Goal: Task Accomplishment & Management: Manage account settings

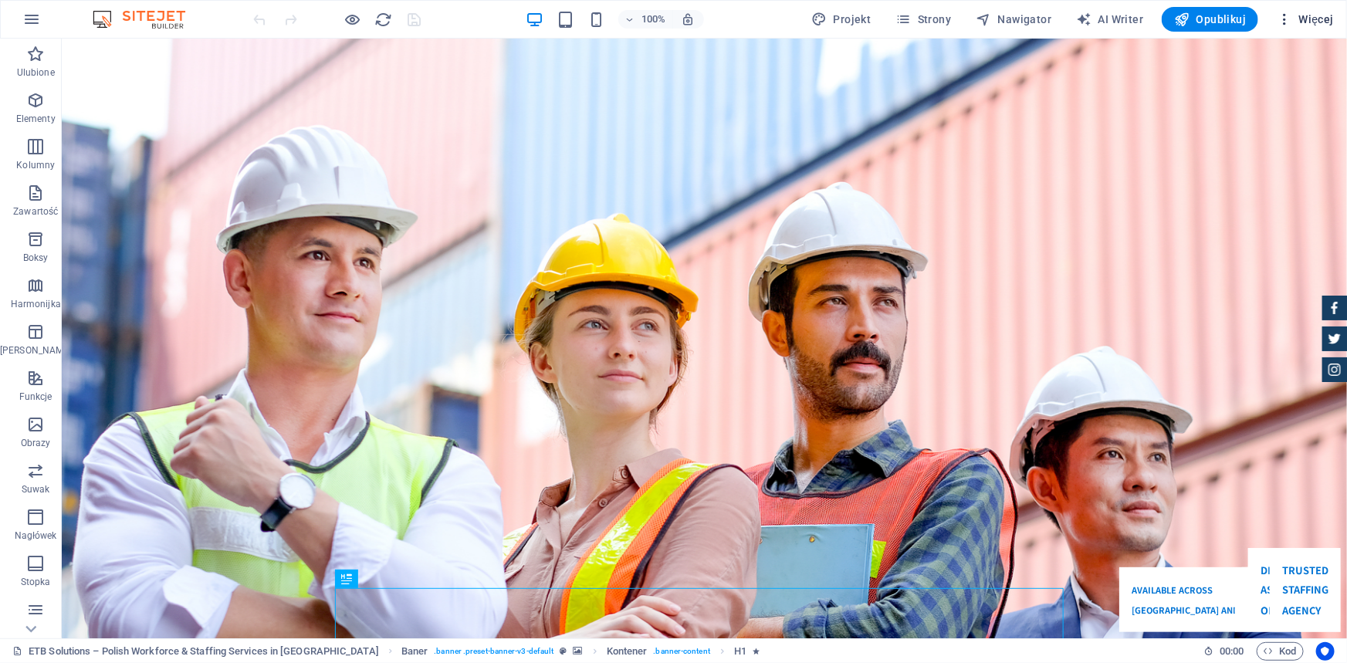
click at [1308, 14] on span "Więcej" at bounding box center [1304, 19] width 57 height 15
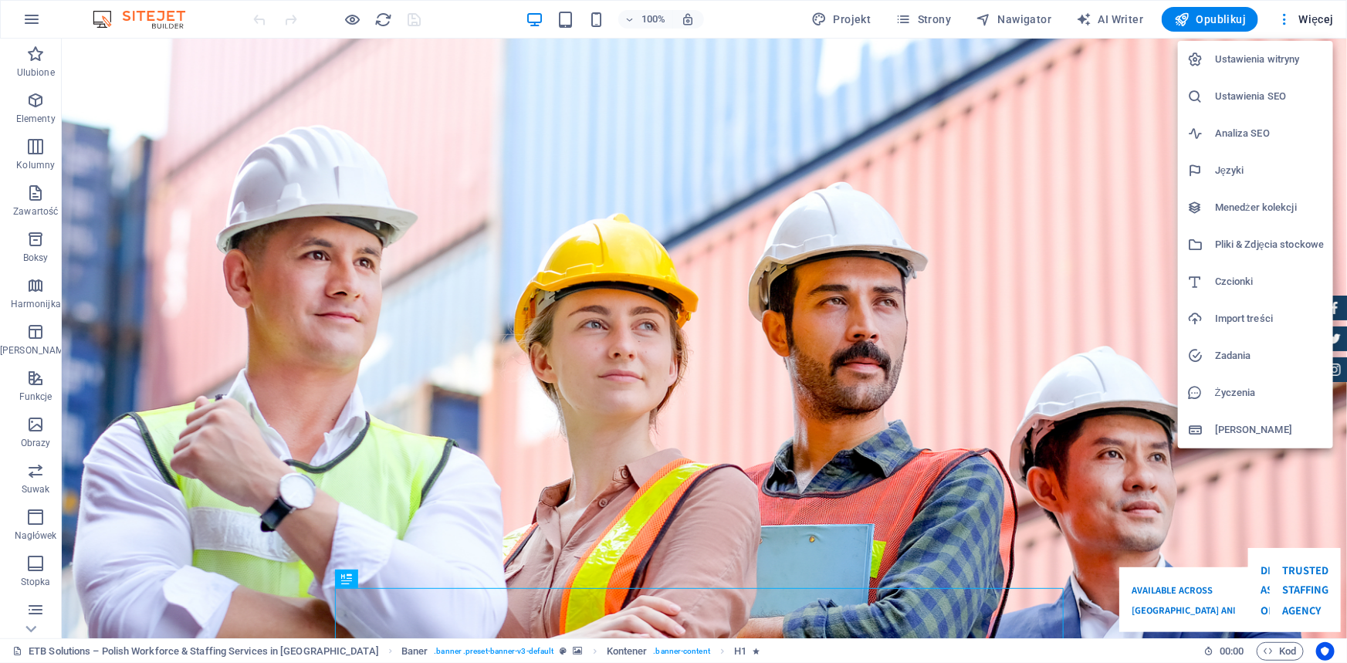
click at [1250, 92] on h6 "Ustawienia SEO" at bounding box center [1269, 96] width 109 height 19
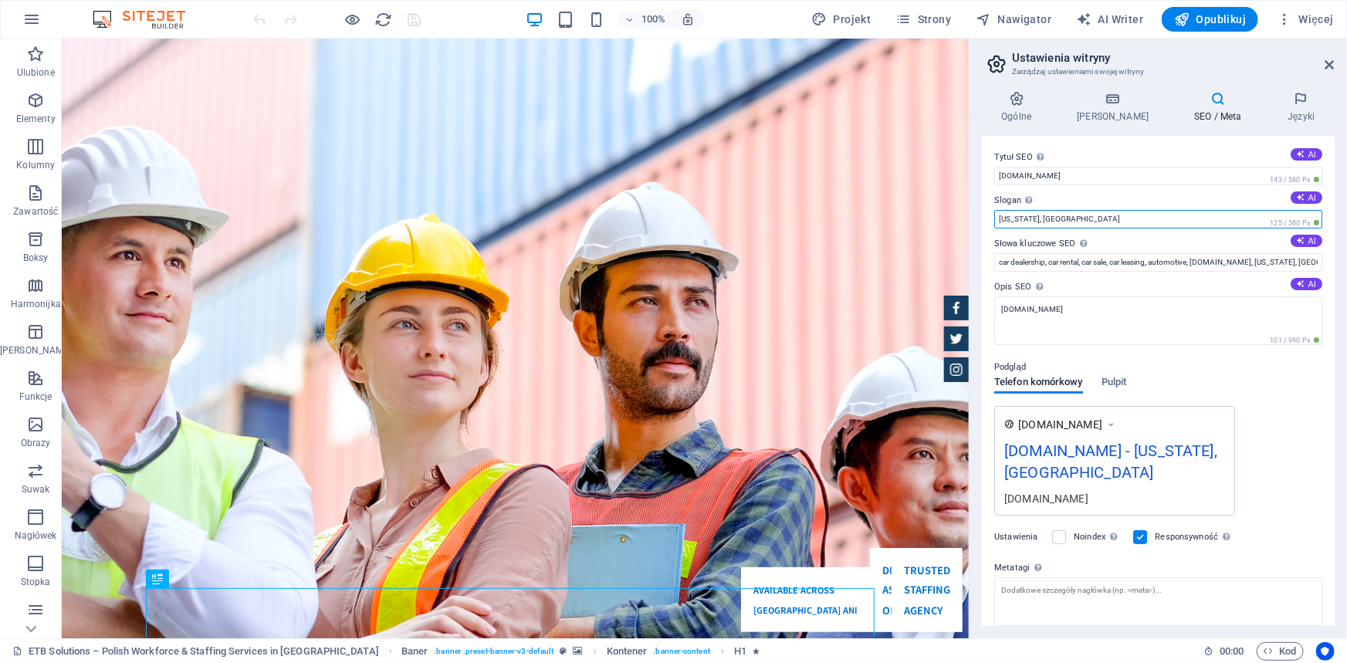
drag, startPoint x: 1055, startPoint y: 218, endPoint x: 991, endPoint y: 216, distance: 64.1
click at [991, 216] on div "Tytuł SEO Tytuł Twojej witryny - spraw, aby wyróżniała się w wynikach wyszukiwa…" at bounding box center [1158, 381] width 353 height 490
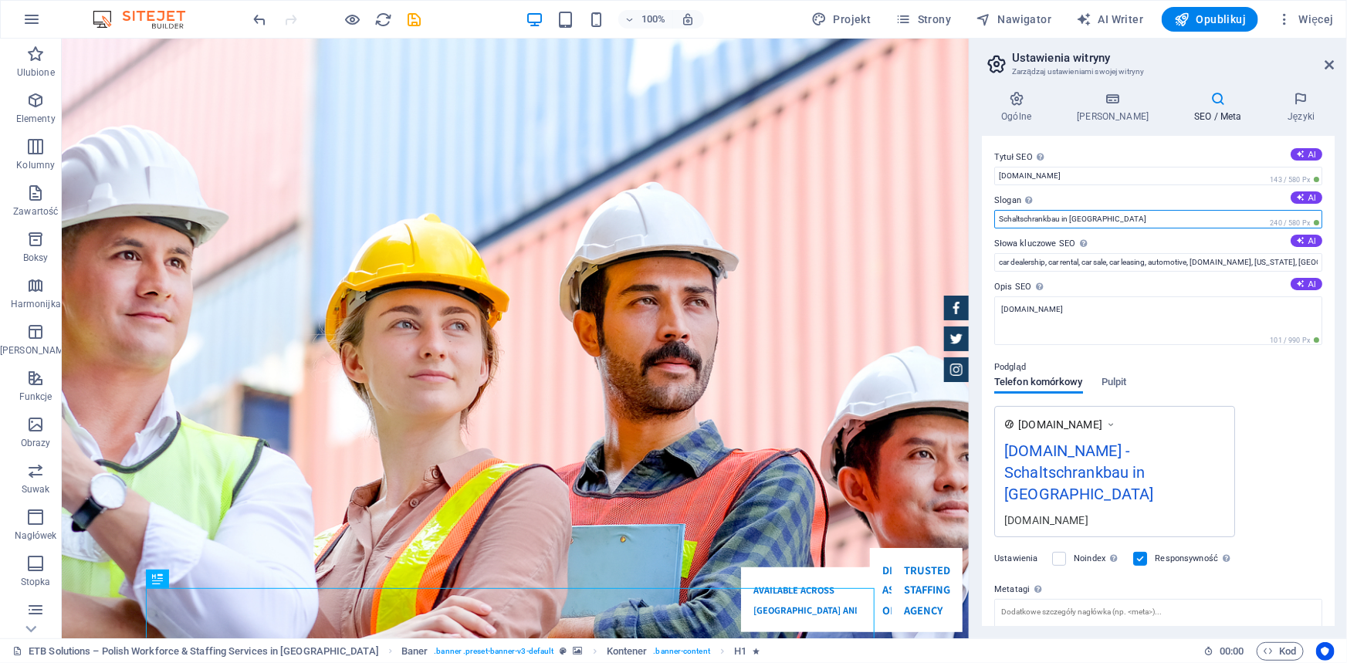
type input "Schaltschrankbau in [GEOGRAPHIC_DATA]"
drag, startPoint x: 1168, startPoint y: 252, endPoint x: 921, endPoint y: 211, distance: 250.2
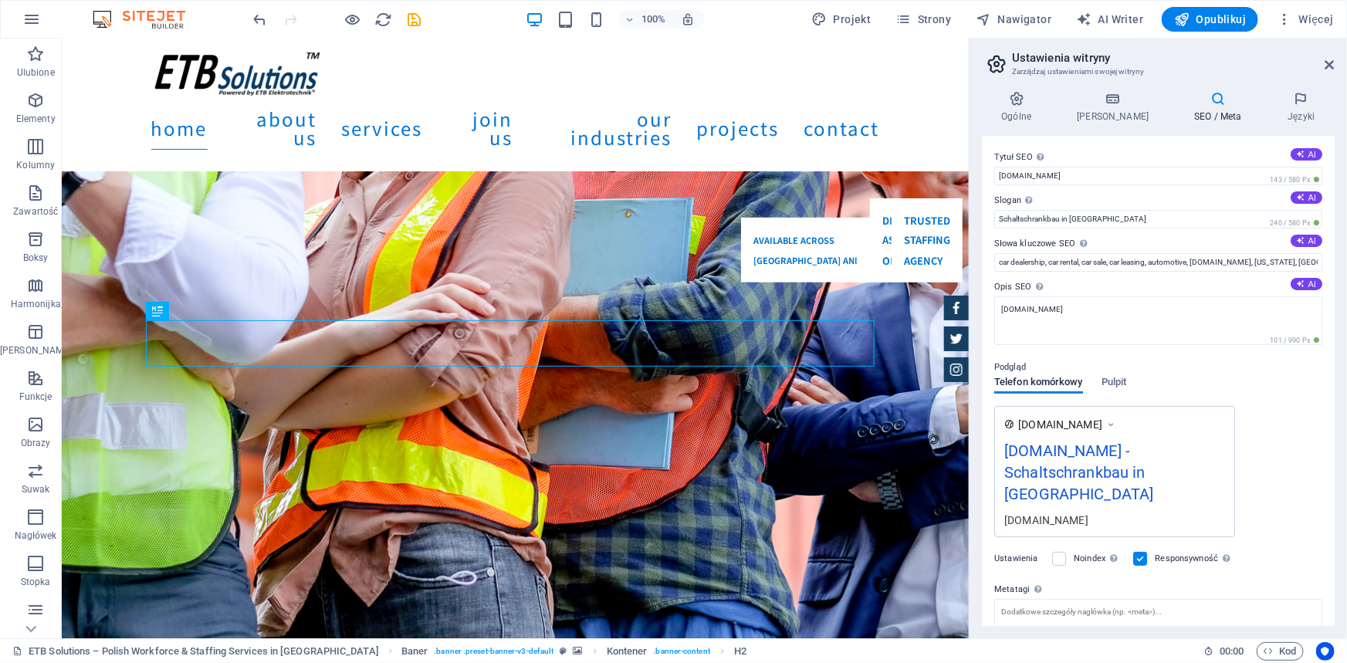
scroll to position [384, 0]
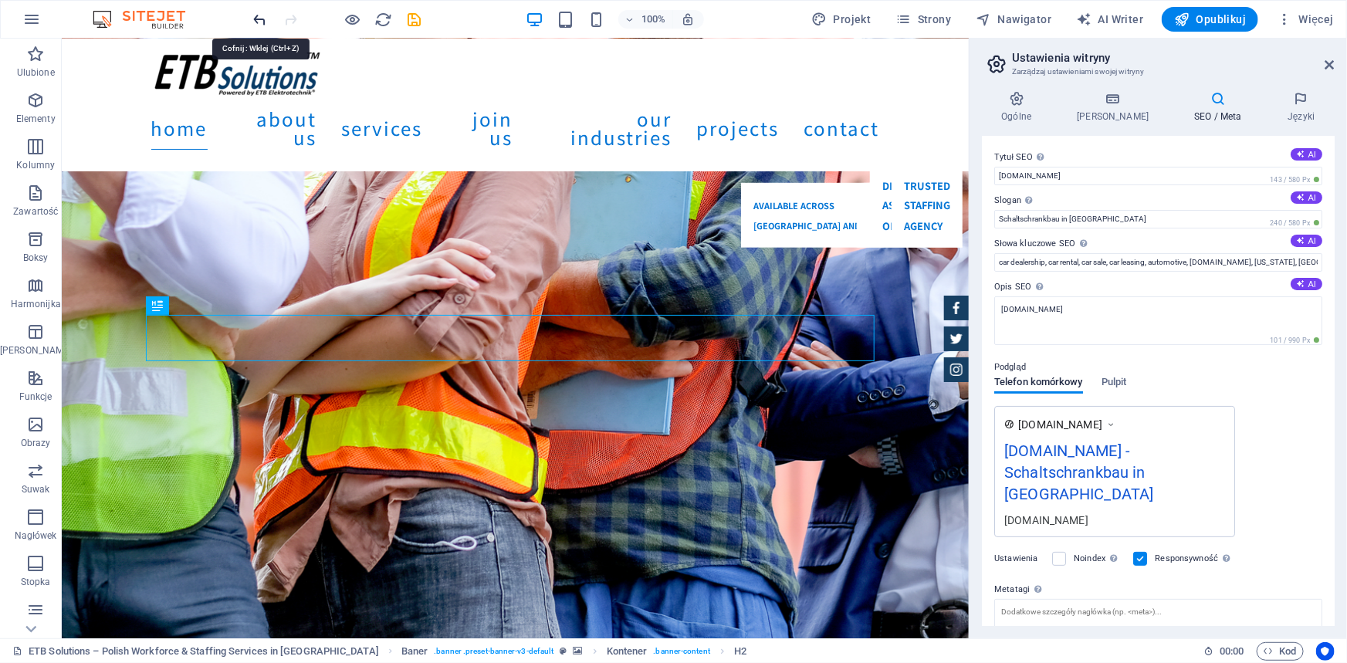
click at [257, 22] on icon "undo" at bounding box center [261, 20] width 18 height 18
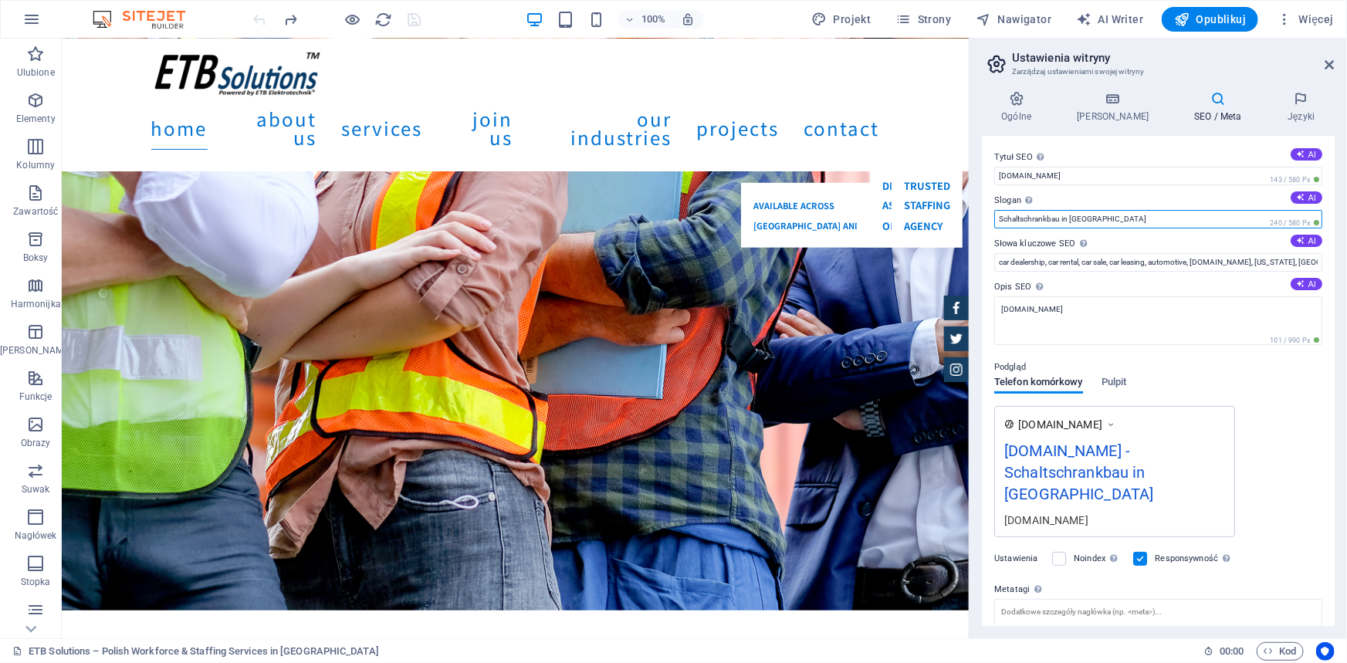
click at [1027, 217] on input "Schaltschrankbau in [GEOGRAPHIC_DATA]" at bounding box center [1158, 219] width 328 height 19
click at [1026, 216] on input "Schaltschrankbau in [GEOGRAPHIC_DATA]" at bounding box center [1158, 219] width 328 height 19
drag, startPoint x: 1089, startPoint y: 216, endPoint x: 992, endPoint y: 216, distance: 96.5
click at [992, 216] on div "Tytuł SEO Tytuł Twojej witryny - spraw, aby wyróżniała się w wynikach wyszukiwa…" at bounding box center [1158, 381] width 353 height 490
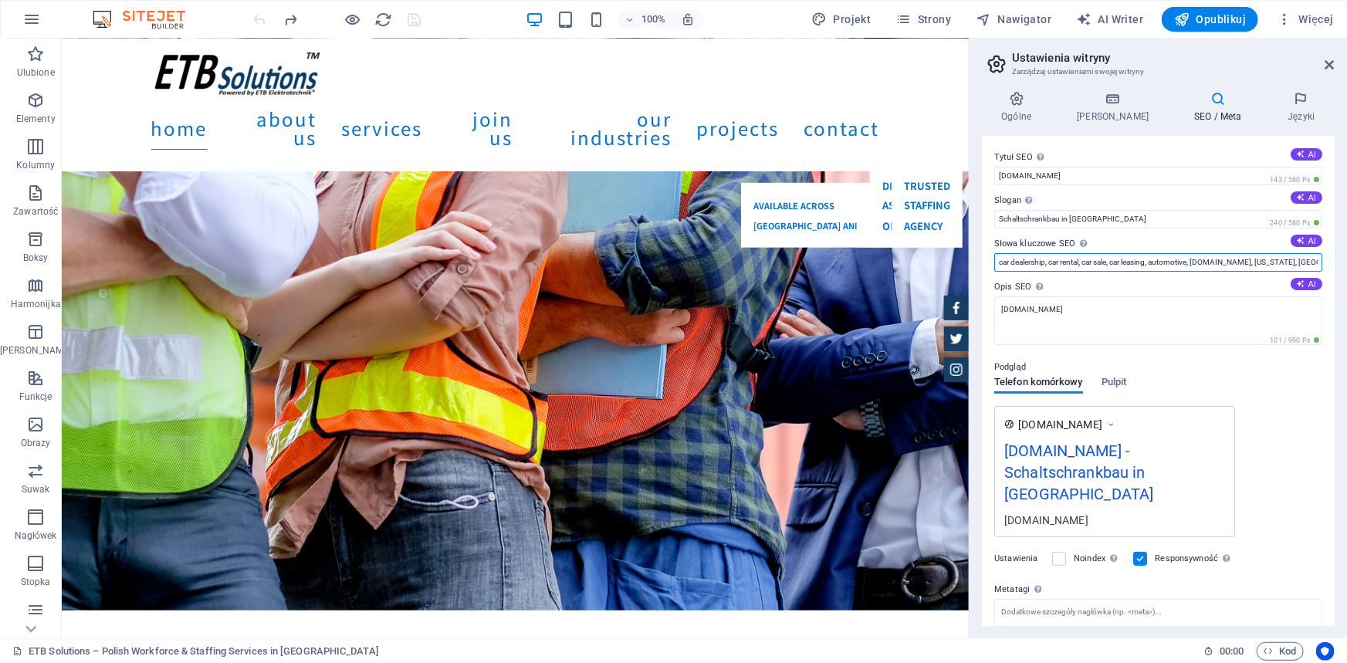
click at [1092, 265] on input "car dealership, car rental, car sale, car leasing, automotive, [DOMAIN_NAME], […" at bounding box center [1158, 262] width 328 height 19
paste input "Schaltschrankbau"
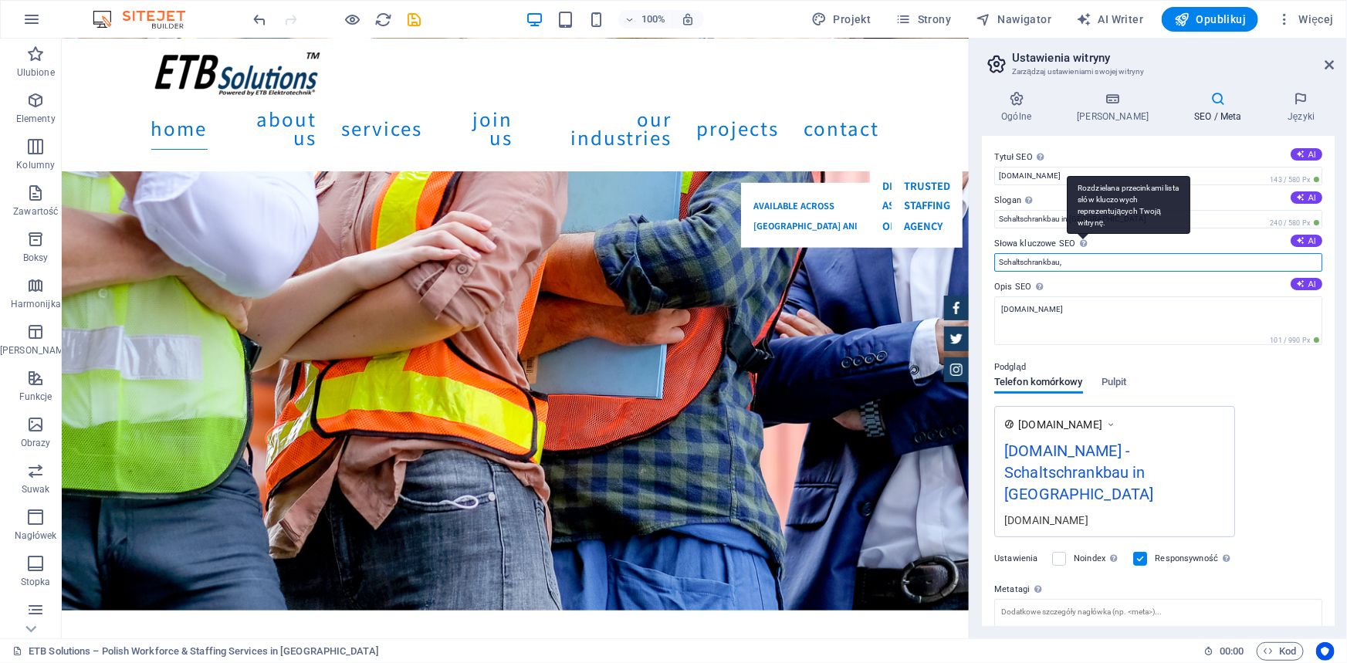
paste input "Schaltschrankfertigung"
click at [1163, 258] on input "Schaltschrankbau, Schaltschrankfertigung" at bounding box center [1158, 262] width 328 height 19
paste input "Schaltschrankmontage"
click at [1239, 265] on input "Schaltschrankbau, Schaltschrankfertigung, Schaltschrankmontage" at bounding box center [1158, 262] width 328 height 19
paste input "Schaltschränke für Industrieanlagen"
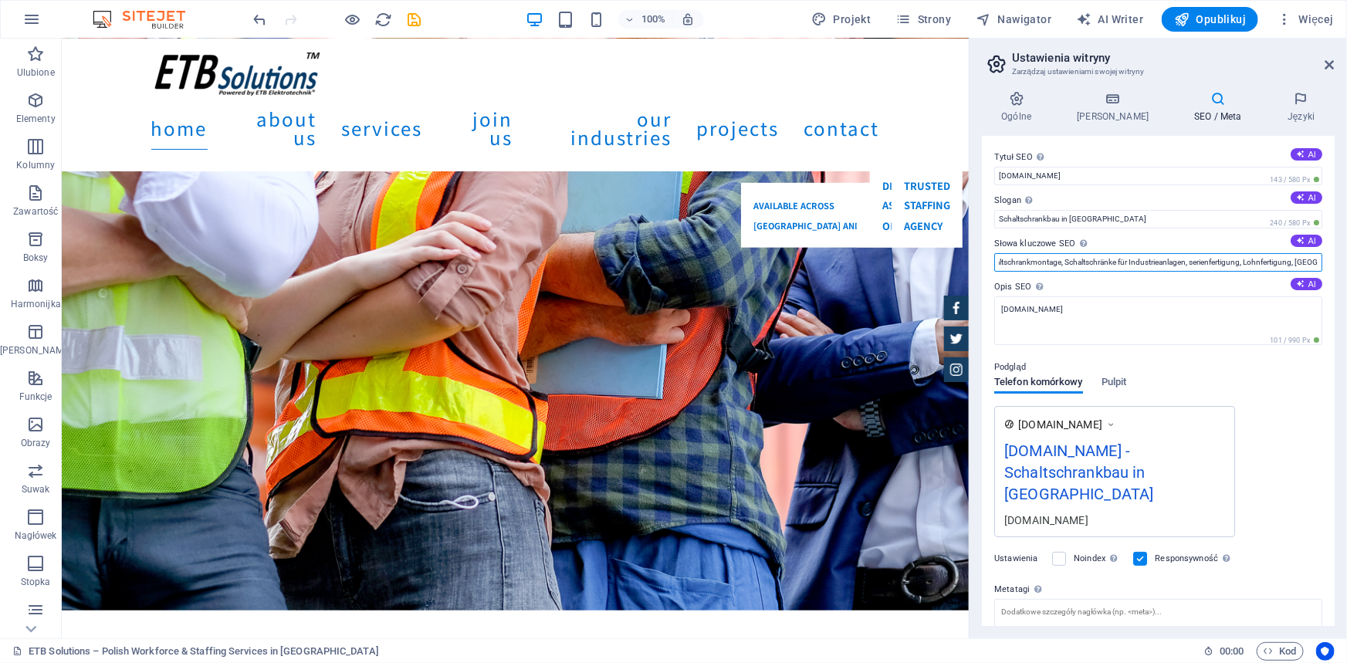
scroll to position [0, 167]
click at [1092, 265] on input "Schaltschrankbau, Schaltschrankfertigung, Schaltschrankmontage, Schaltschränke …" at bounding box center [1158, 262] width 328 height 19
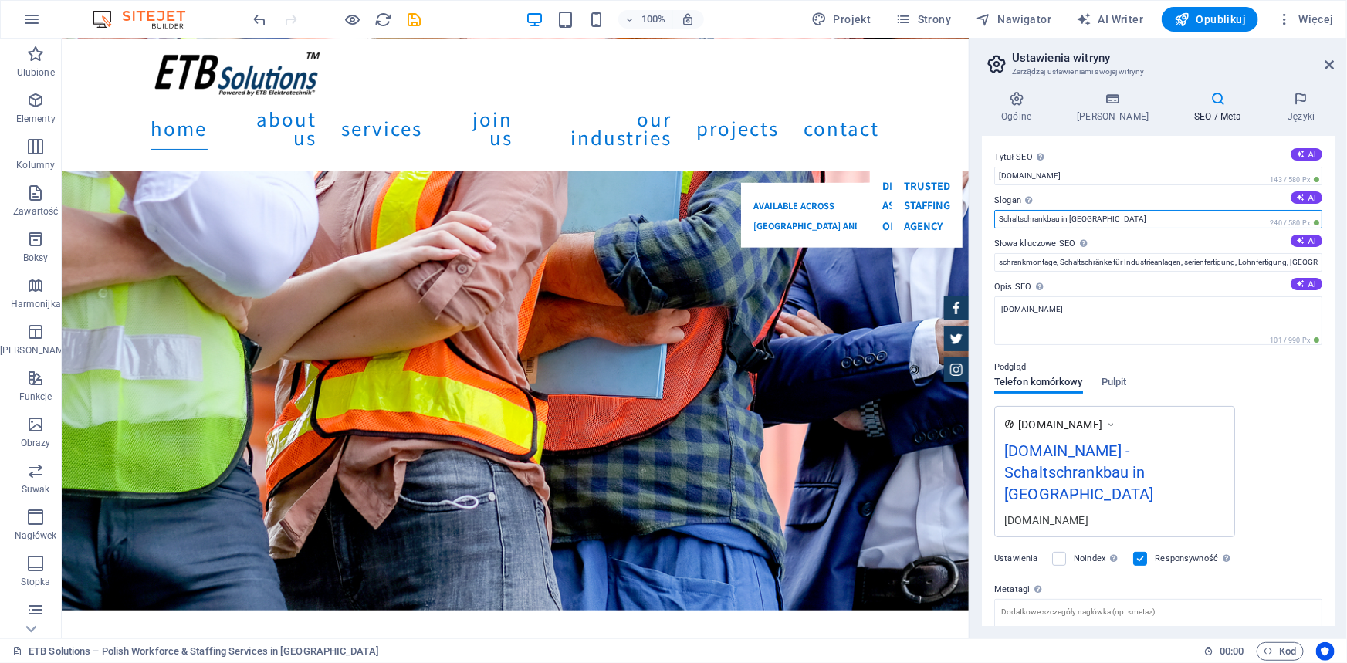
click at [1026, 216] on input "Schaltschrankbau in [GEOGRAPHIC_DATA]" at bounding box center [1158, 219] width 328 height 19
drag, startPoint x: 1156, startPoint y: 256, endPoint x: 955, endPoint y: 216, distance: 204.6
drag, startPoint x: 1141, startPoint y: 258, endPoint x: 1346, endPoint y: 289, distance: 207.7
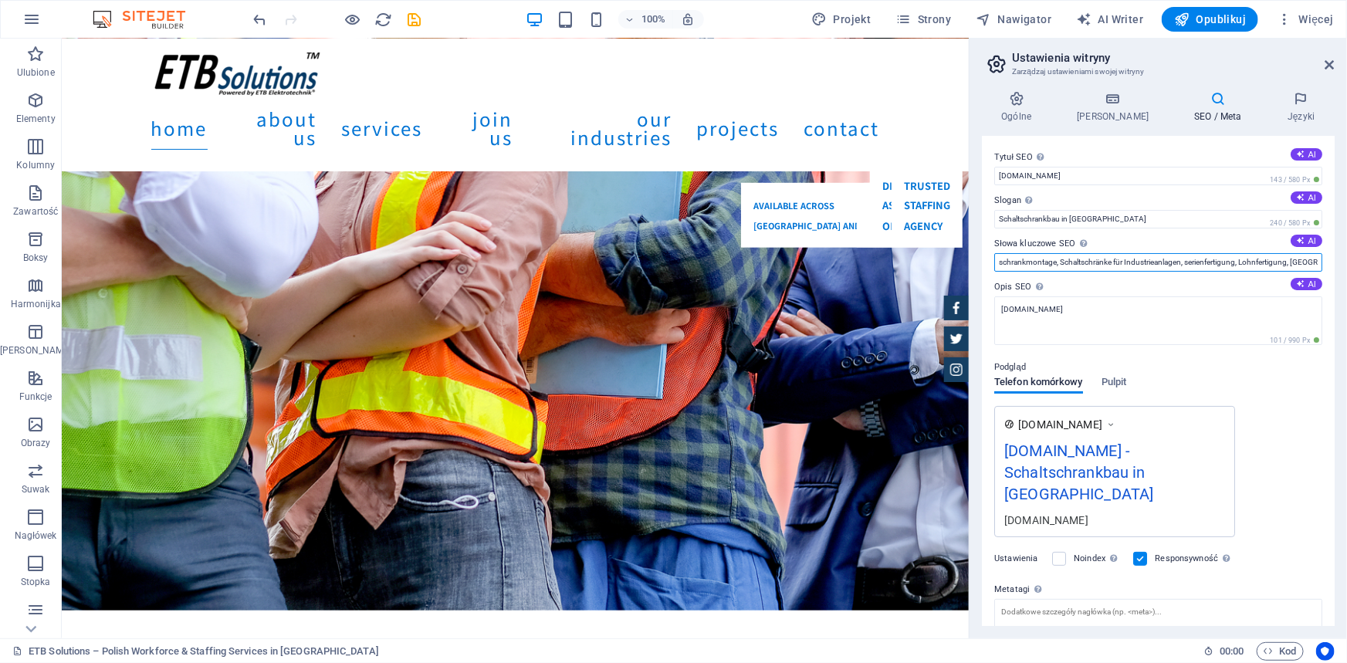
click at [1346, 289] on div "Ogólne Dane SEO / Meta Języki Nazwa strony [DOMAIN_NAME] Logo Przeciągnij pliki…" at bounding box center [1157, 358] width 377 height 559
click at [1269, 413] on div "[DOMAIN_NAME] [DOMAIN_NAME] - Schaltschrankbau in [GEOGRAPHIC_DATA] [DOMAIN_NAM…" at bounding box center [1158, 471] width 328 height 131
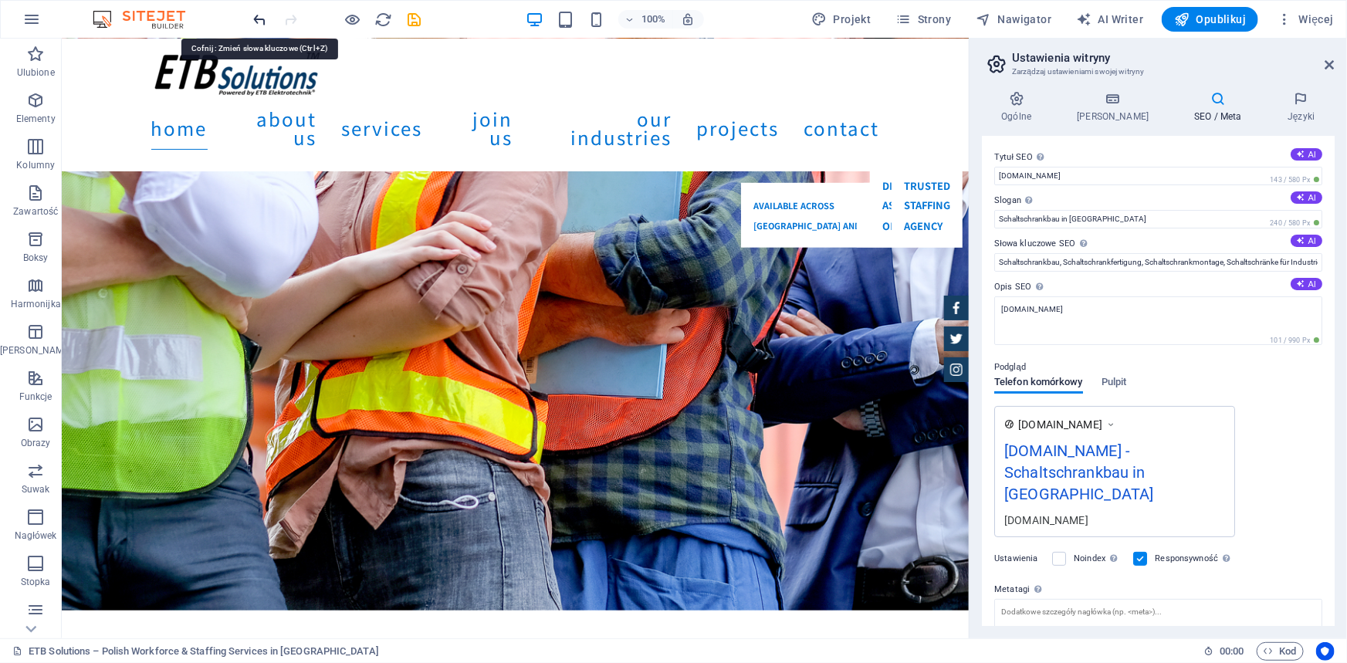
click at [257, 18] on icon "undo" at bounding box center [261, 20] width 18 height 18
click at [258, 22] on icon "undo" at bounding box center [261, 20] width 18 height 18
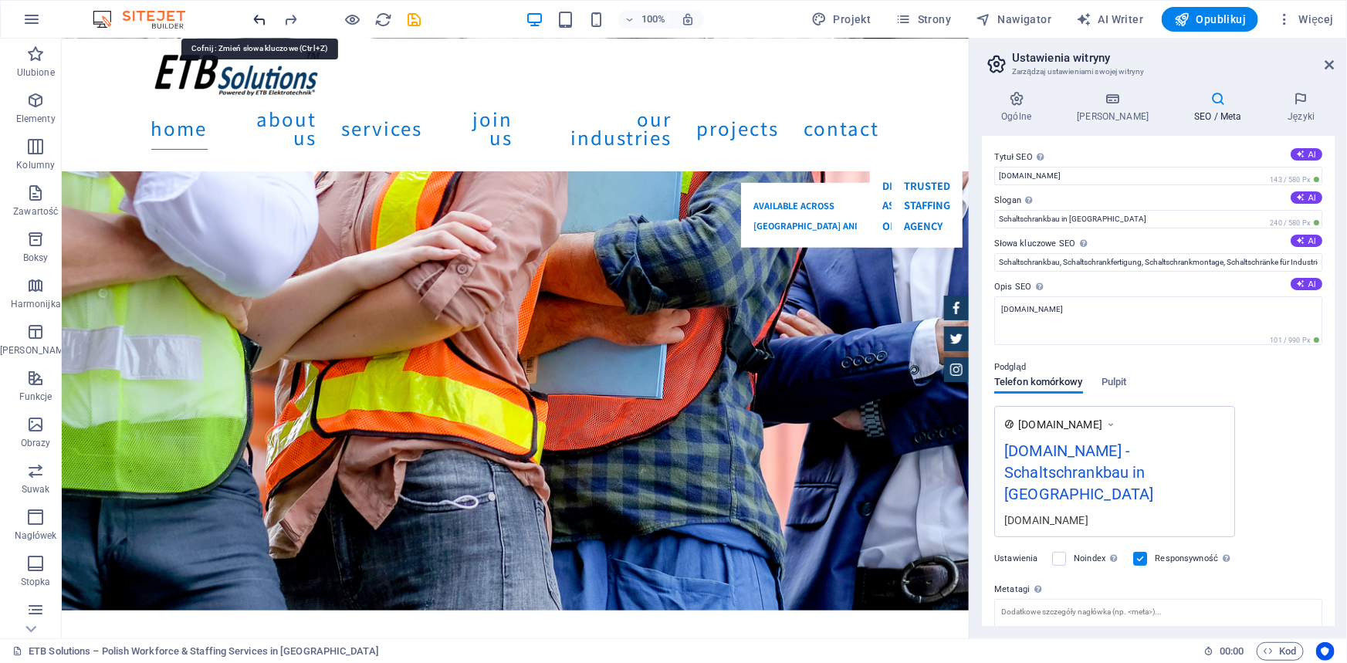
click at [258, 22] on icon "undo" at bounding box center [261, 20] width 18 height 18
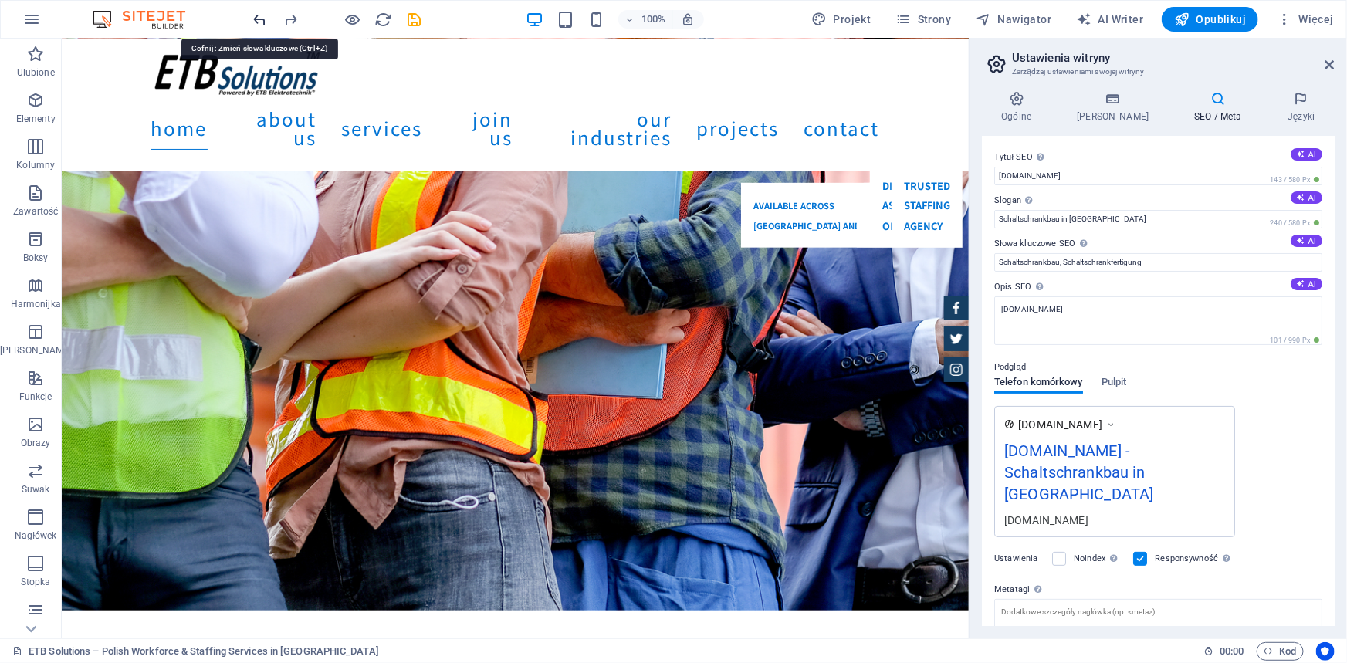
click at [258, 22] on icon "undo" at bounding box center [261, 20] width 18 height 18
type input "car dealership, car rental, car sale, car leasing, automotive, [DOMAIN_NAME], […"
click at [258, 22] on icon "undo" at bounding box center [261, 20] width 18 height 18
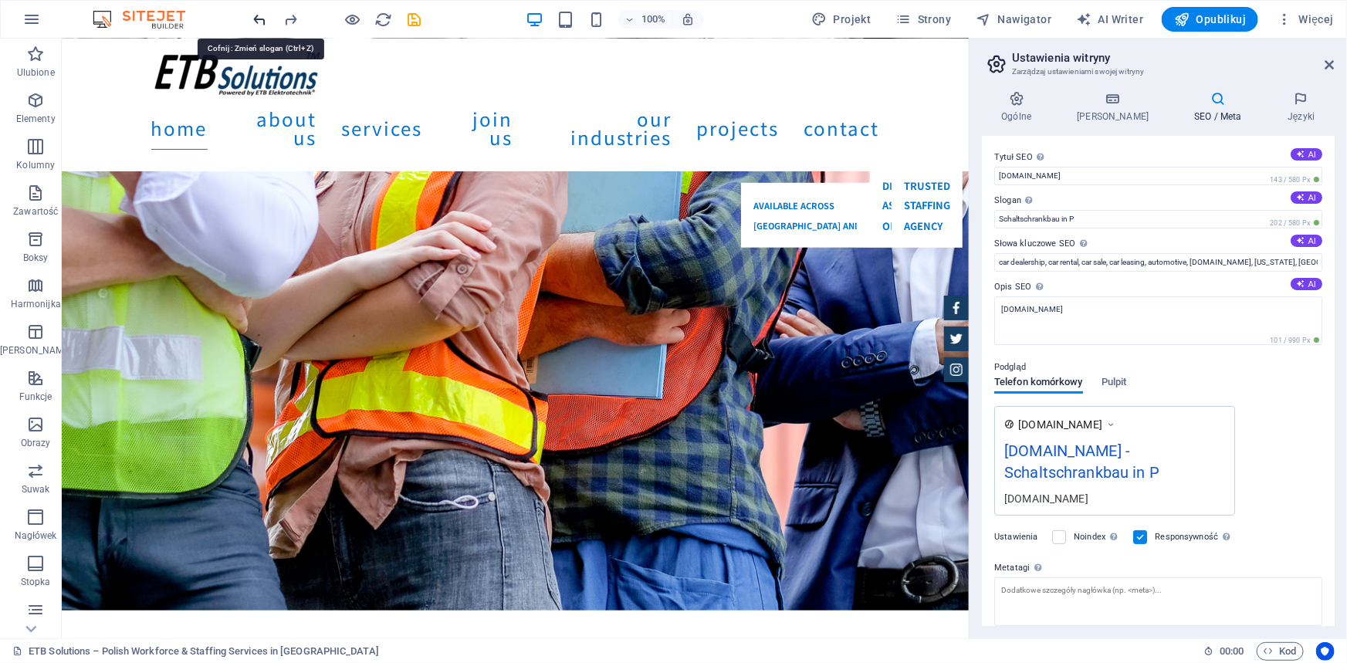
click at [258, 22] on icon "undo" at bounding box center [261, 20] width 18 height 18
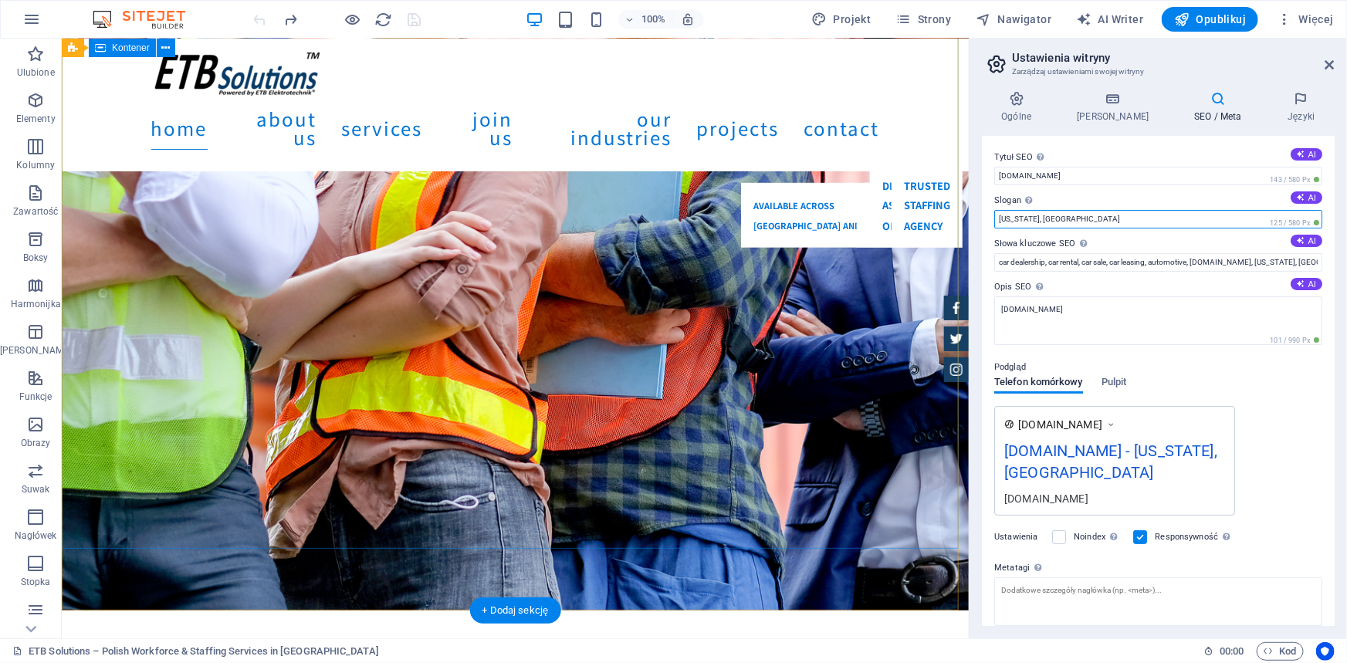
drag, startPoint x: 1156, startPoint y: 259, endPoint x: 922, endPoint y: 219, distance: 237.2
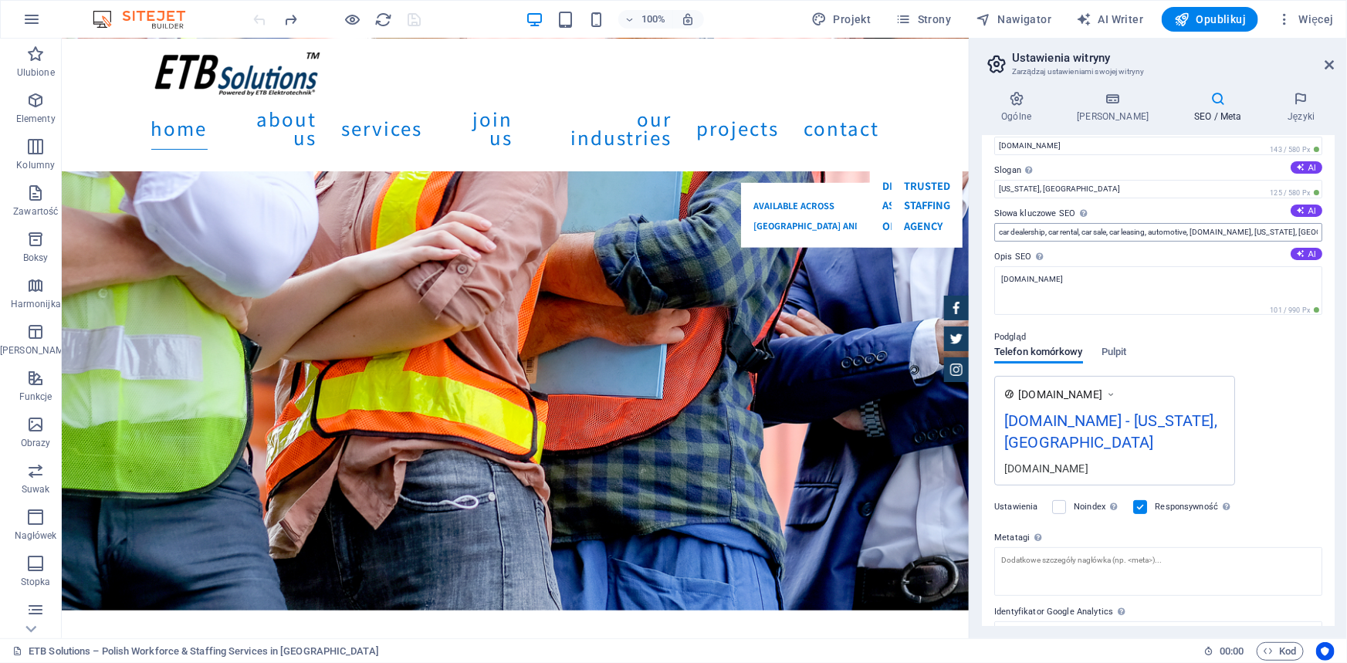
scroll to position [7, 0]
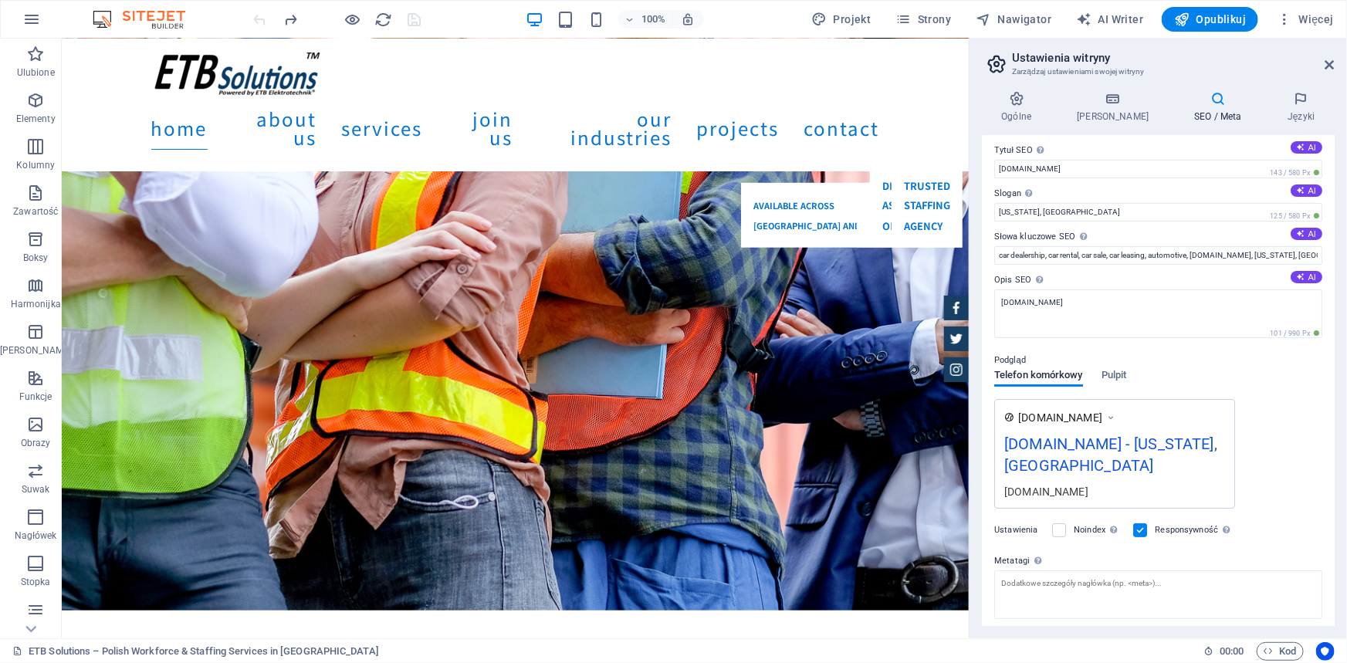
click at [259, 15] on div at bounding box center [337, 19] width 173 height 25
click at [1036, 215] on input "[US_STATE], [GEOGRAPHIC_DATA]" at bounding box center [1158, 212] width 328 height 19
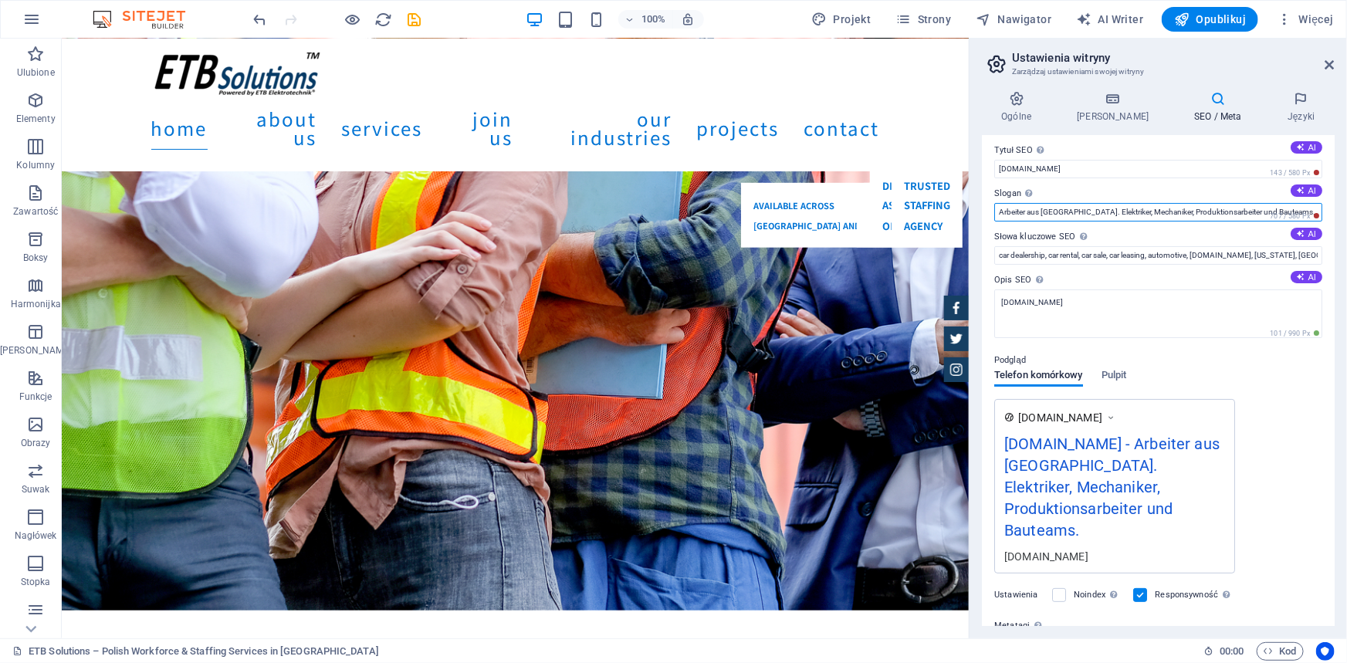
type input "Arbeiter aus [GEOGRAPHIC_DATA]. Elektriker, Mechaniker, Produktionsarbeiter und…"
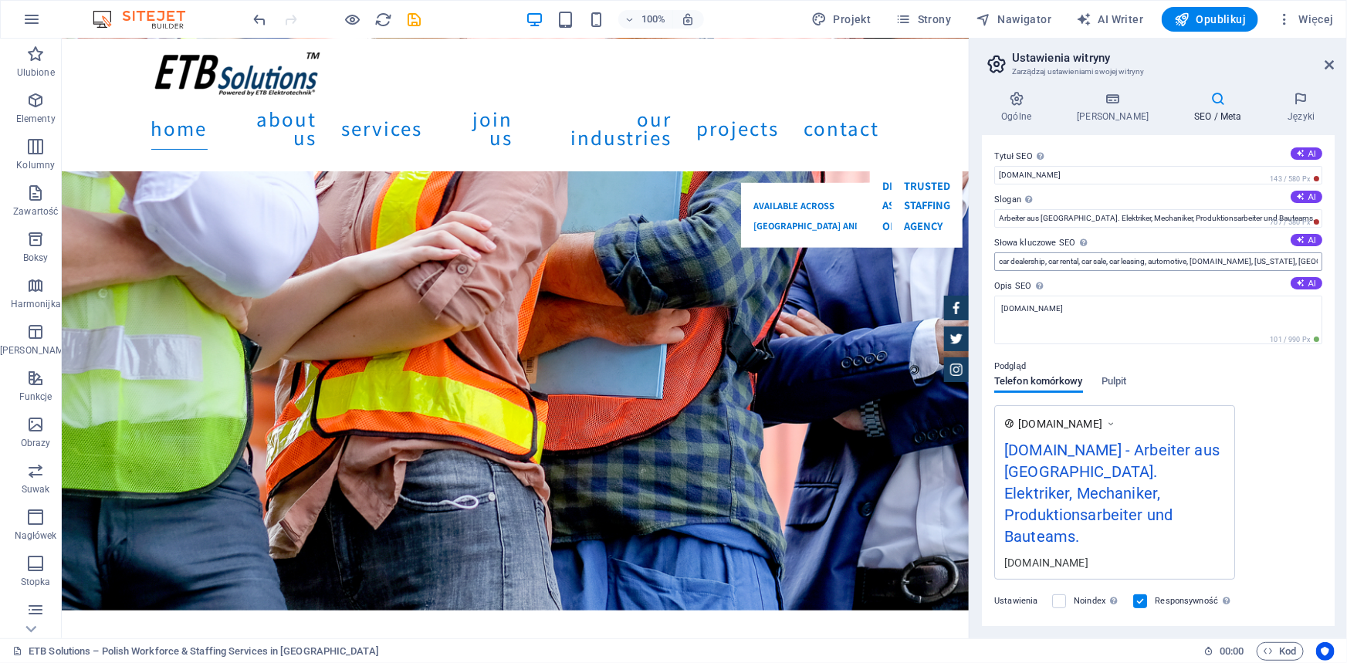
scroll to position [0, 0]
click at [1079, 261] on input "car dealership, car rental, car sale, car leasing, automotive, [DOMAIN_NAME], […" at bounding box center [1158, 262] width 328 height 19
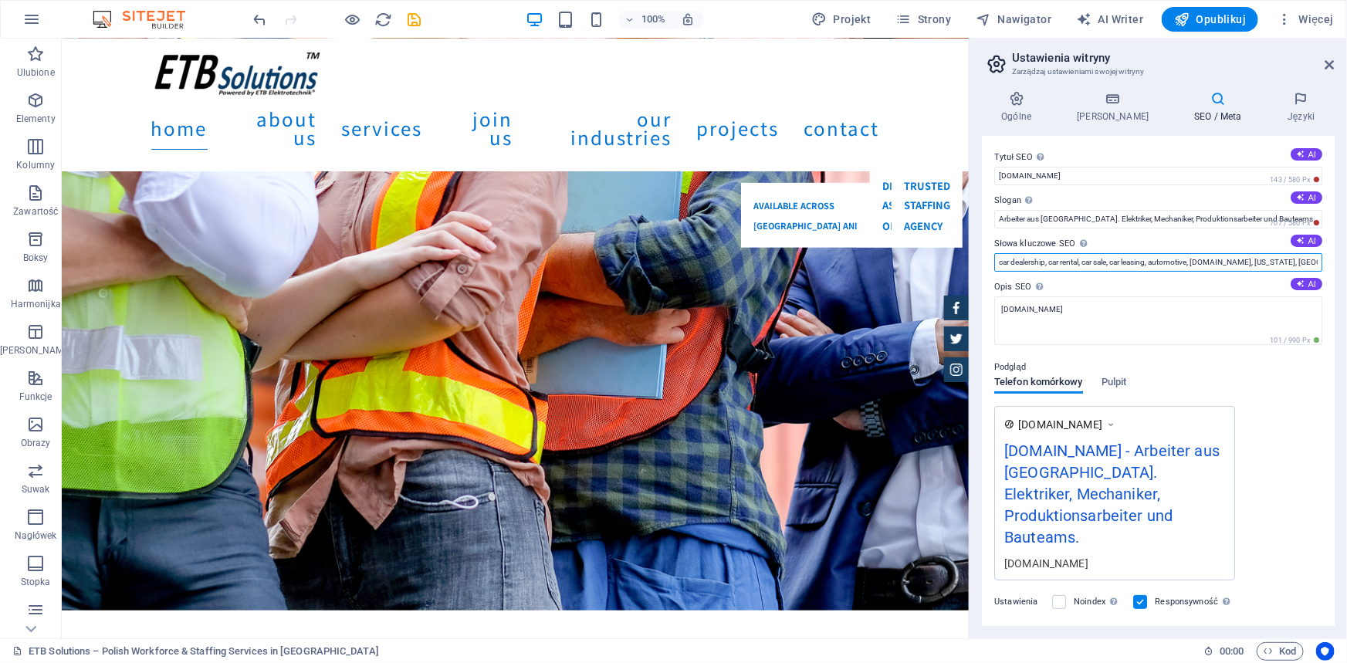
paste input "[DEMOGRAPHIC_DATA] Elektriker, Fachkräfte aus [GEOGRAPHIC_DATA], Leiharbeiter a…"
type input "[DEMOGRAPHIC_DATA] Elektriker, Fachkräfte aus [GEOGRAPHIC_DATA], Leiharbeiter a…"
drag, startPoint x: 1276, startPoint y: 476, endPoint x: 1247, endPoint y: 446, distance: 41.5
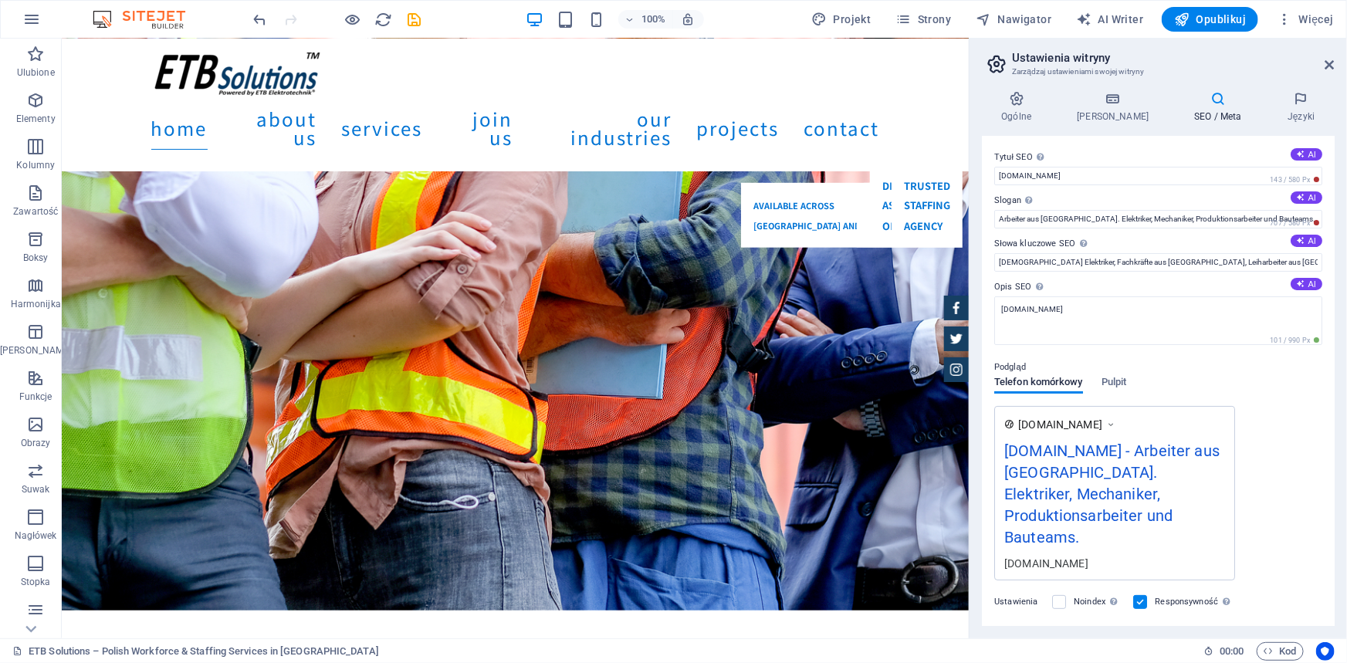
click at [1276, 476] on div "[DOMAIN_NAME] [DOMAIN_NAME] - Arbeiter aus [GEOGRAPHIC_DATA]. Elektriker, Mecha…" at bounding box center [1158, 493] width 328 height 174
click at [409, 14] on icon "save" at bounding box center [415, 20] width 18 height 18
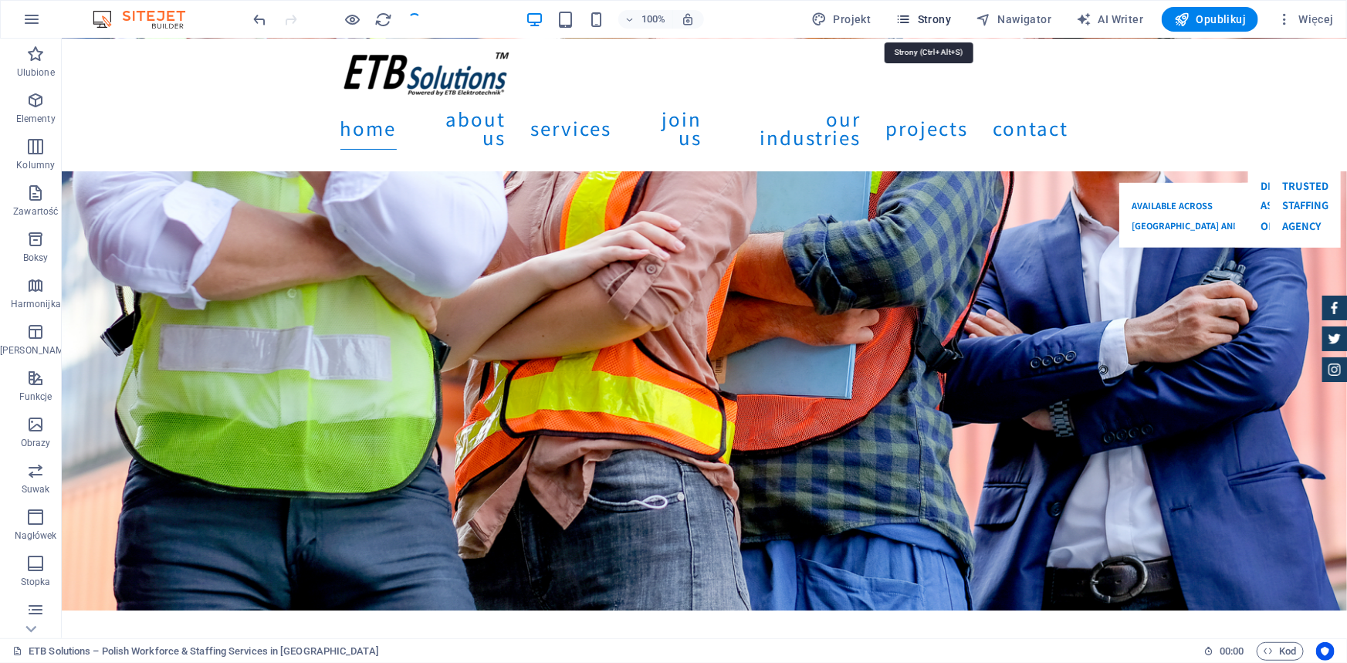
click at [911, 13] on icon "button" at bounding box center [903, 19] width 15 height 15
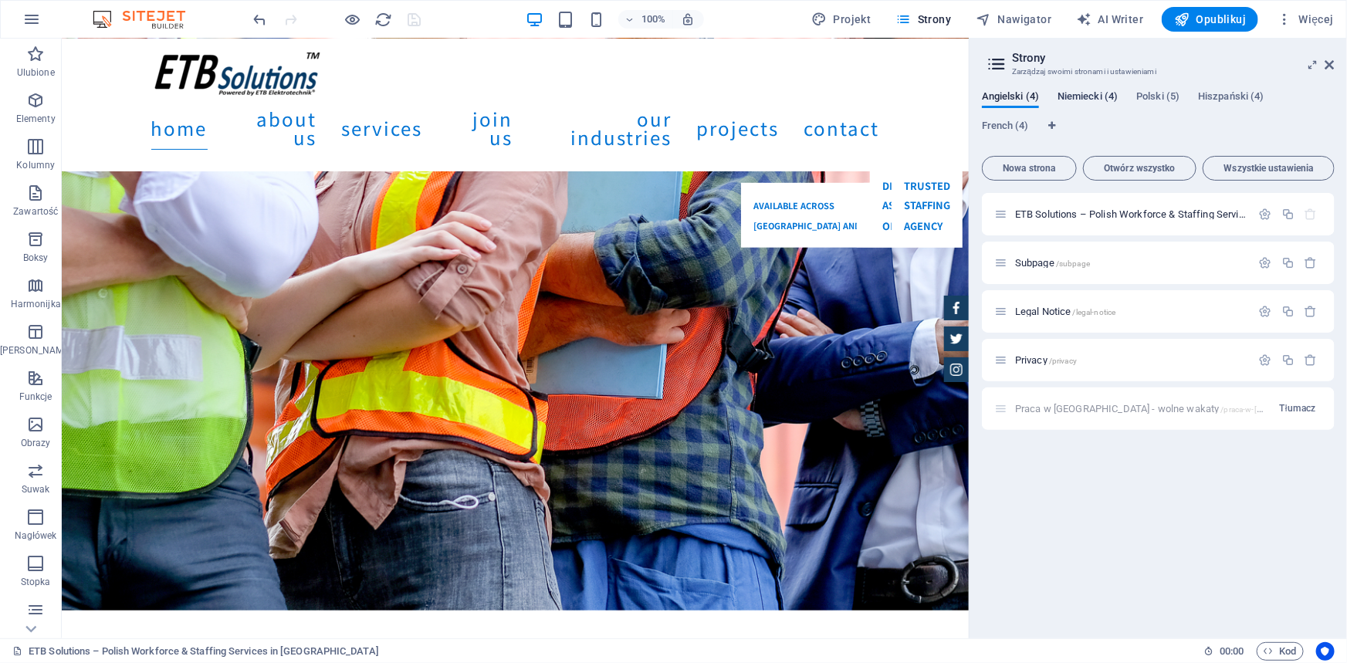
click at [1094, 90] on span "Niemiecki (4)" at bounding box center [1087, 98] width 60 height 22
click at [1094, 96] on span "Niemiecki (4)" at bounding box center [1087, 98] width 60 height 22
click at [1091, 216] on span "ETB Solutions – Arbeitskräfte aus [GEOGRAPHIC_DATA] für deutsche Unternehmen /" at bounding box center [1203, 214] width 377 height 12
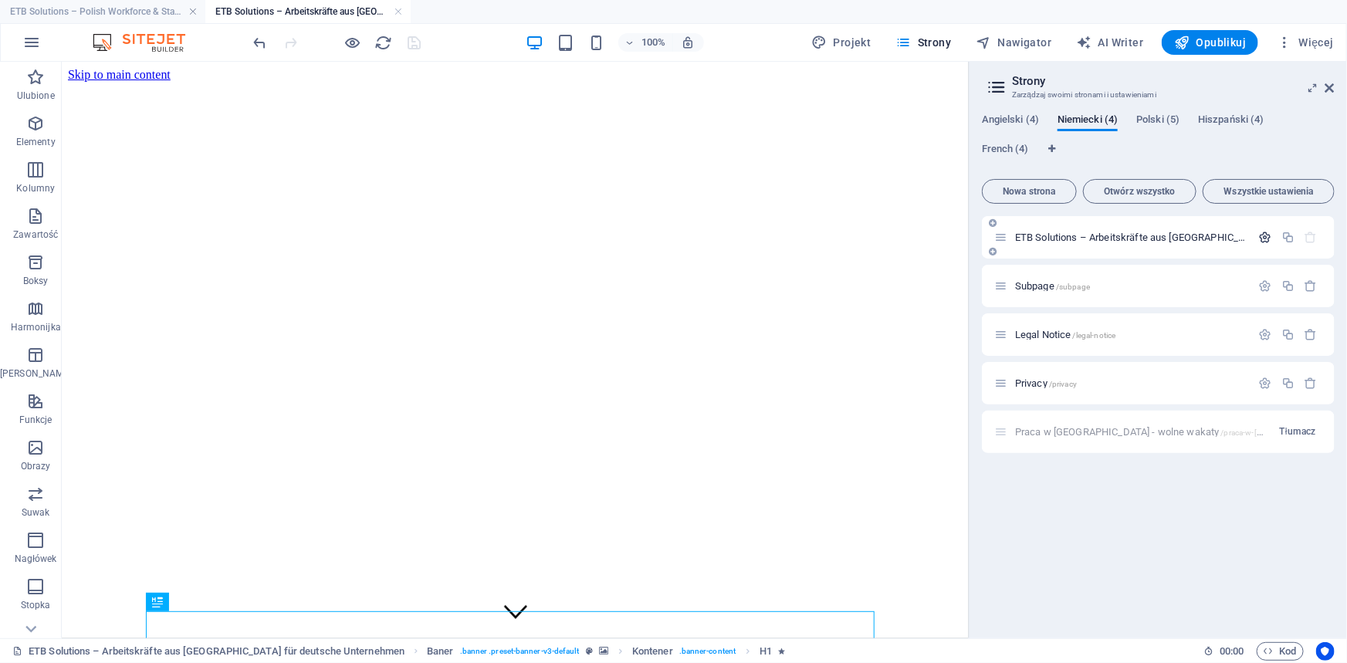
click at [1263, 242] on icon "button" at bounding box center [1265, 237] width 13 height 13
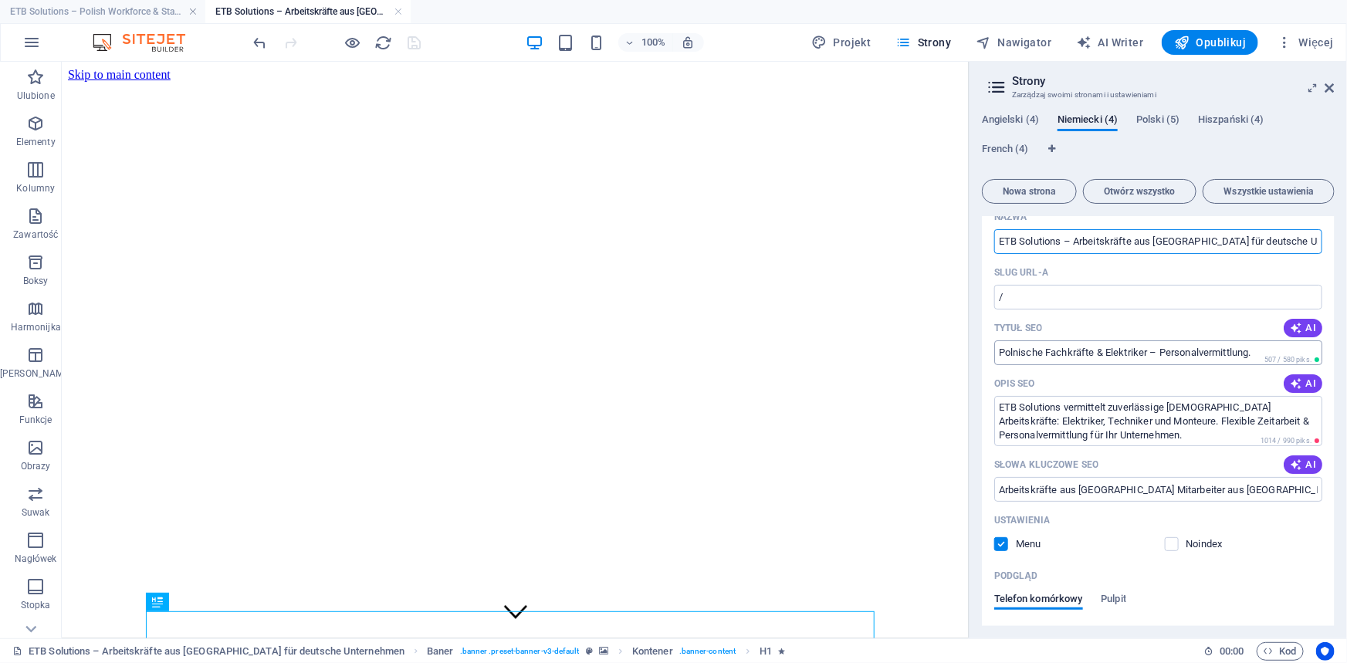
scroll to position [140, 0]
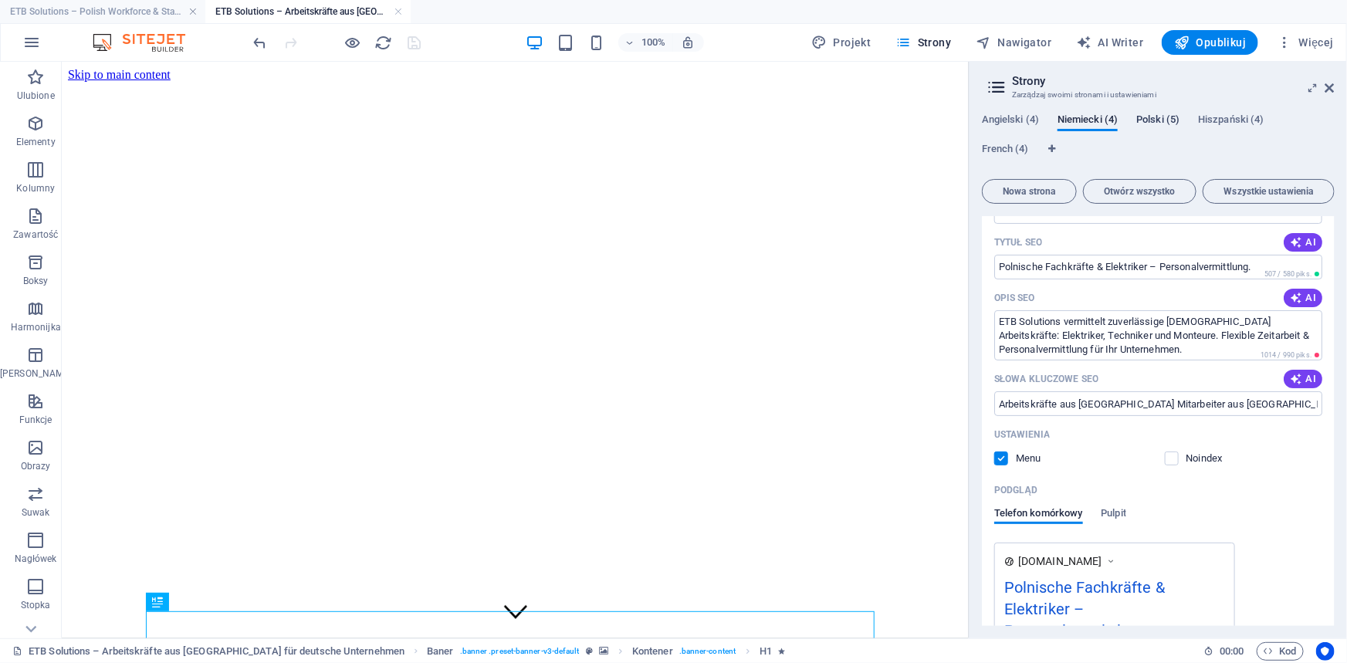
click at [1154, 118] on span "Polski (5)" at bounding box center [1157, 121] width 43 height 22
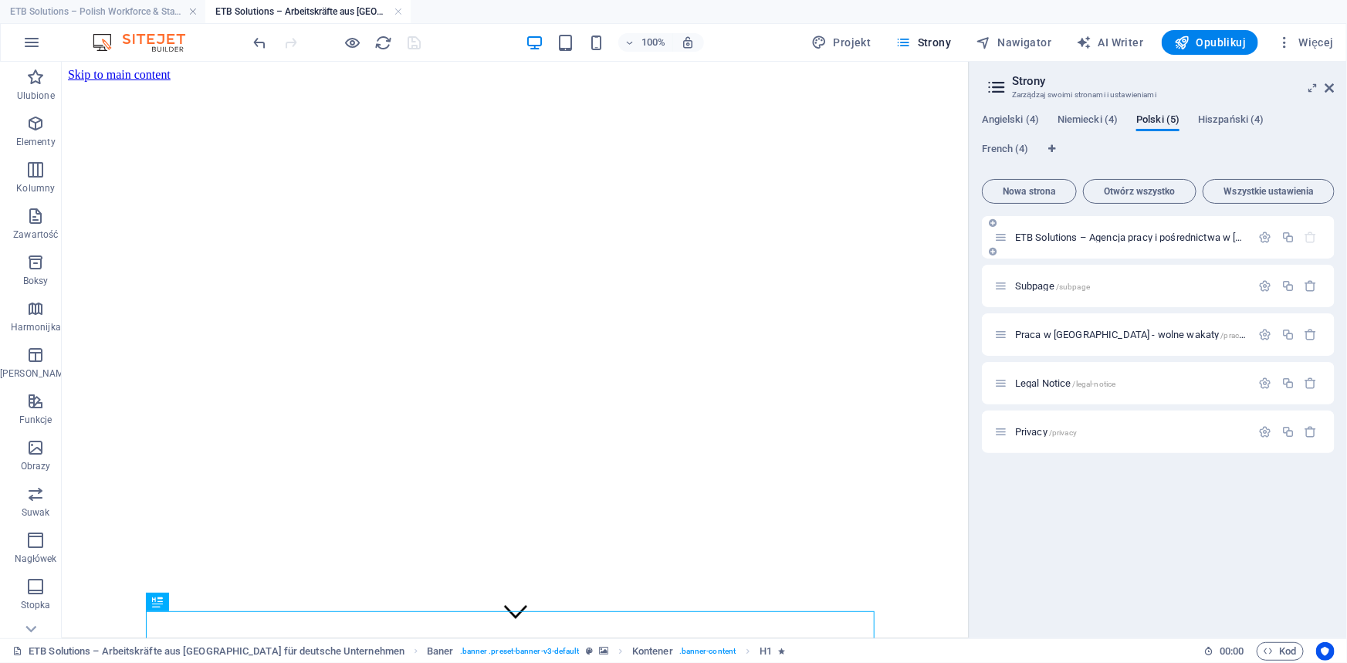
click at [1050, 240] on span "ETB Solutions – Agencja pracy i pośrednictwa w [GEOGRAPHIC_DATA] /" at bounding box center [1174, 238] width 319 height 12
click at [1262, 240] on icon "button" at bounding box center [1265, 237] width 13 height 13
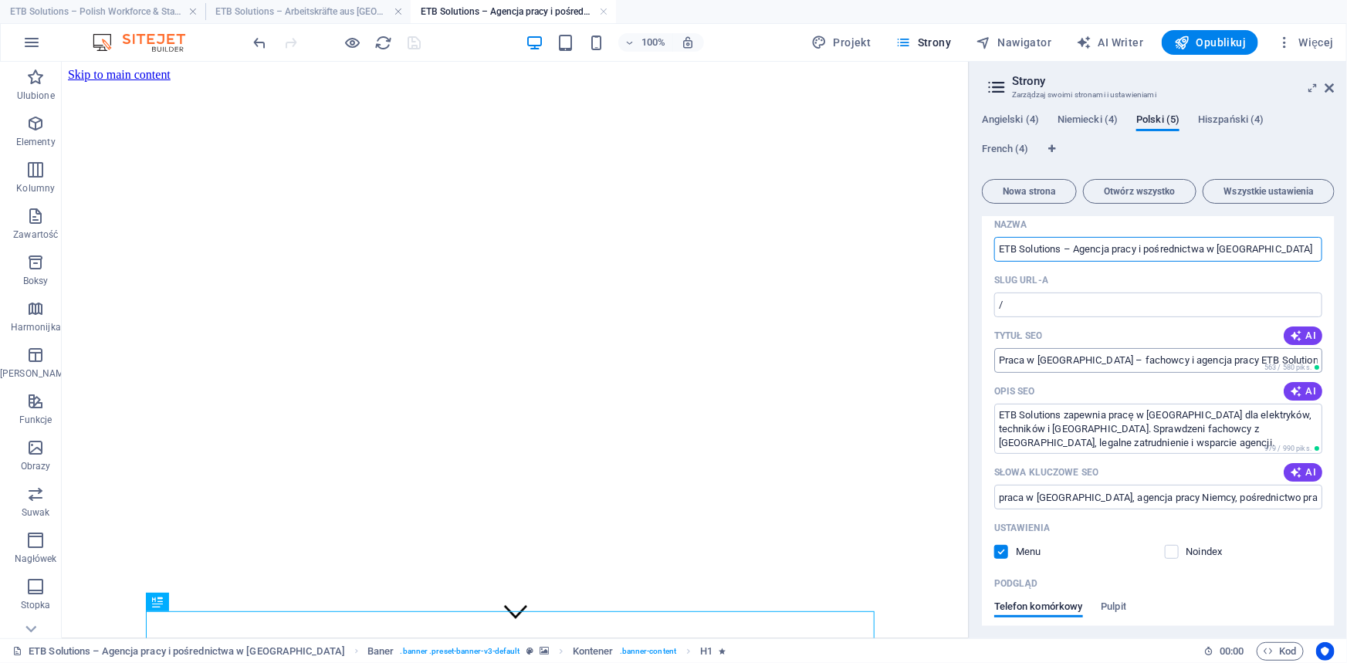
scroll to position [69, 0]
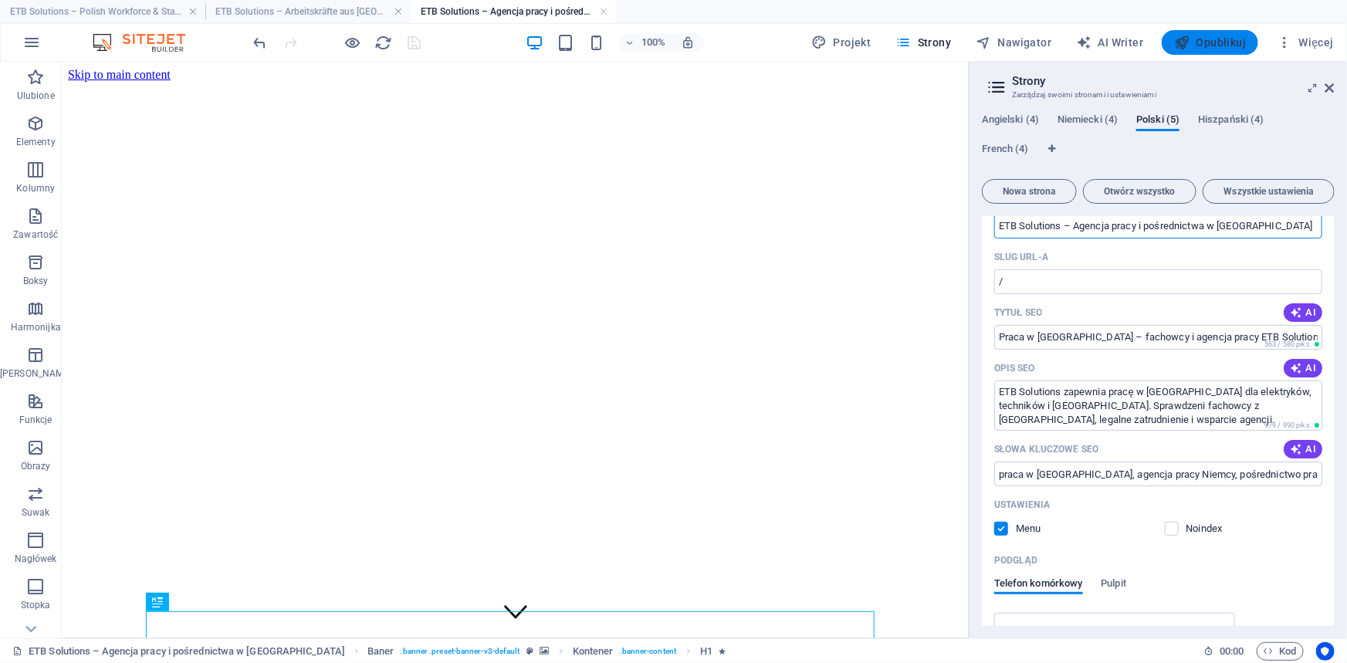
click at [1219, 44] on span "Opublikuj" at bounding box center [1210, 42] width 72 height 15
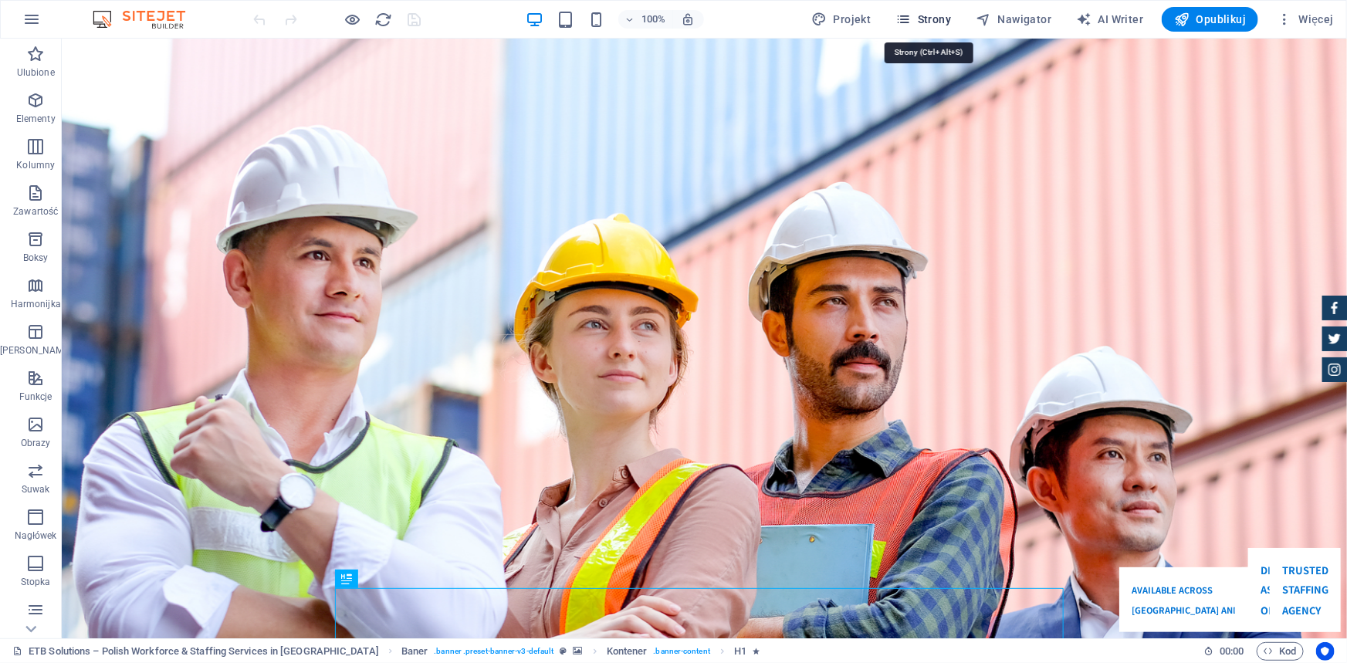
click at [932, 22] on span "Strony" at bounding box center [924, 19] width 56 height 15
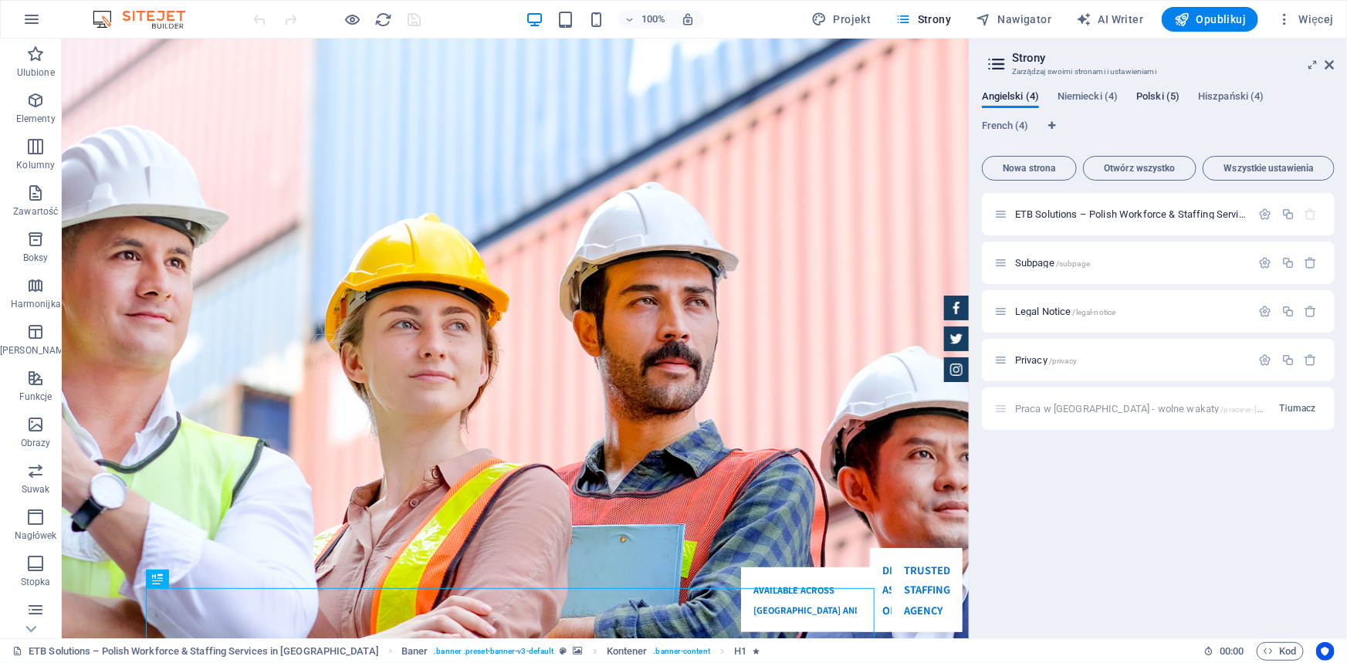
click at [1151, 96] on span "Polski (5)" at bounding box center [1157, 98] width 43 height 22
click at [1093, 312] on span "Praca w Niemczech - wolne wakaty /praca-w-niemczech-wolne-wakaty" at bounding box center [1255, 312] width 481 height 12
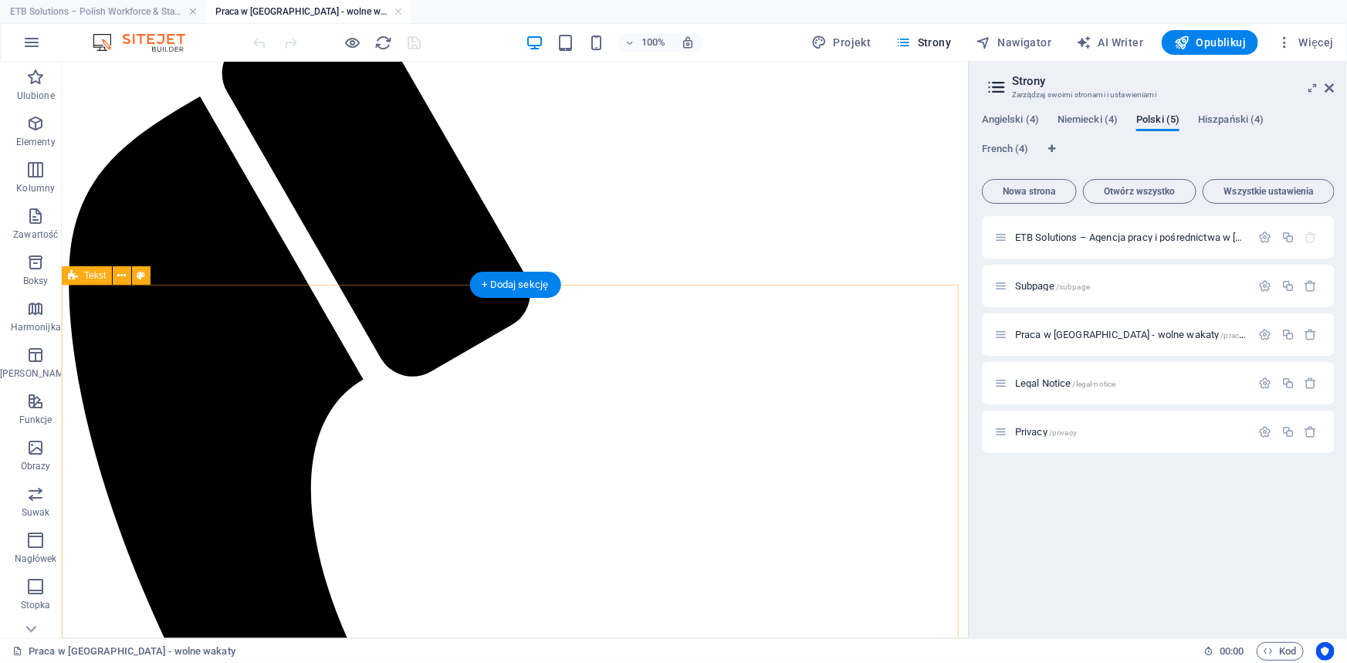
scroll to position [631, 0]
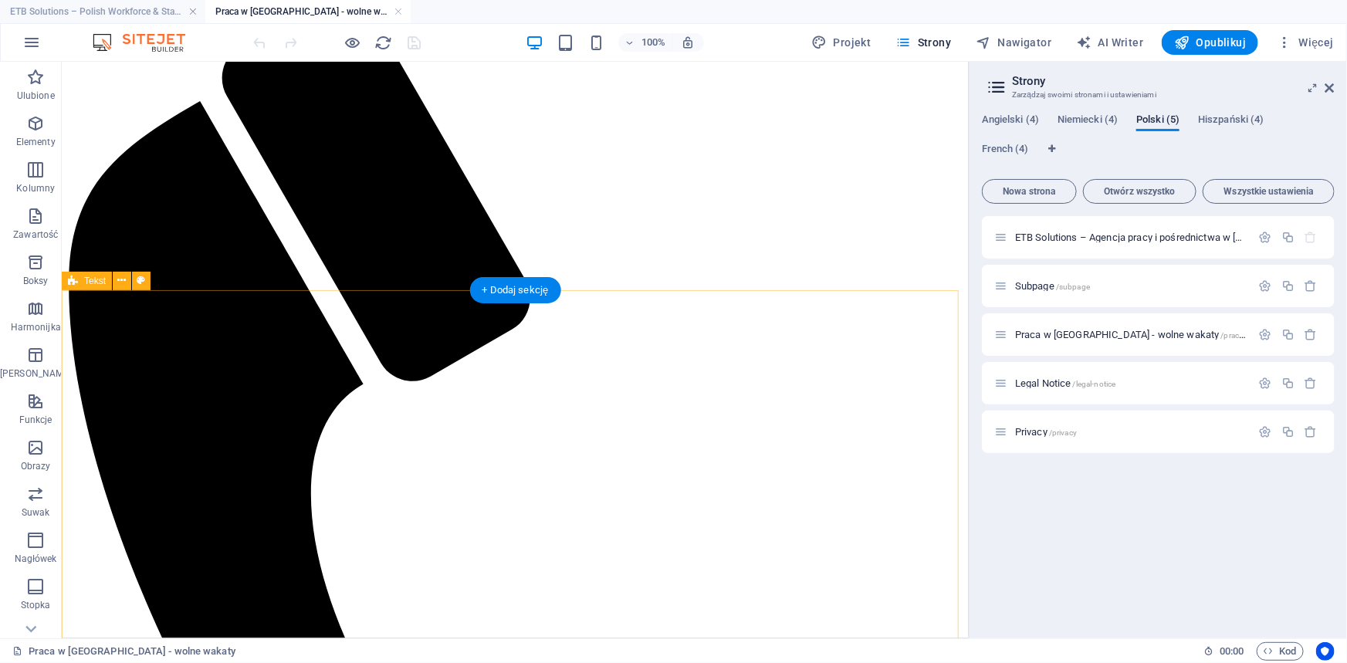
click at [116, 280] on button at bounding box center [122, 281] width 19 height 19
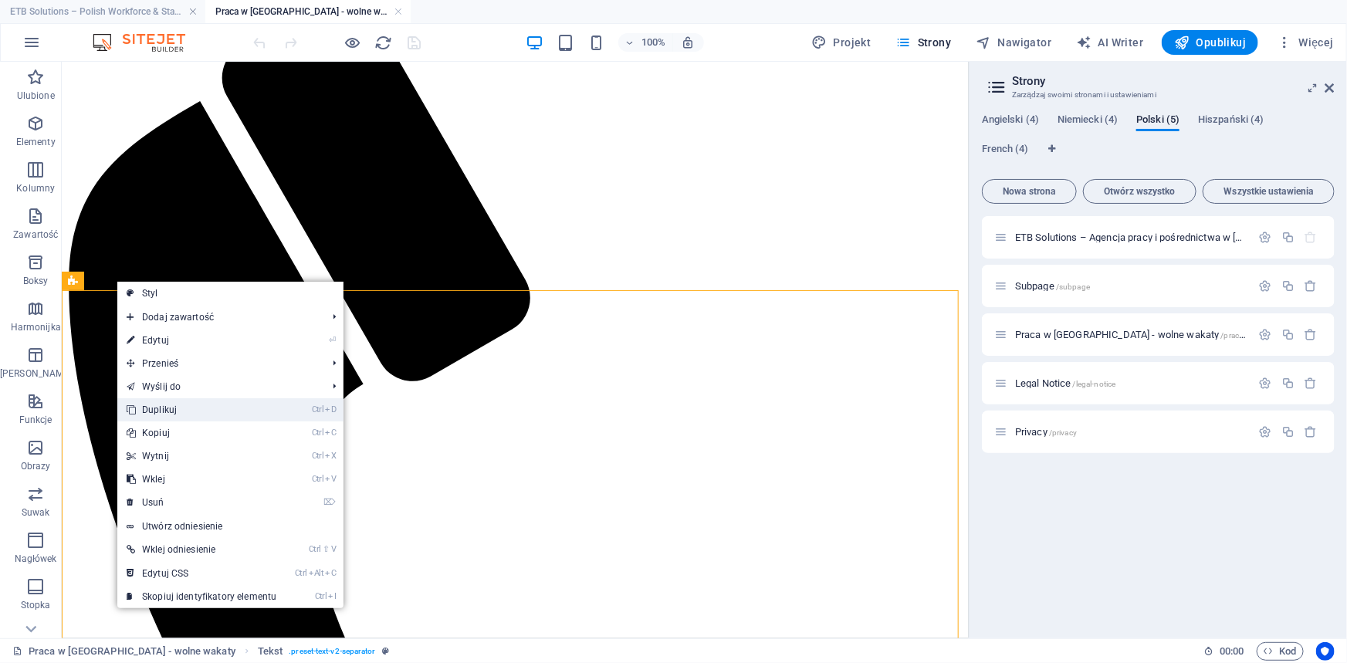
click at [179, 409] on link "Ctrl D Duplikuj" at bounding box center [201, 409] width 168 height 23
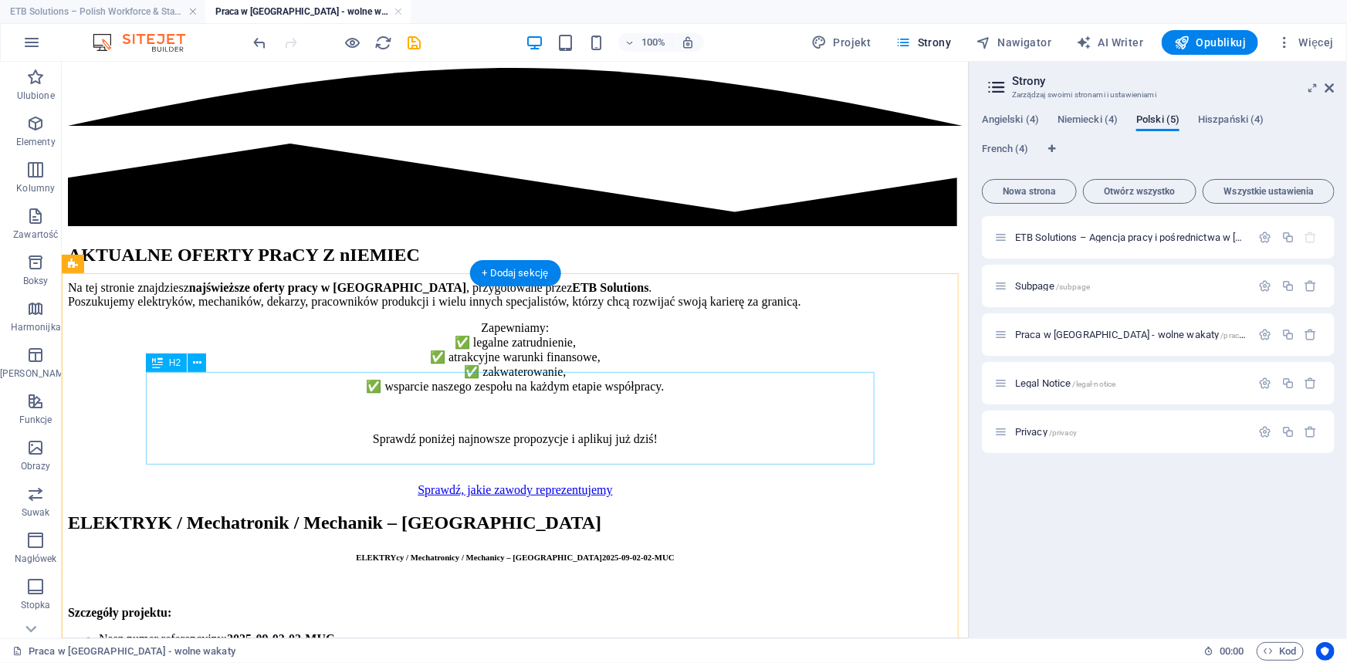
scroll to position [1685, 0]
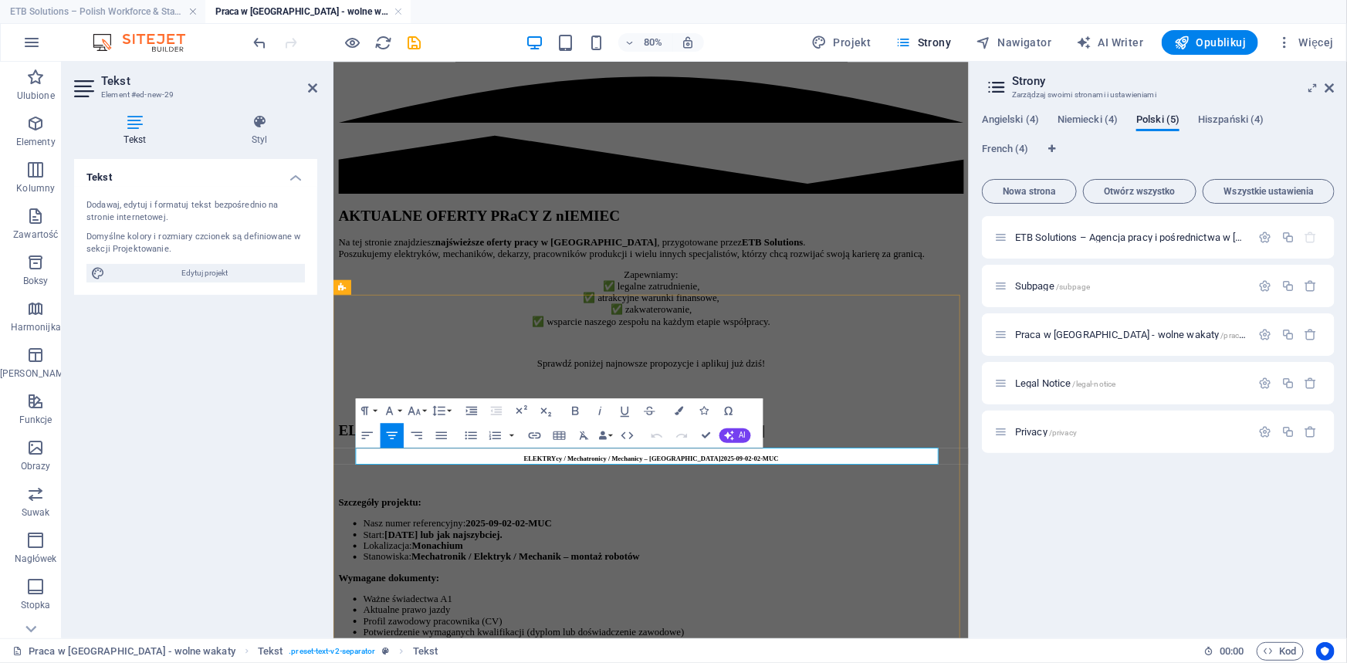
drag, startPoint x: 806, startPoint y: 550, endPoint x: 898, endPoint y: 551, distance: 91.8
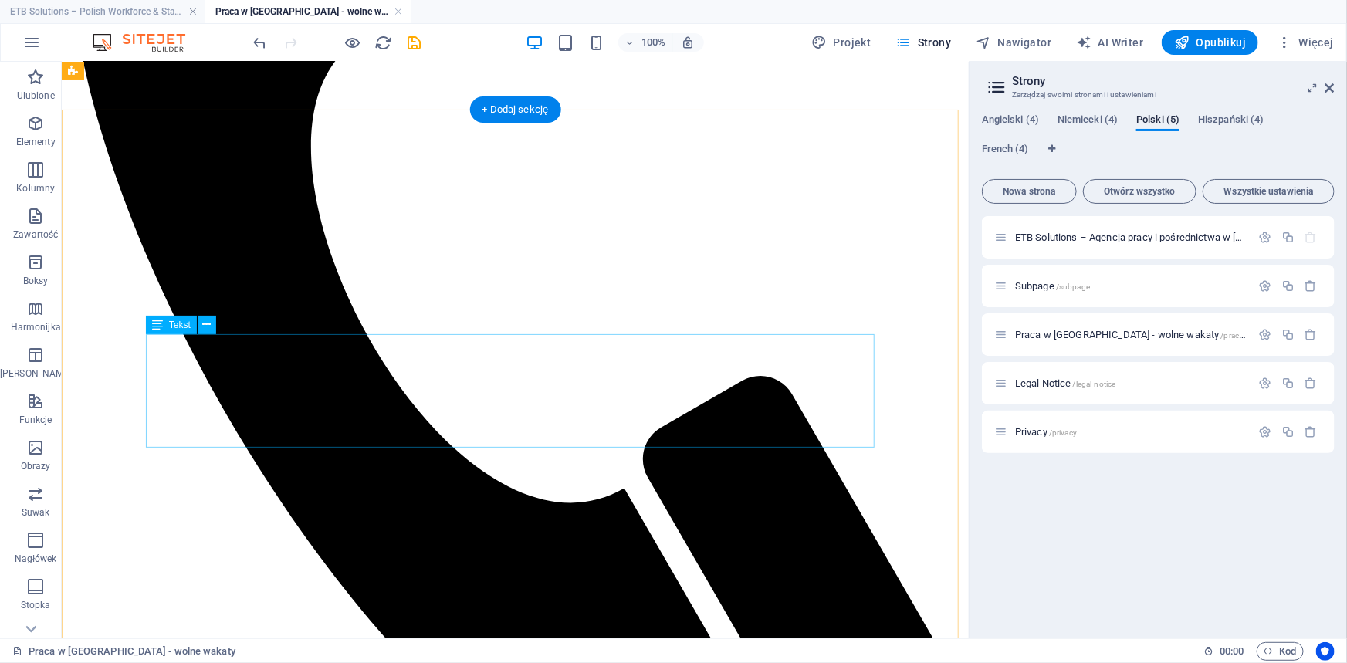
scroll to position [703, 0]
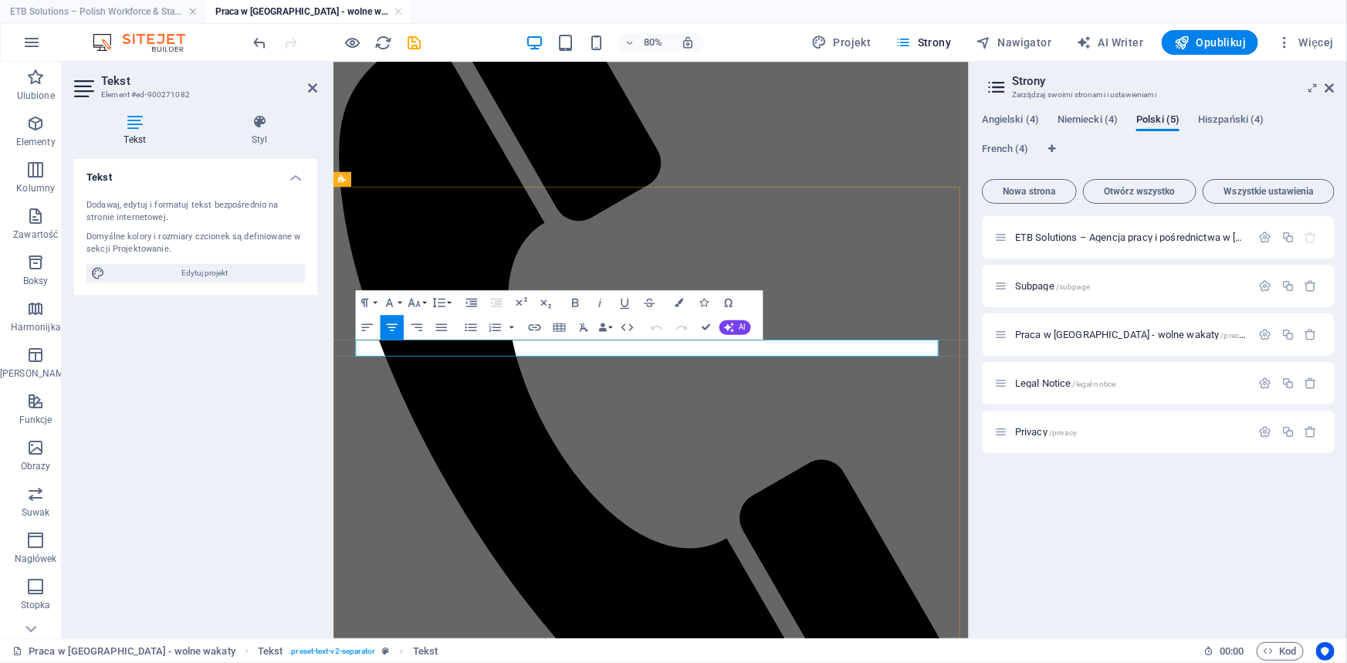
drag, startPoint x: 901, startPoint y: 416, endPoint x: 802, endPoint y: 411, distance: 98.9
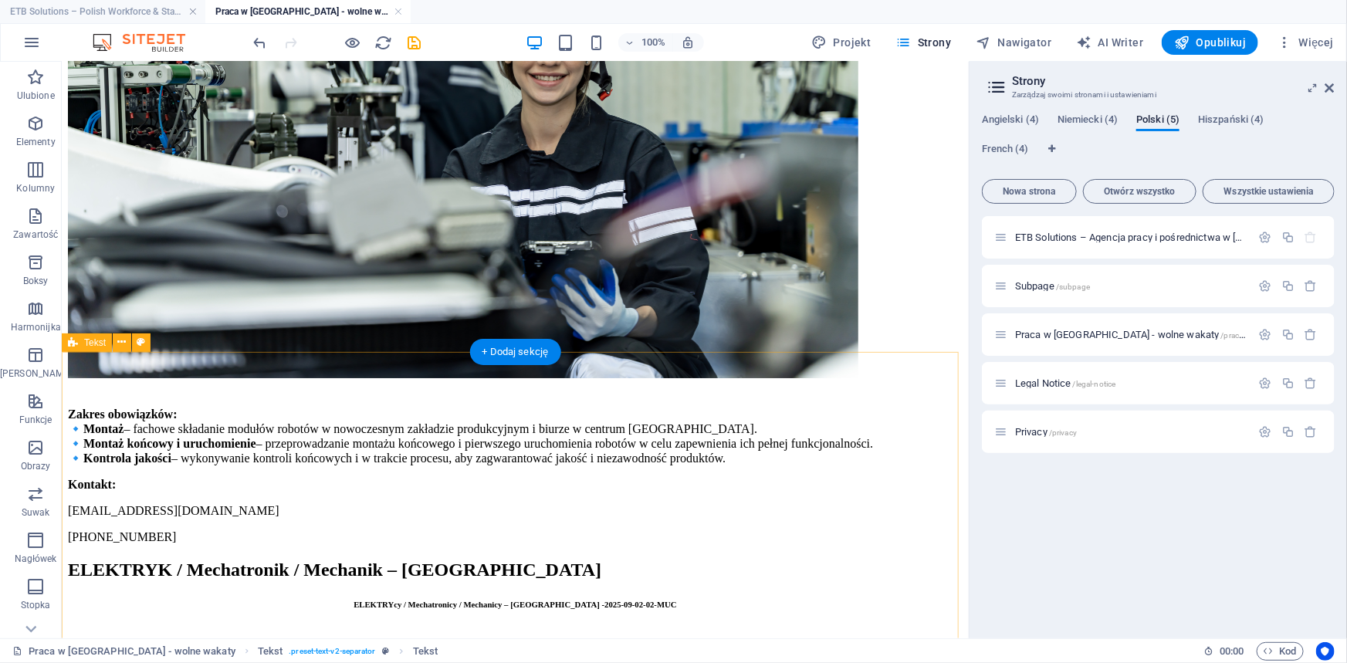
scroll to position [3018, 0]
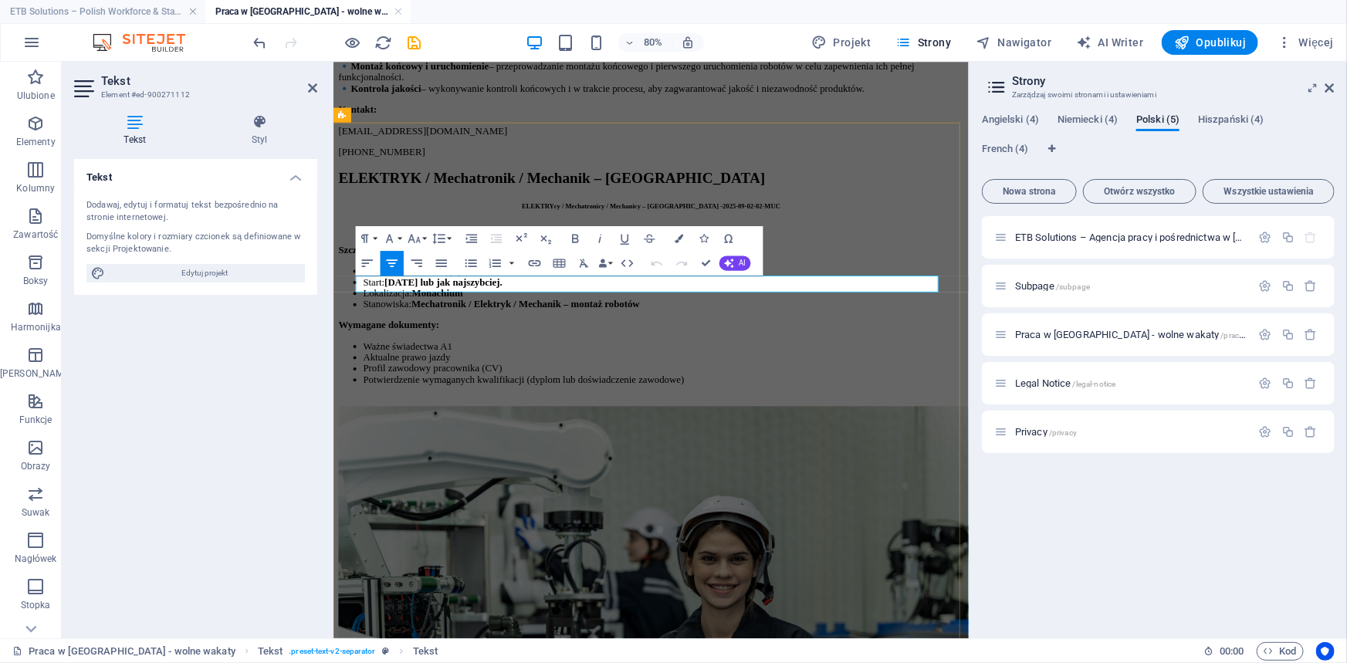
click strong "2025-09-02-01-STU"
drag, startPoint x: 930, startPoint y: 338, endPoint x: 751, endPoint y: 339, distance: 179.0
drag, startPoint x: 707, startPoint y: 259, endPoint x: 647, endPoint y: 198, distance: 85.7
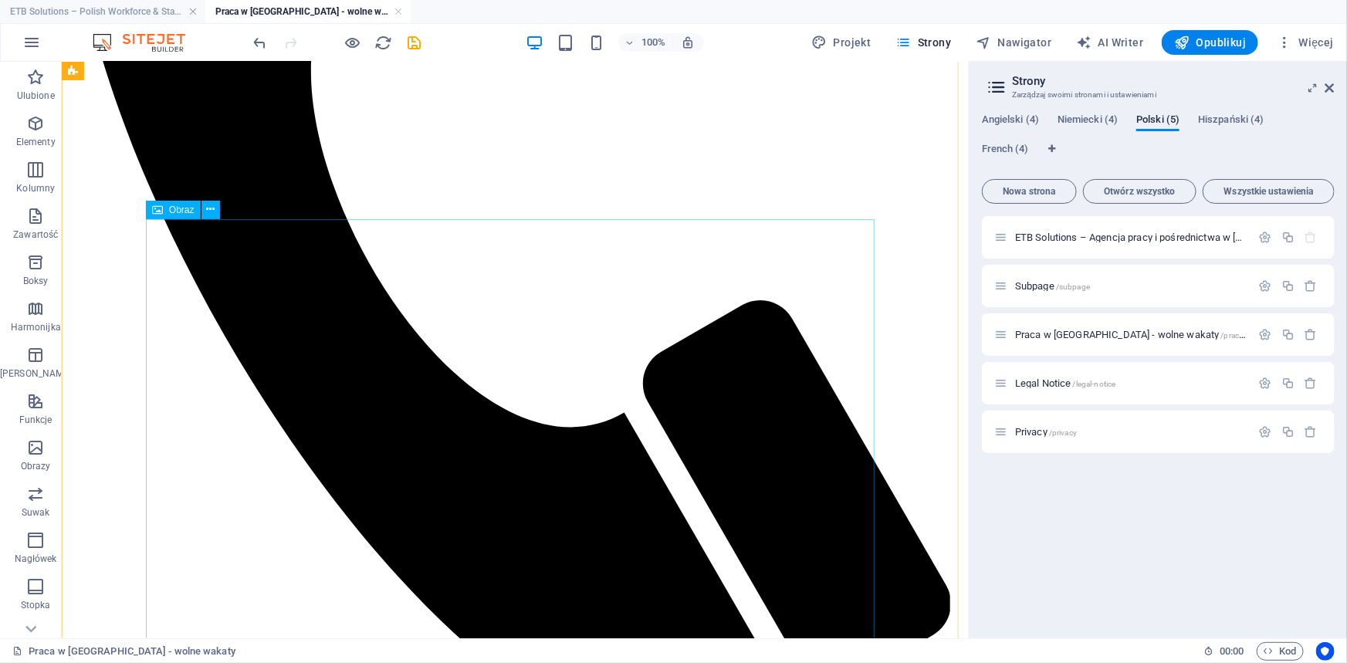
scroll to position [773, 0]
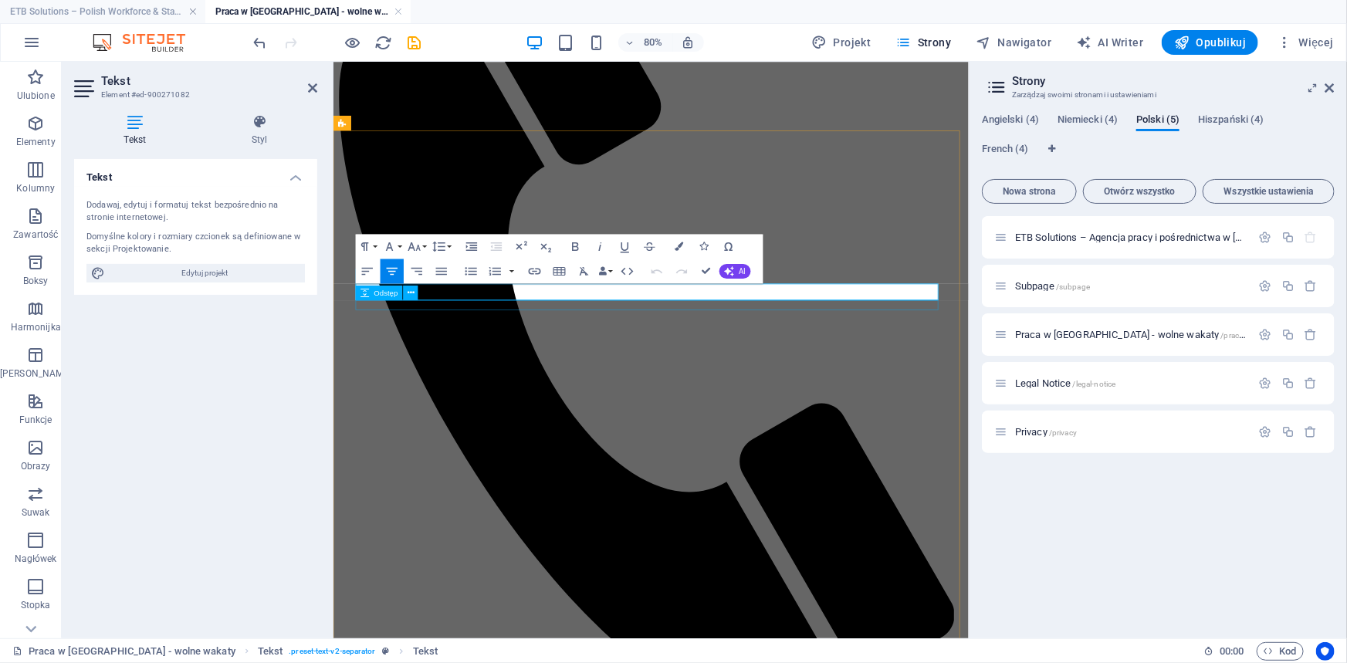
drag, startPoint x: 451, startPoint y: 349, endPoint x: 1035, endPoint y: 366, distance: 584.4
drag, startPoint x: 451, startPoint y: 348, endPoint x: 310, endPoint y: 343, distance: 141.3
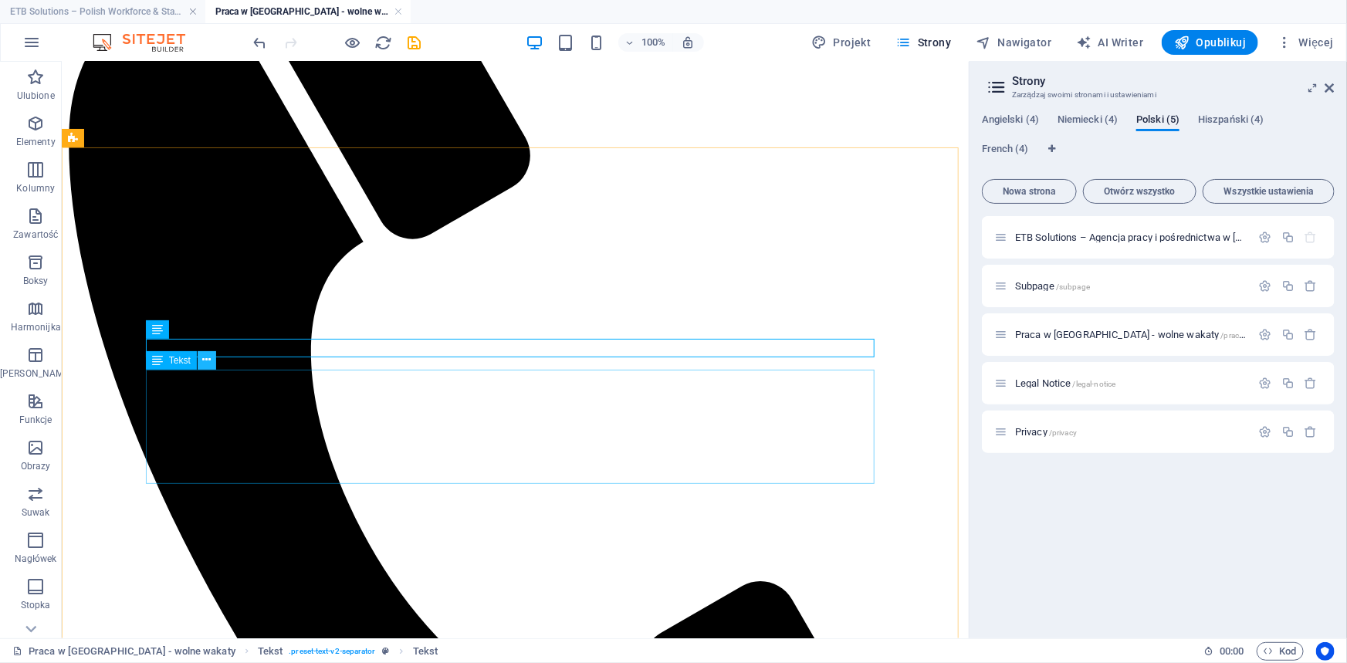
click at [205, 356] on icon at bounding box center [206, 360] width 8 height 16
click at [206, 326] on icon at bounding box center [206, 329] width 8 height 16
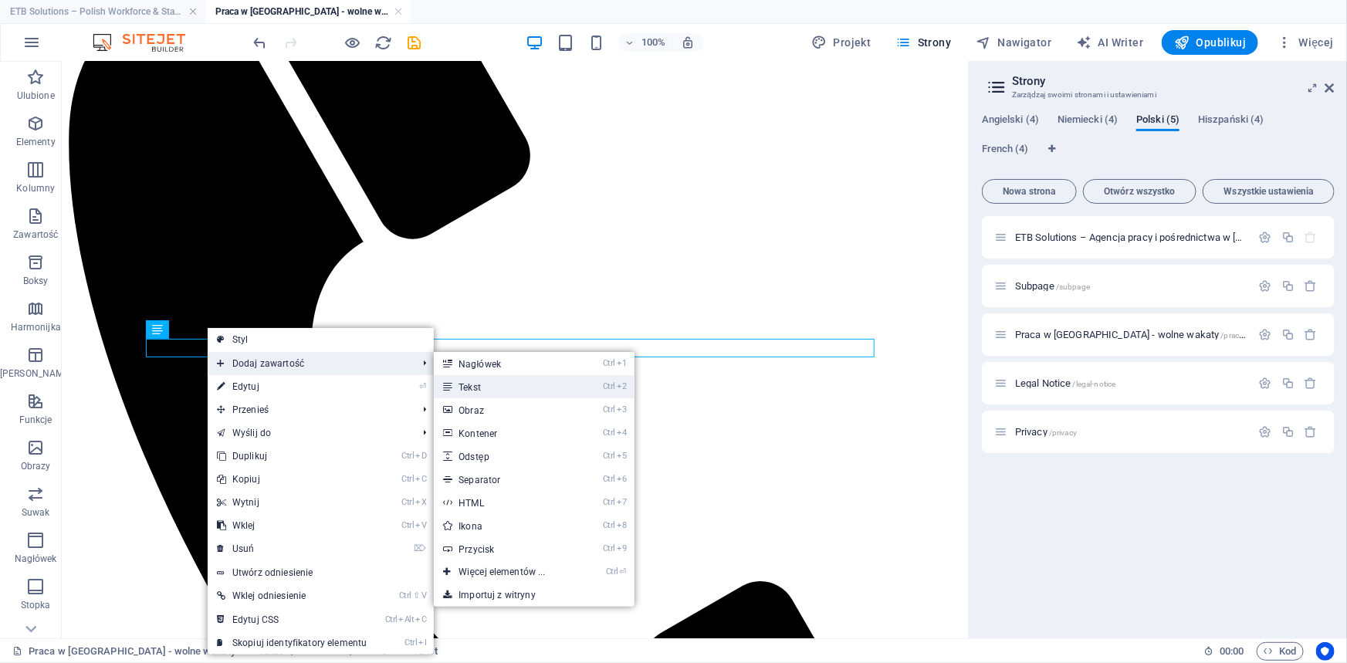
click at [482, 387] on link "Ctrl 2 Tekst" at bounding box center [505, 386] width 142 height 23
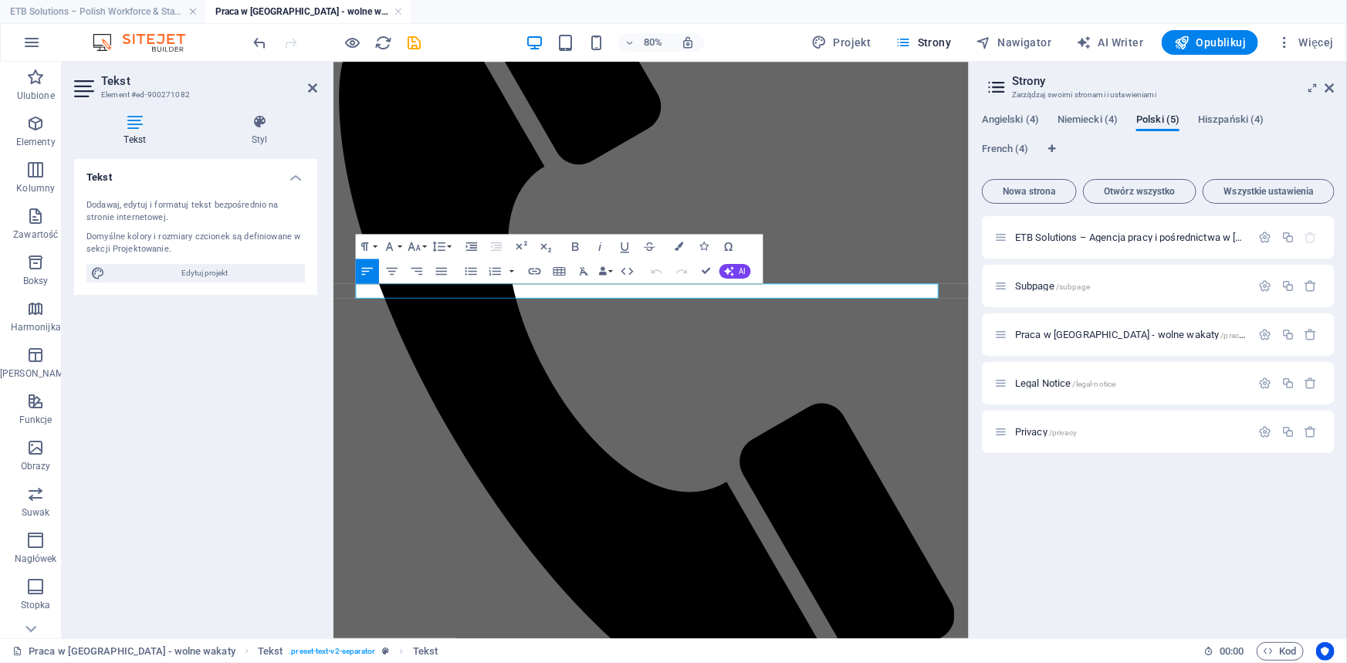
drag, startPoint x: 511, startPoint y: 348, endPoint x: 330, endPoint y: 348, distance: 180.6
drag, startPoint x: 705, startPoint y: 269, endPoint x: 641, endPoint y: 209, distance: 87.3
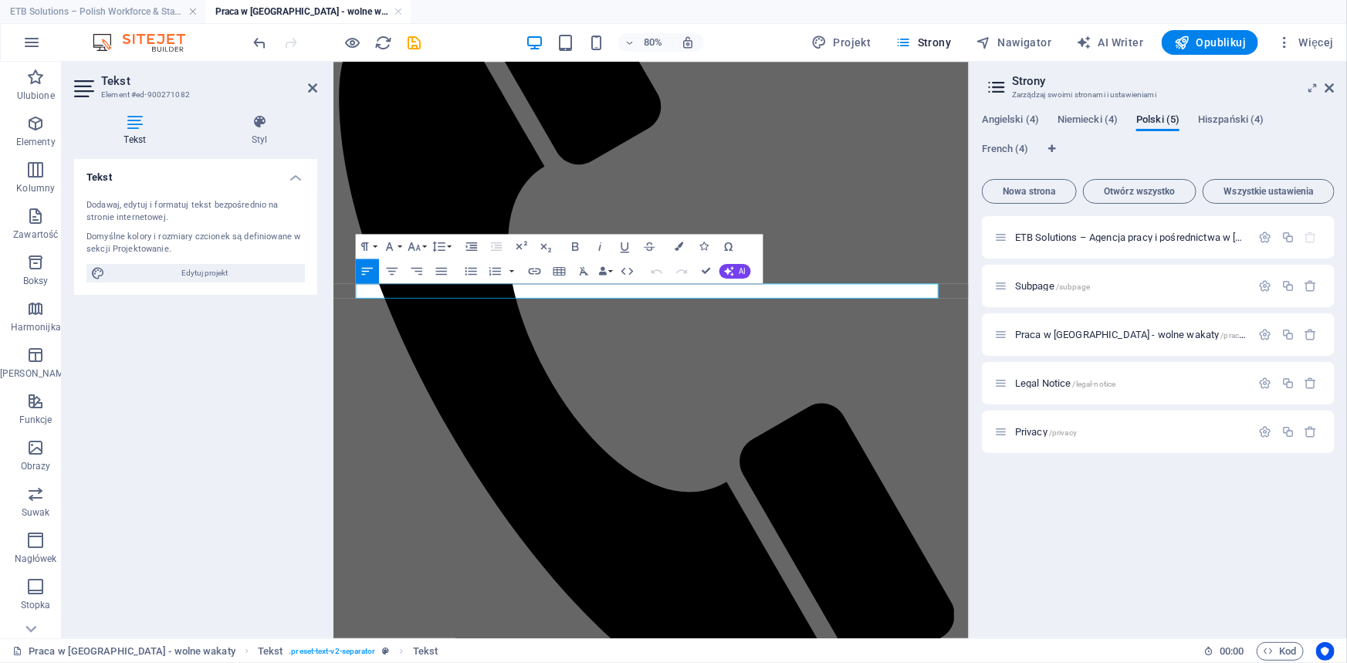
drag, startPoint x: 544, startPoint y: 343, endPoint x: 341, endPoint y: 343, distance: 203.0
click at [573, 244] on icon "button" at bounding box center [575, 246] width 15 height 15
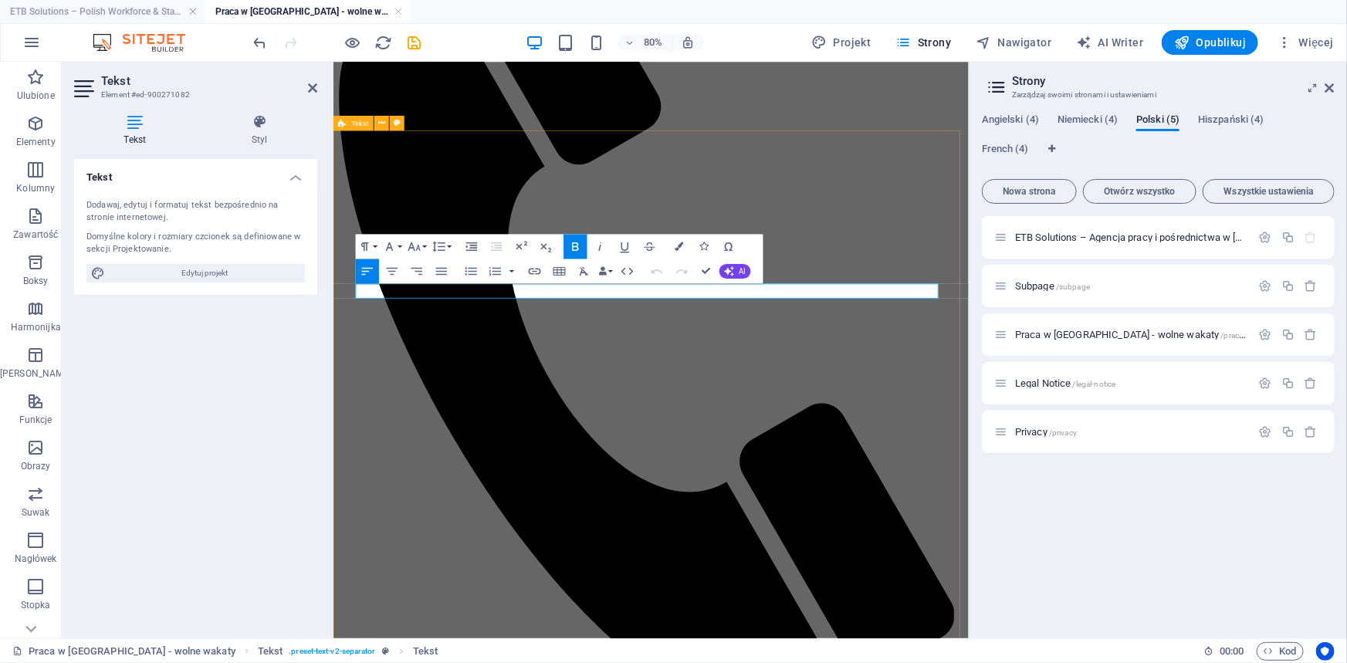
drag, startPoint x: 555, startPoint y: 346, endPoint x: 344, endPoint y: 328, distance: 211.5
copy strong "Murarze / zbrojarze / betoniarze"
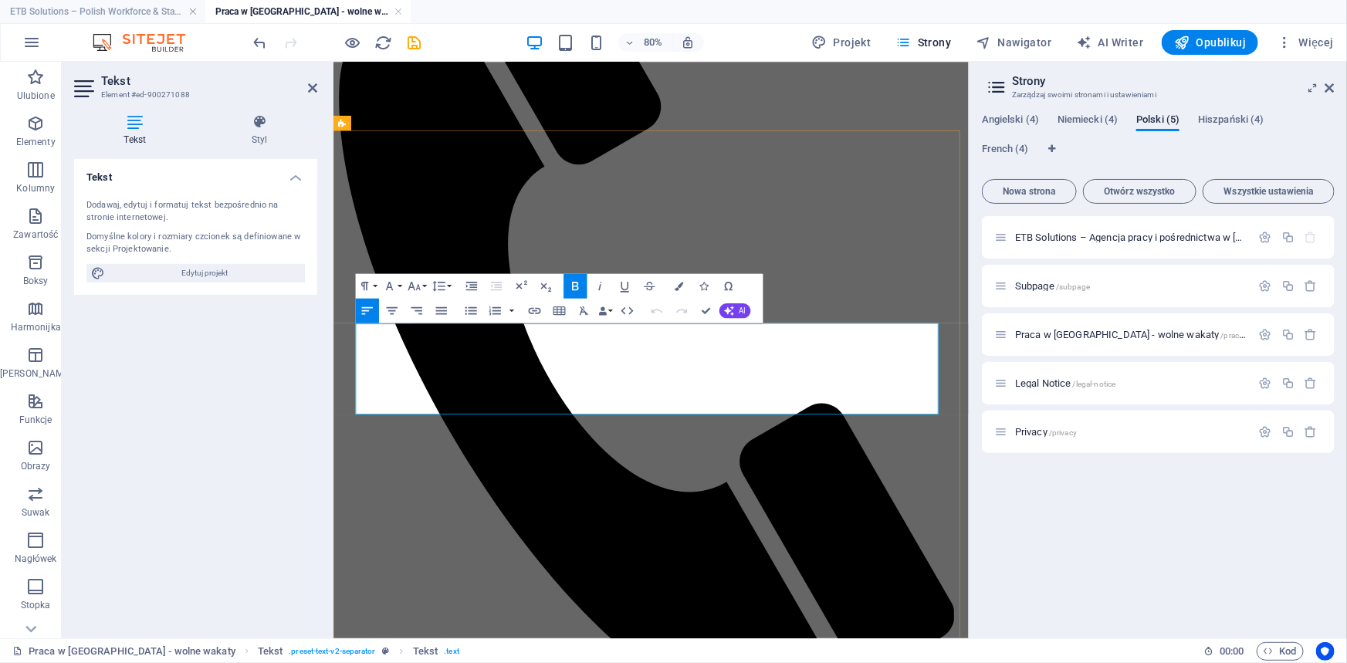
drag, startPoint x: 476, startPoint y: 495, endPoint x: 356, endPoint y: 431, distance: 136.4
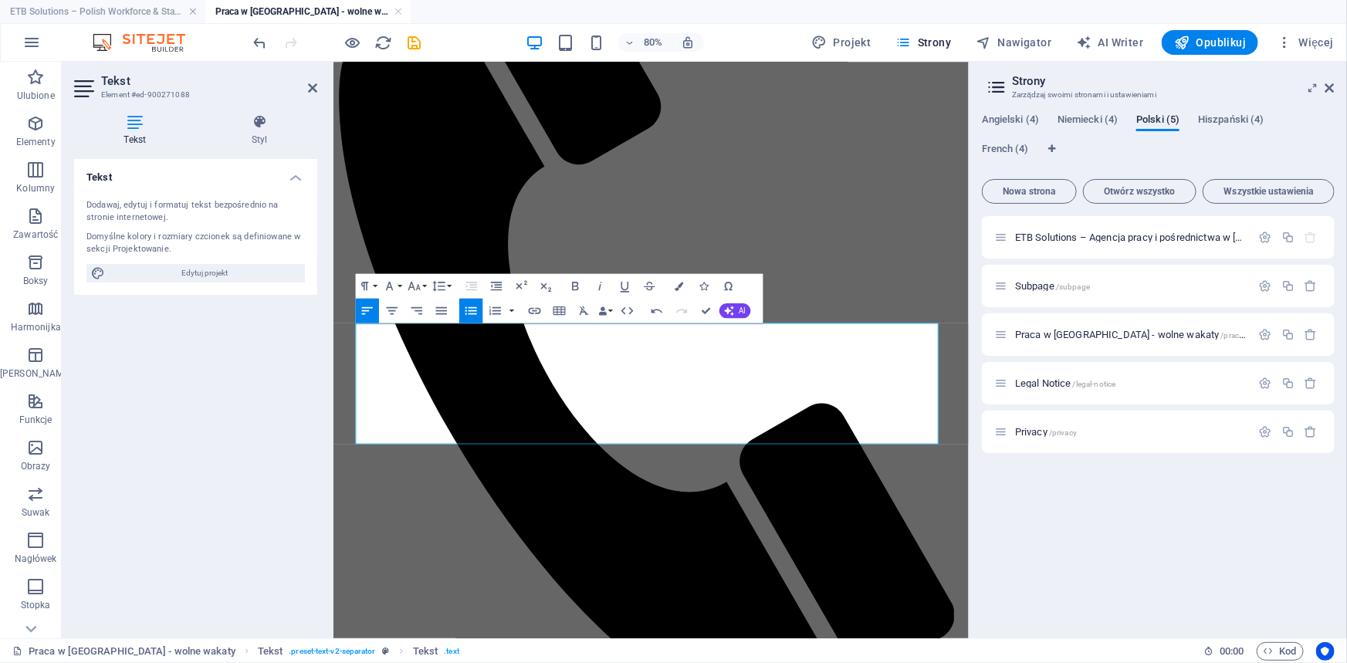
drag, startPoint x: 547, startPoint y: 475, endPoint x: 663, endPoint y: 401, distance: 137.4
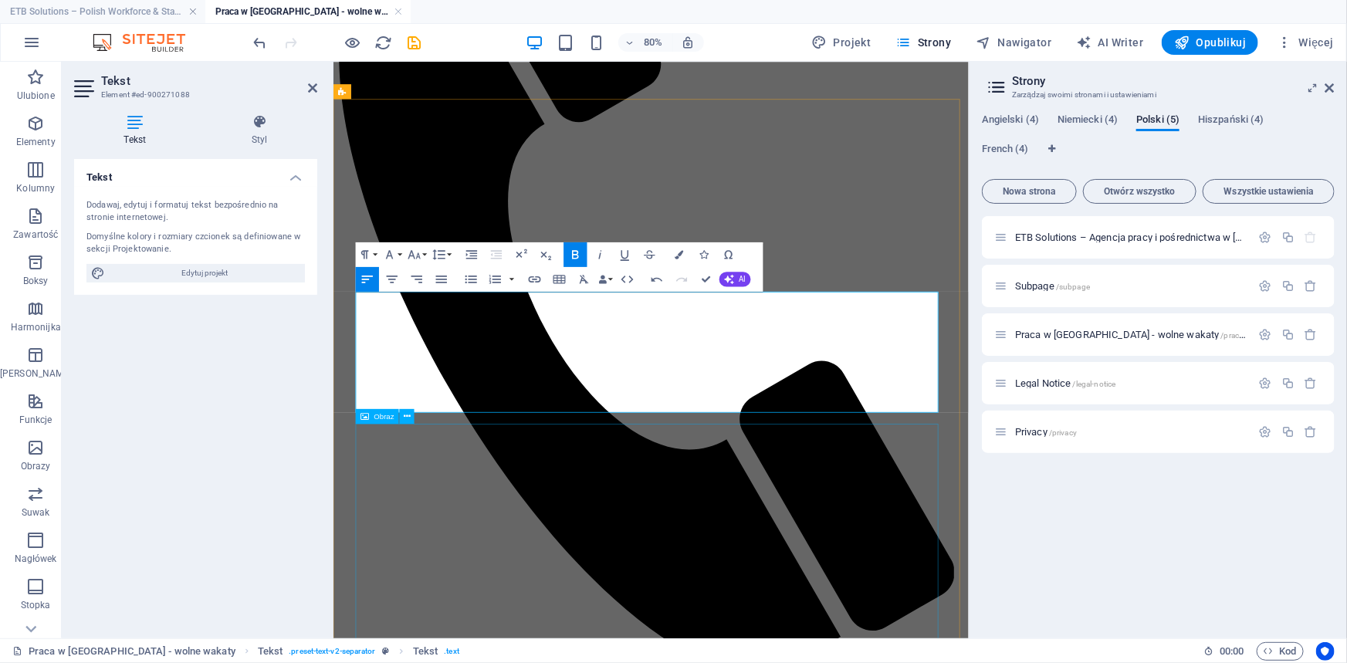
scroll to position [914, 0]
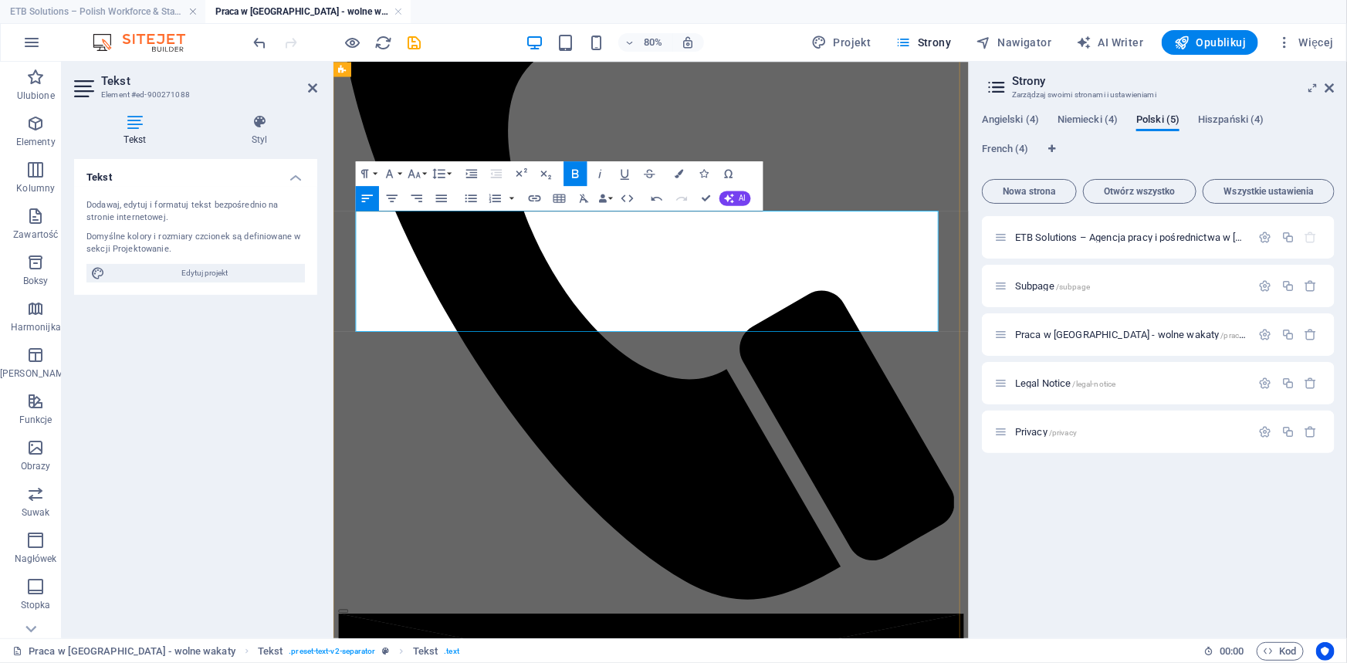
drag, startPoint x: 946, startPoint y: 390, endPoint x: 751, endPoint y: 284, distance: 222.4
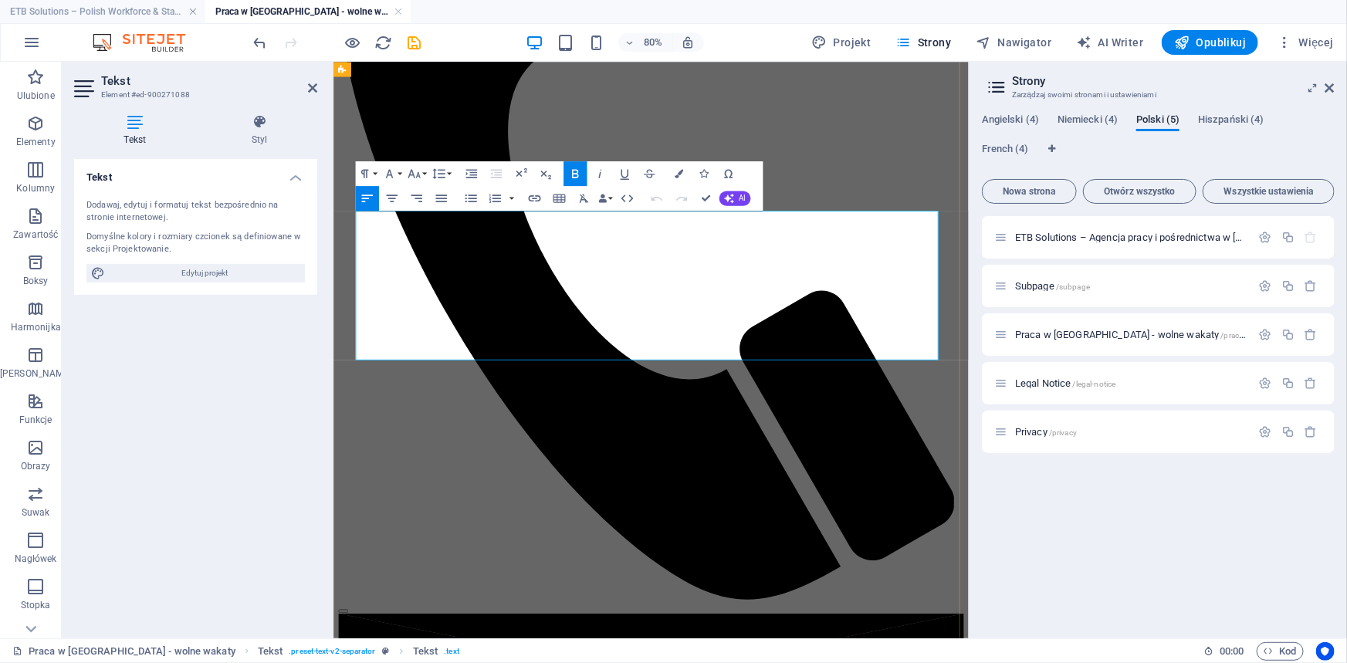
drag, startPoint x: 890, startPoint y: 390, endPoint x: 1036, endPoint y: 370, distance: 148.0
copy link "2025-09-03-01-AUSTRIA"
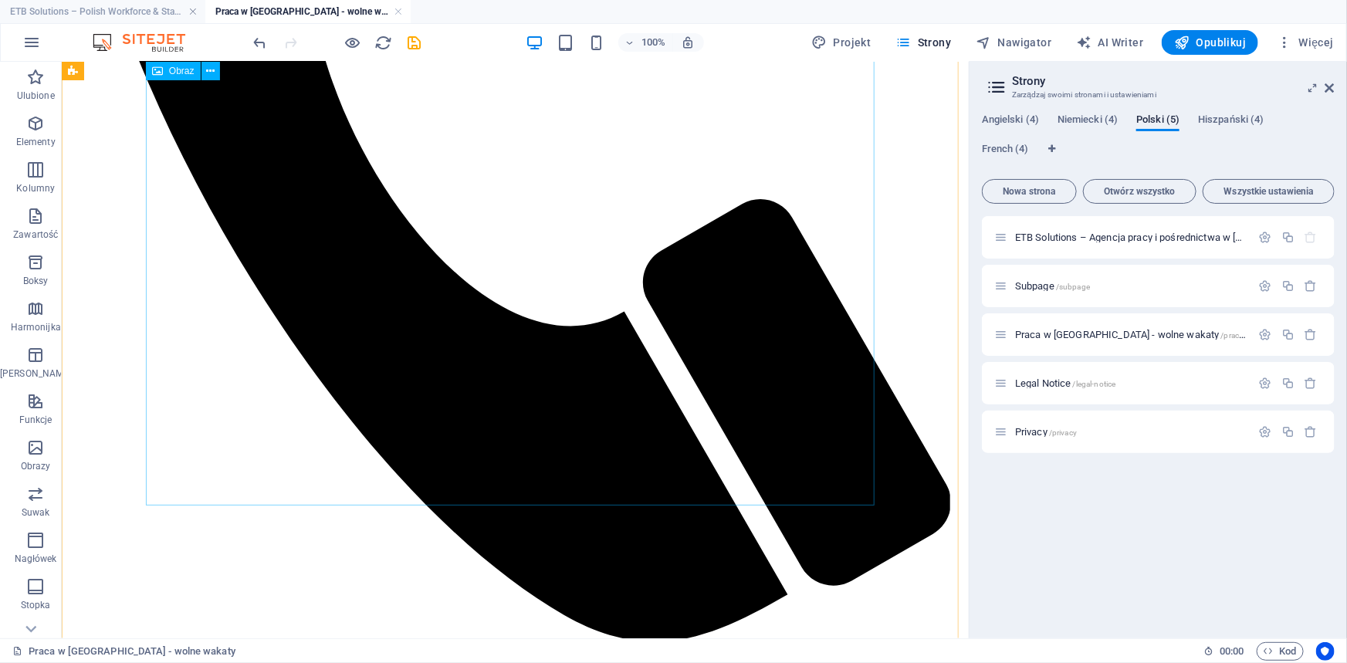
scroll to position [984, 0]
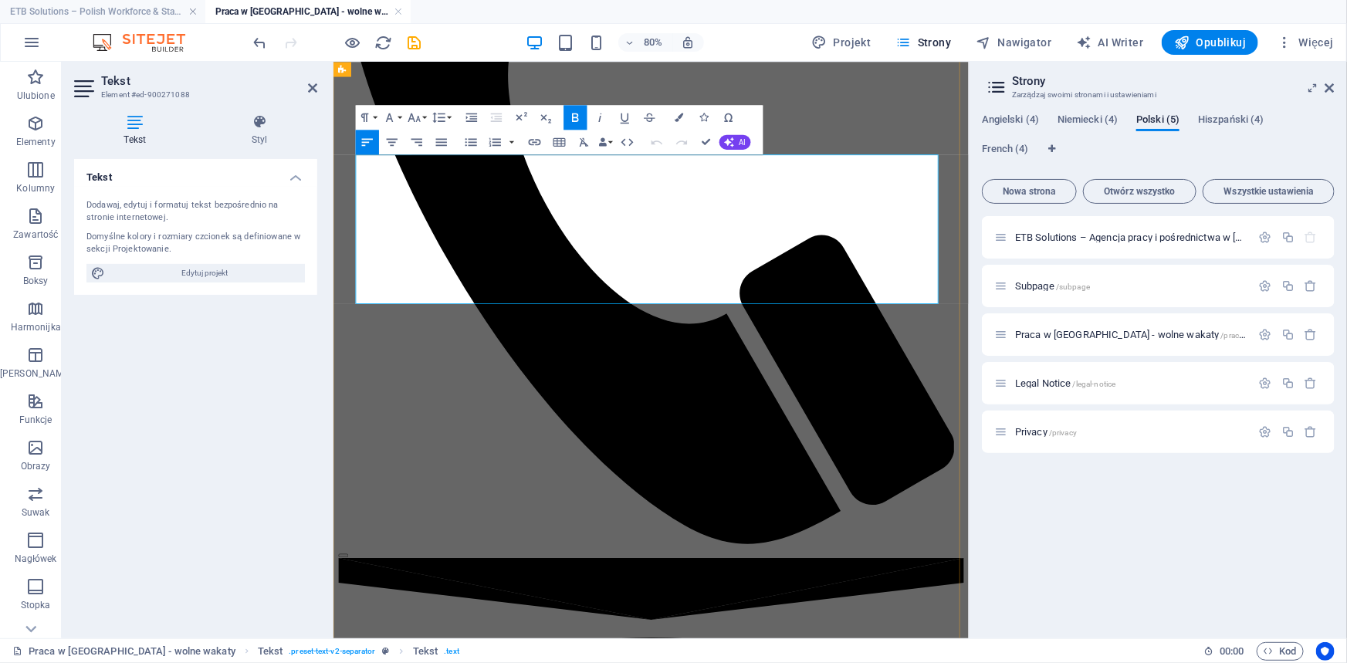
drag, startPoint x: 952, startPoint y: 296, endPoint x: 747, endPoint y: 297, distance: 204.5
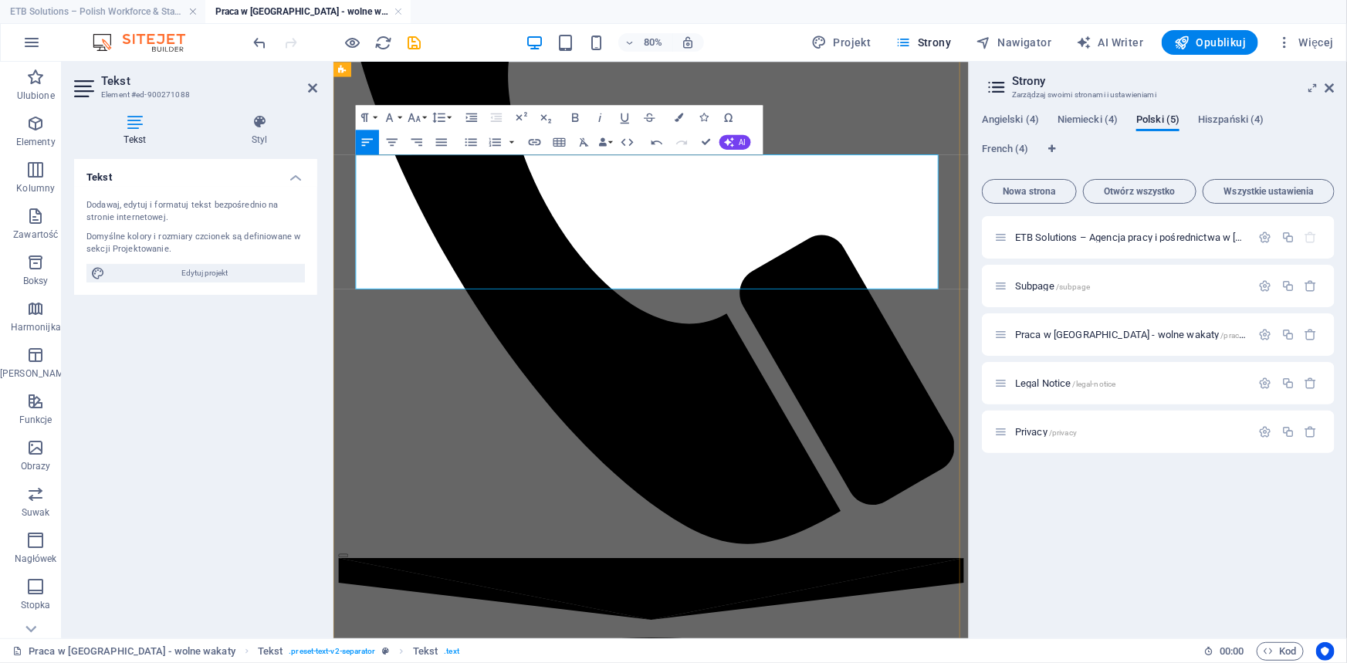
drag, startPoint x: 847, startPoint y: 298, endPoint x: 948, endPoint y: 279, distance: 102.2
click at [572, 116] on icon "button" at bounding box center [575, 117] width 7 height 8
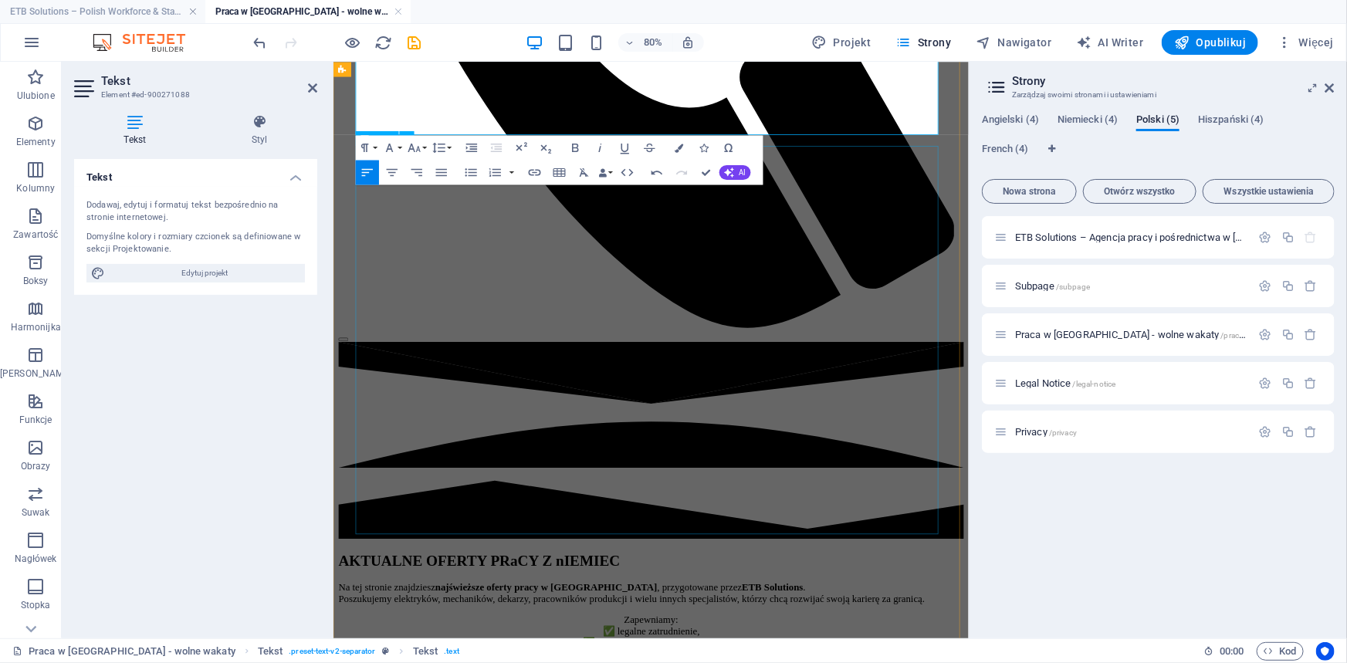
scroll to position [1615, 0]
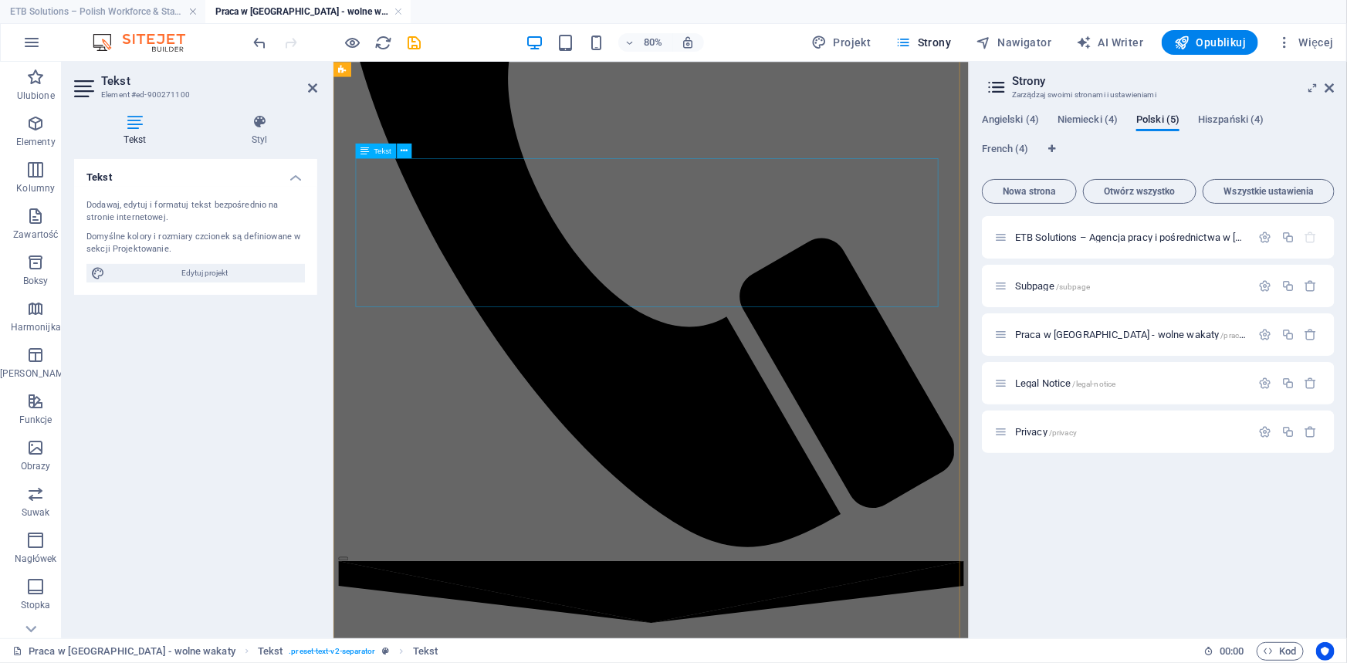
scroll to position [1496, 0]
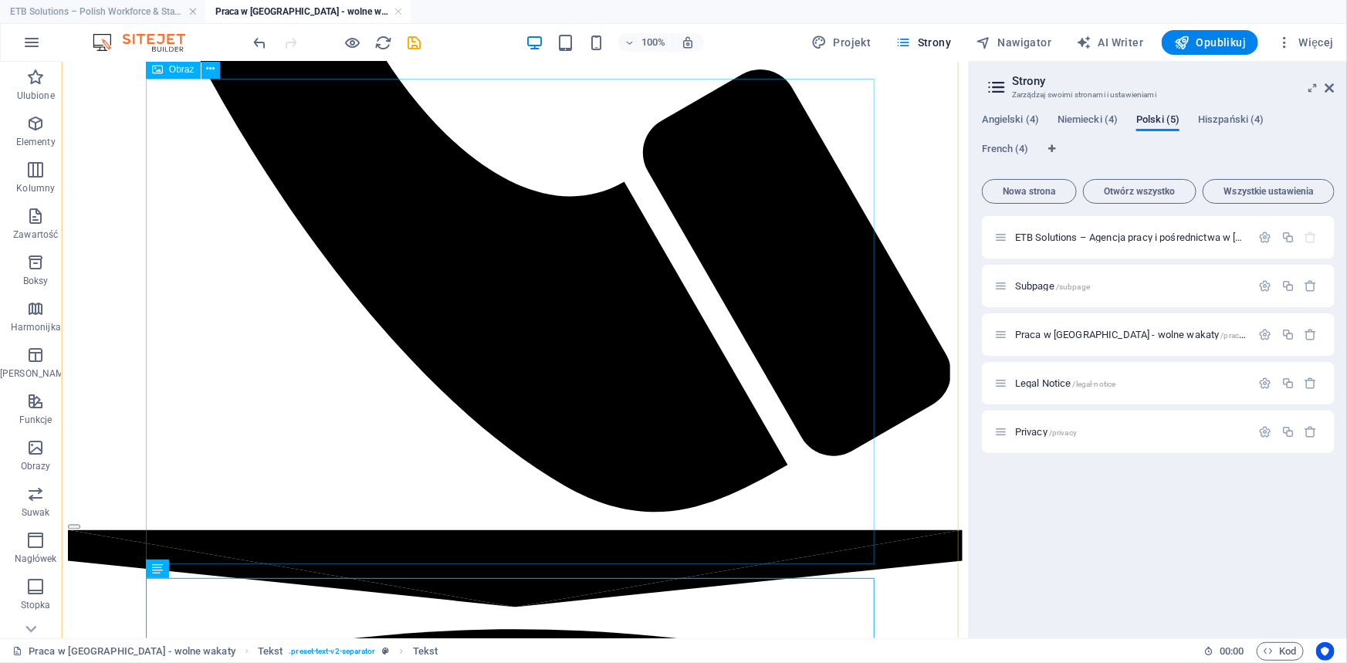
scroll to position [1074, 0]
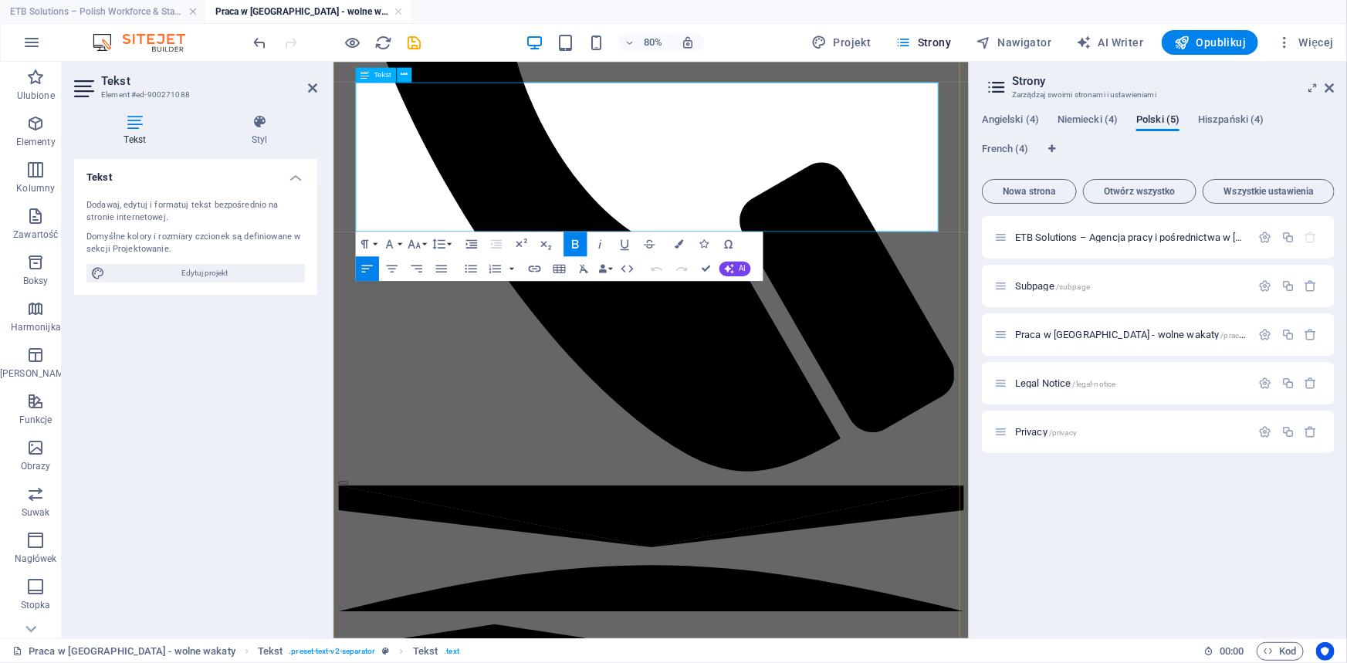
drag, startPoint x: 769, startPoint y: 188, endPoint x: 1087, endPoint y: 204, distance: 319.1
copy p "V prosimy przesyłać na adres: rekrutacja@etb-elektrotechnik.eu z dopiskiem 2025…"
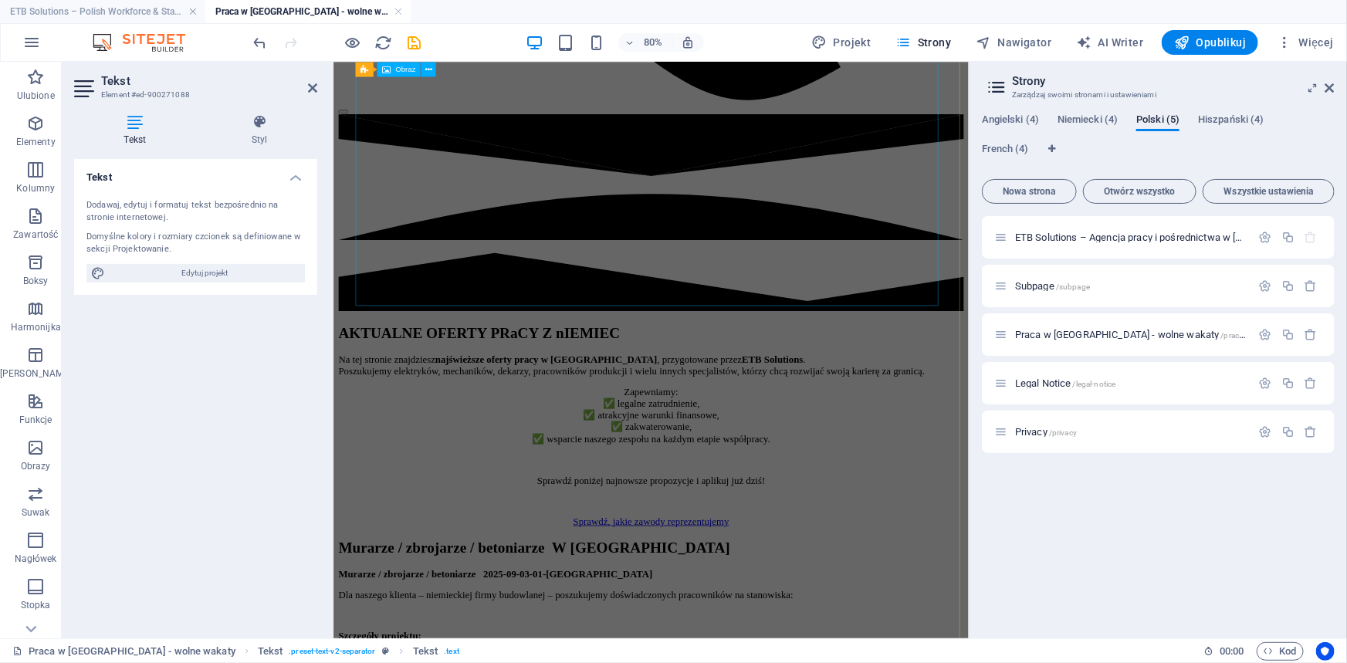
scroll to position [1776, 0]
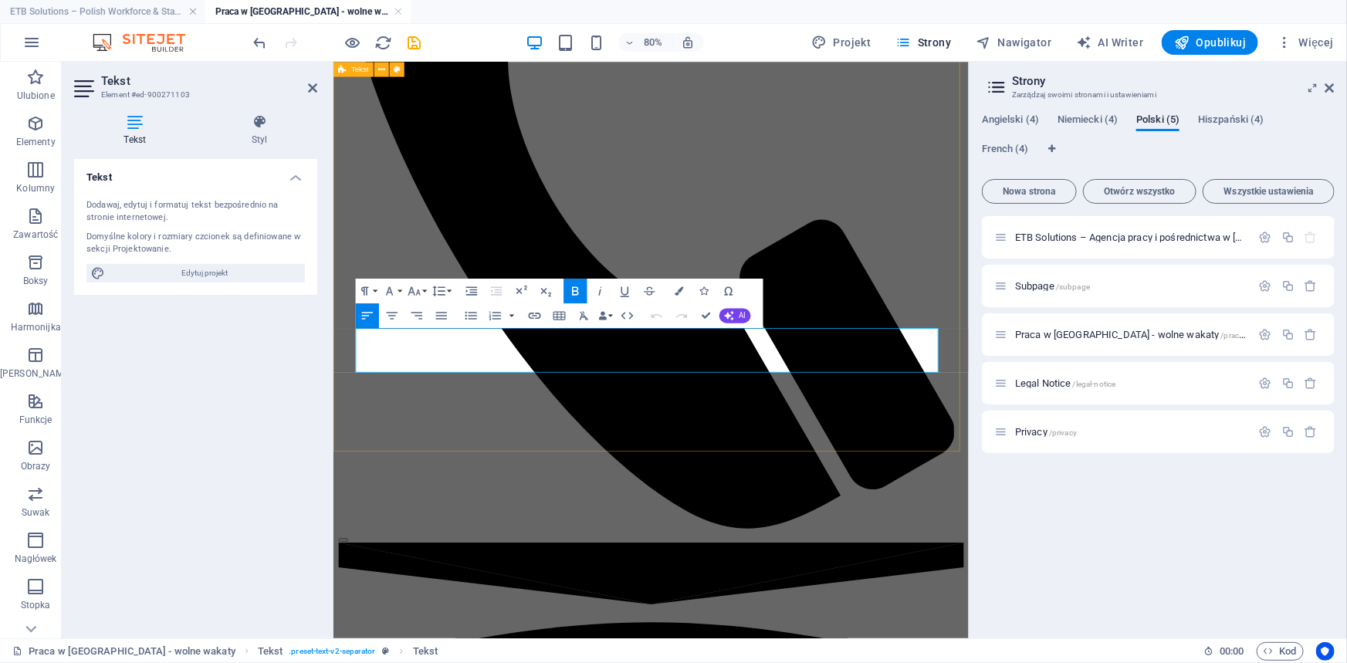
scroll to position [1865, 0]
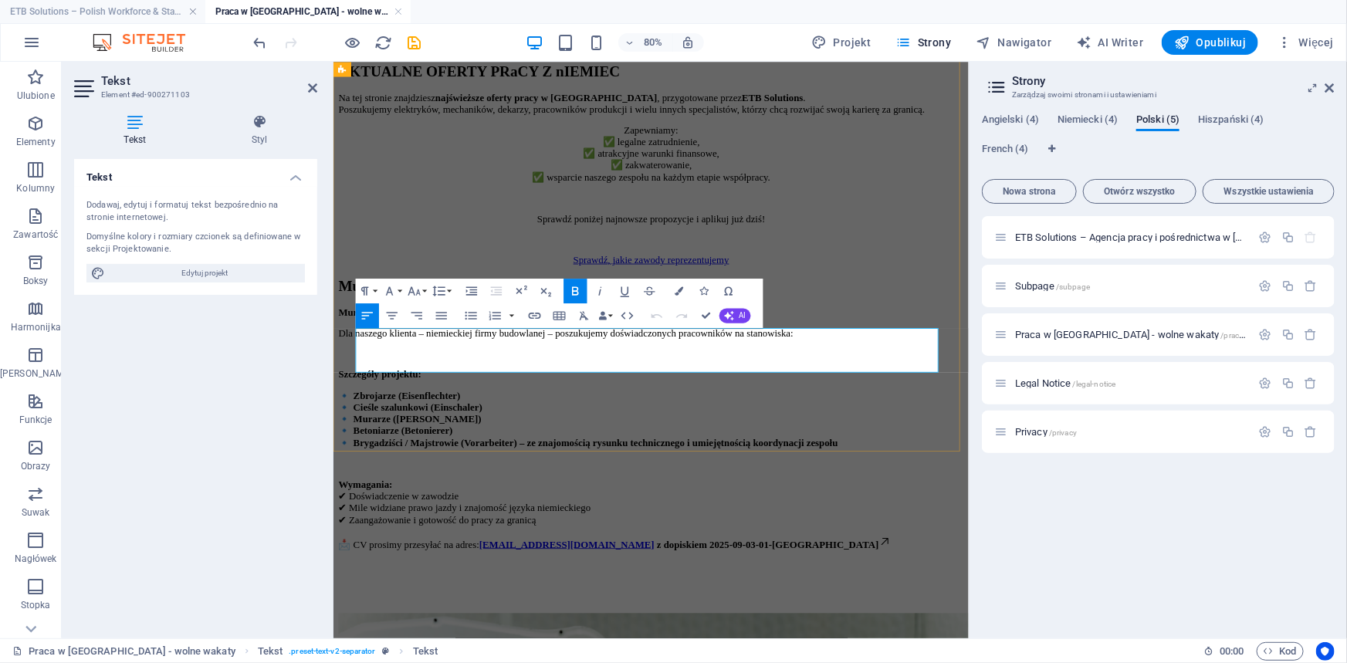
drag, startPoint x: 468, startPoint y: 444, endPoint x: 357, endPoint y: 416, distance: 113.8
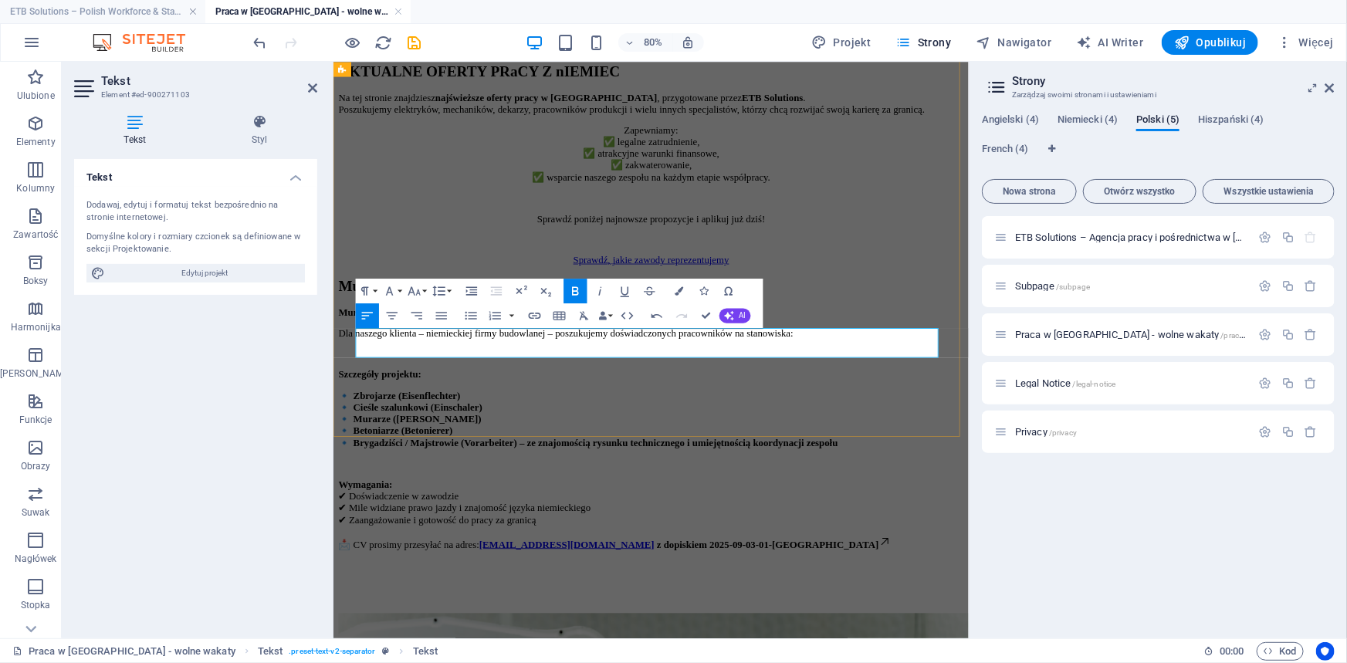
drag, startPoint x: 377, startPoint y: 421, endPoint x: 357, endPoint y: 421, distance: 20.8
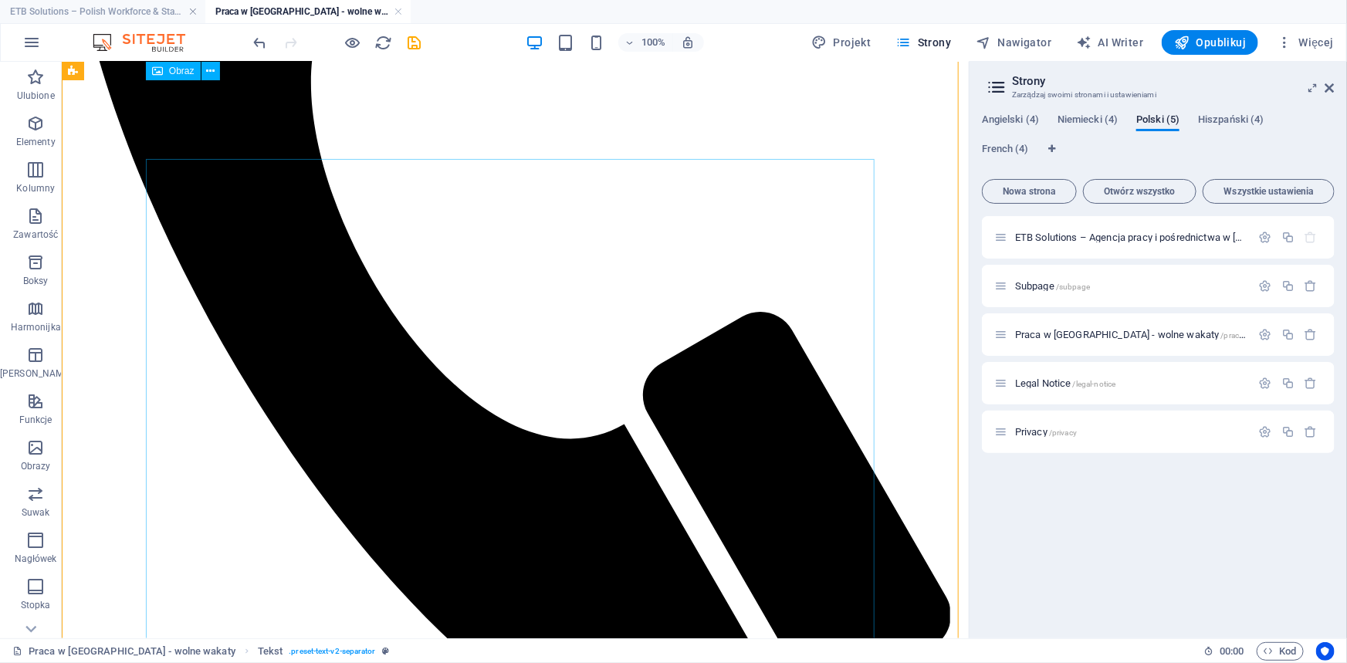
scroll to position [1023, 0]
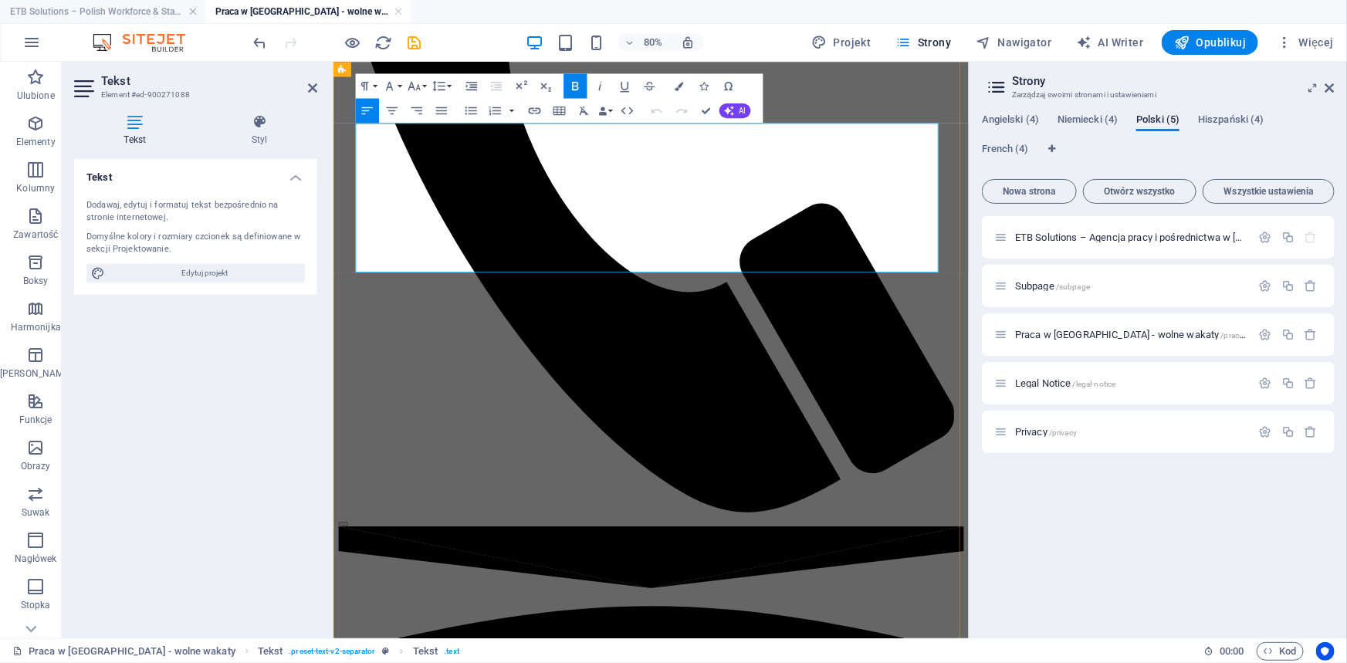
drag, startPoint x: 786, startPoint y: 232, endPoint x: 769, endPoint y: 232, distance: 17.7
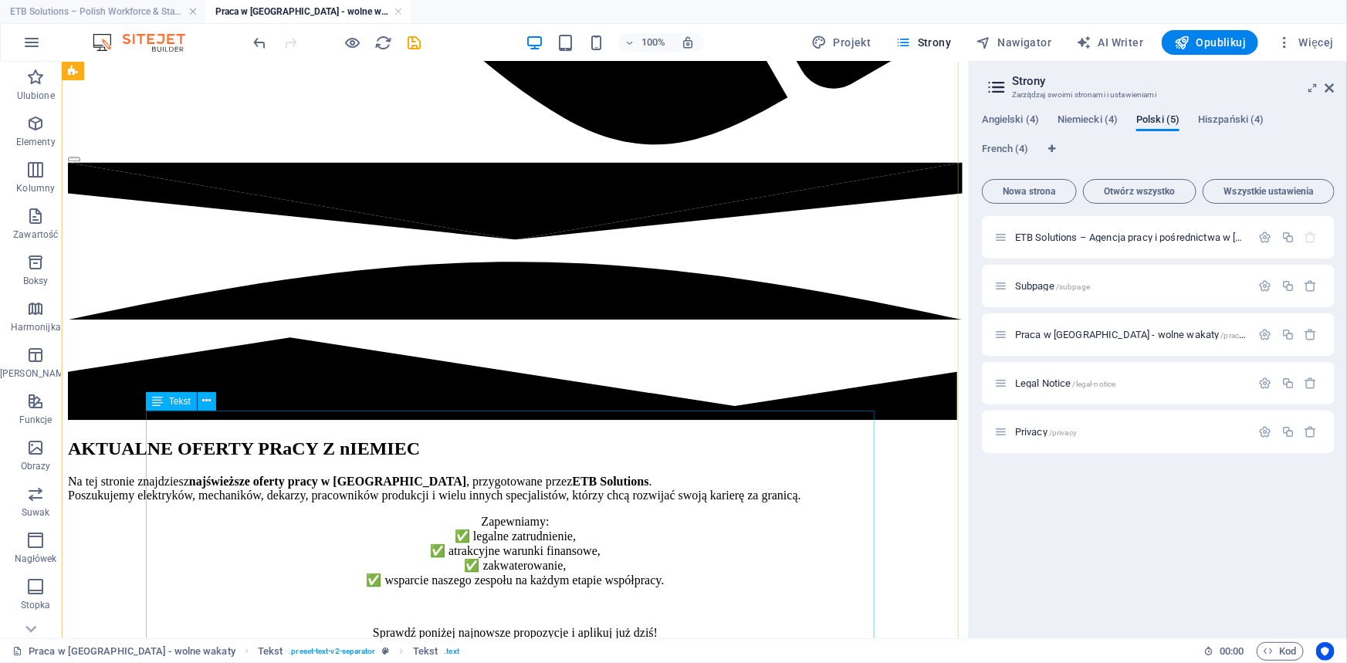
scroll to position [1655, 0]
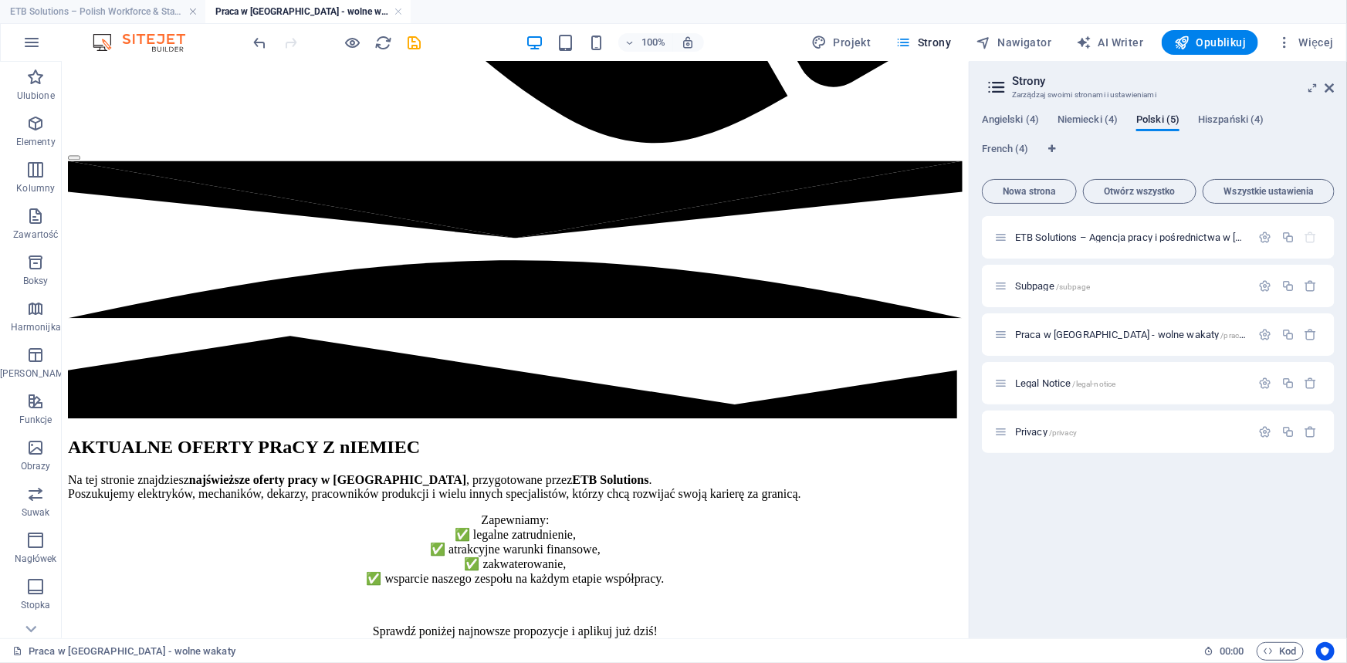
click at [416, 42] on icon "save" at bounding box center [415, 43] width 18 height 18
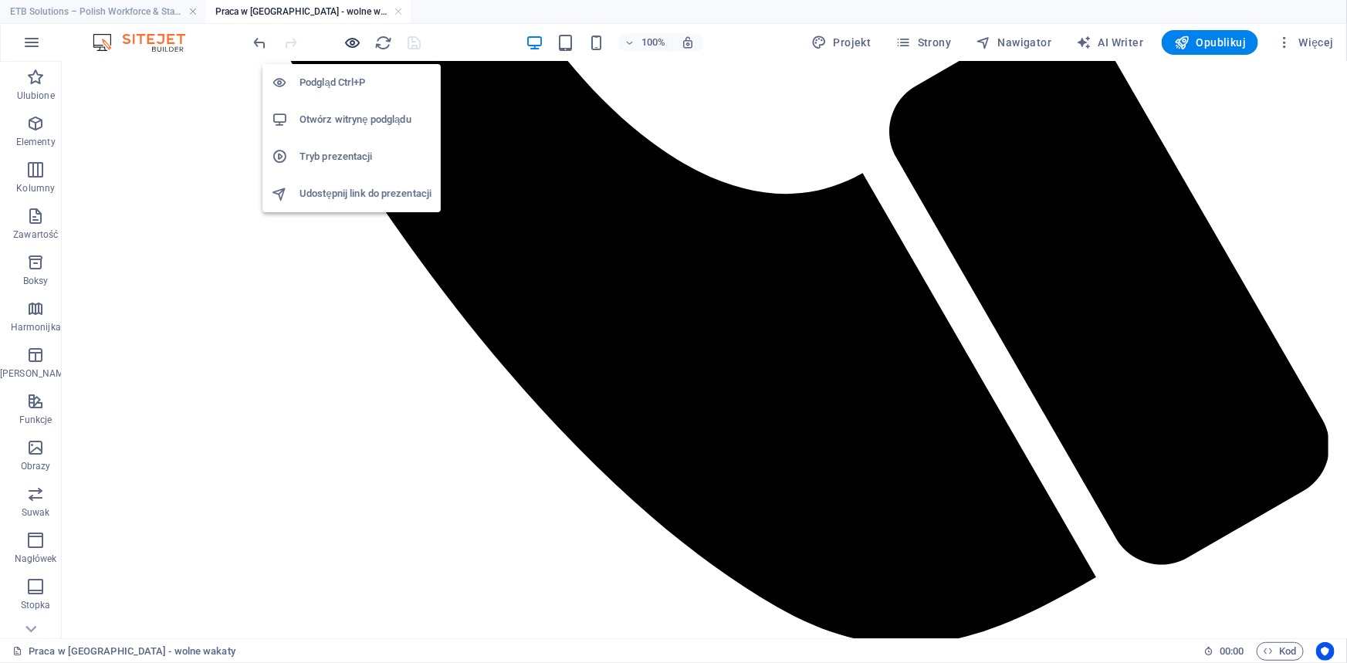
click at [350, 42] on icon "button" at bounding box center [353, 43] width 18 height 18
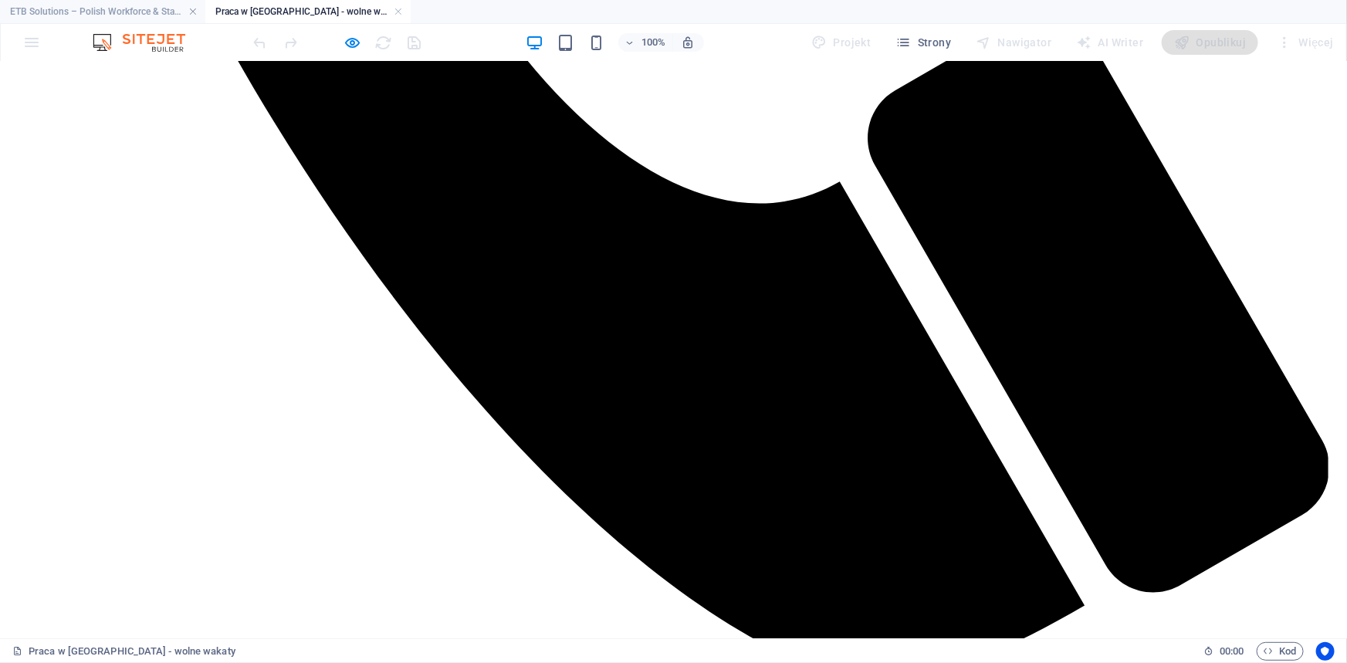
scroll to position [1725, 0]
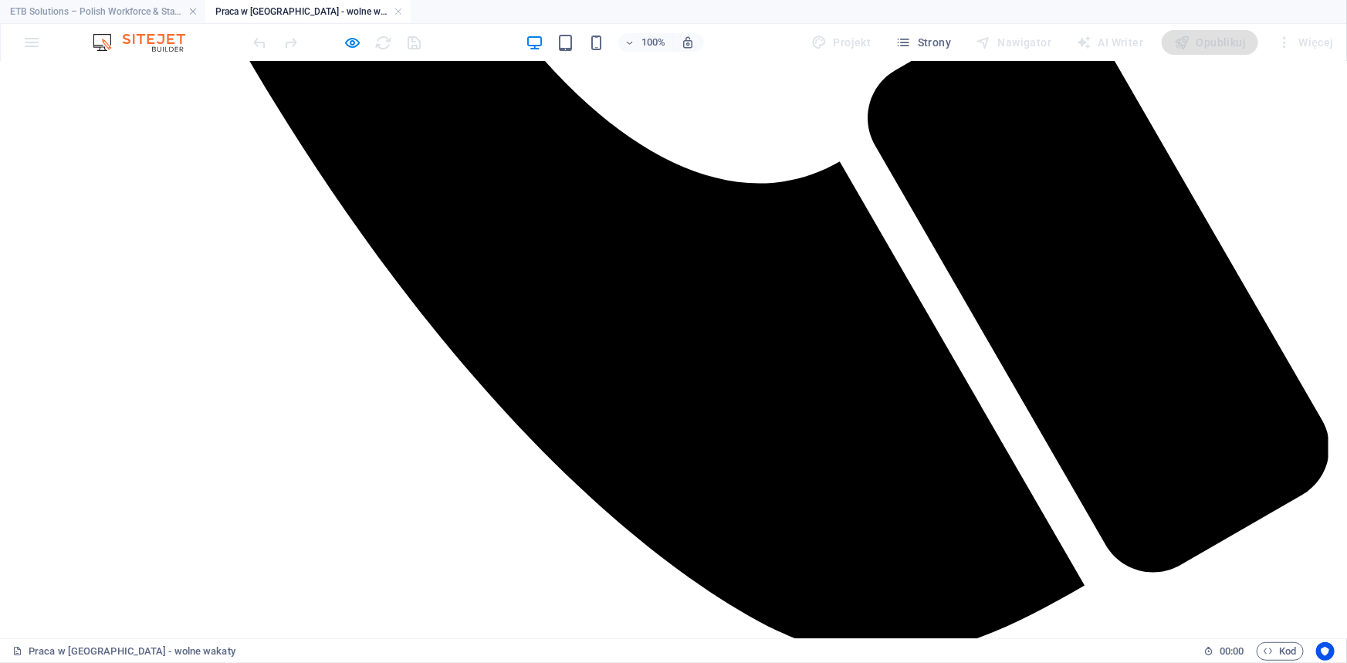
drag, startPoint x: 1158, startPoint y: 75, endPoint x: 1151, endPoint y: 83, distance: 9.9
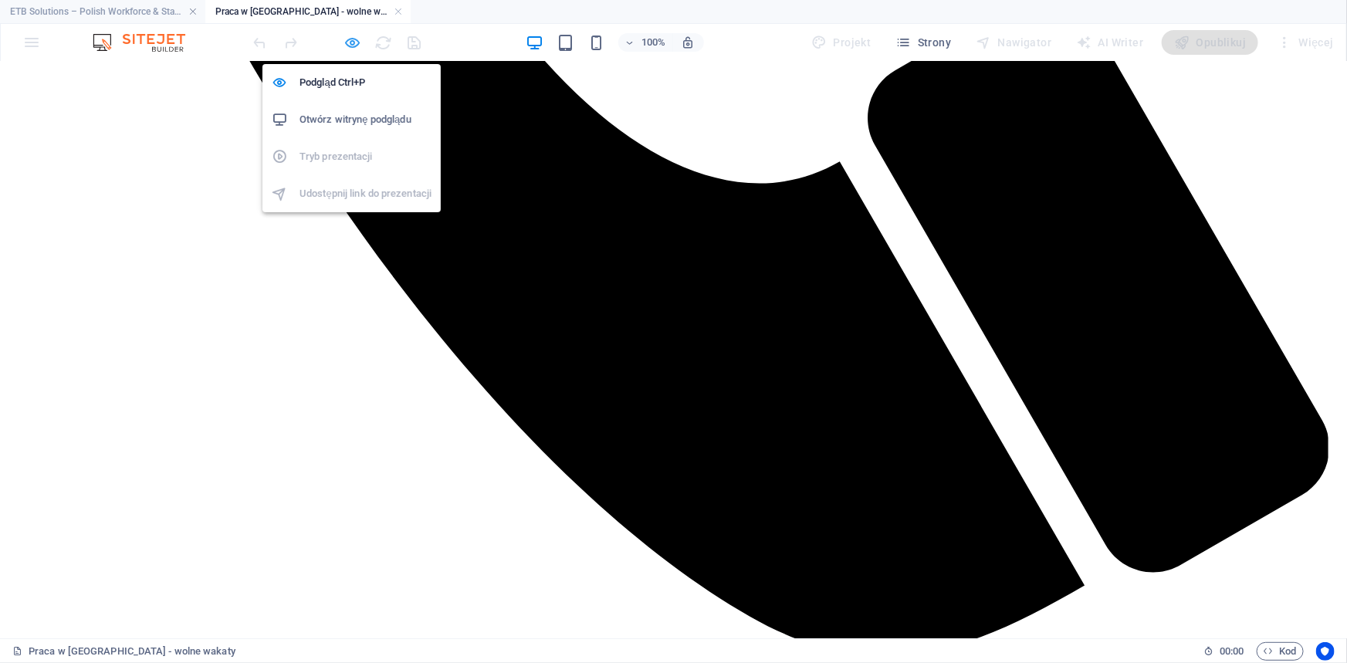
click at [350, 39] on icon "button" at bounding box center [353, 43] width 18 height 18
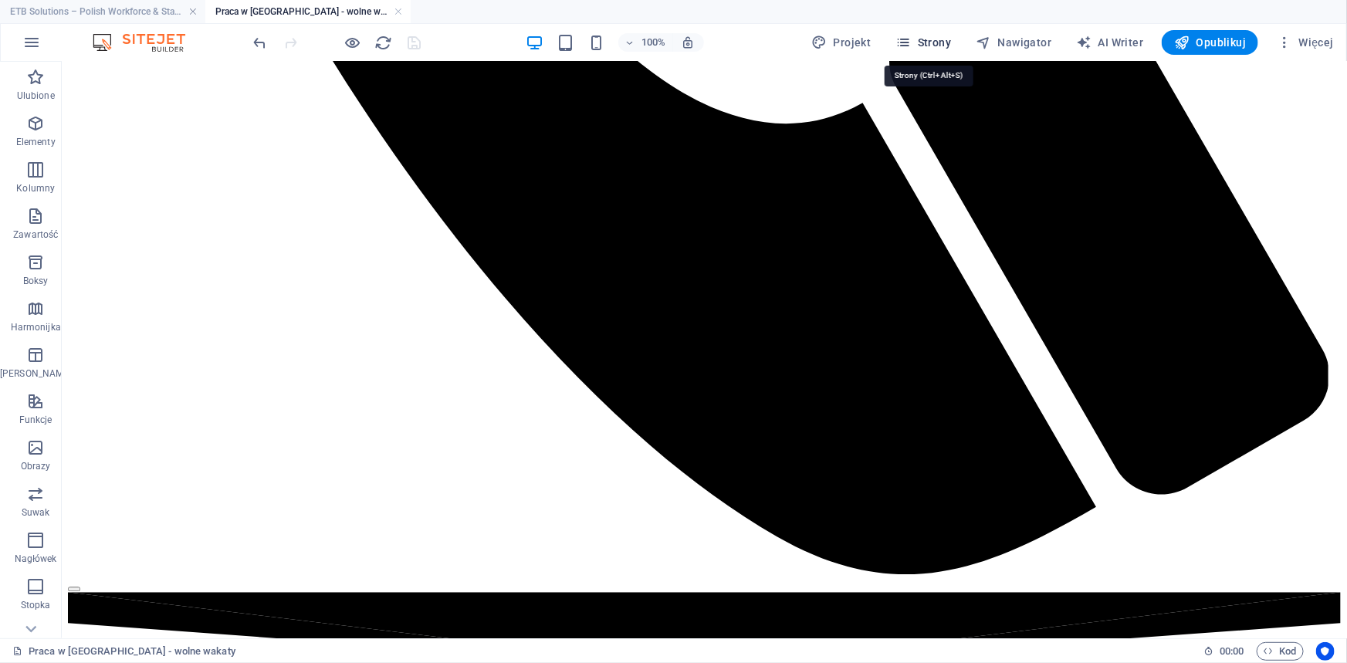
click at [924, 39] on span "Strony" at bounding box center [924, 42] width 56 height 15
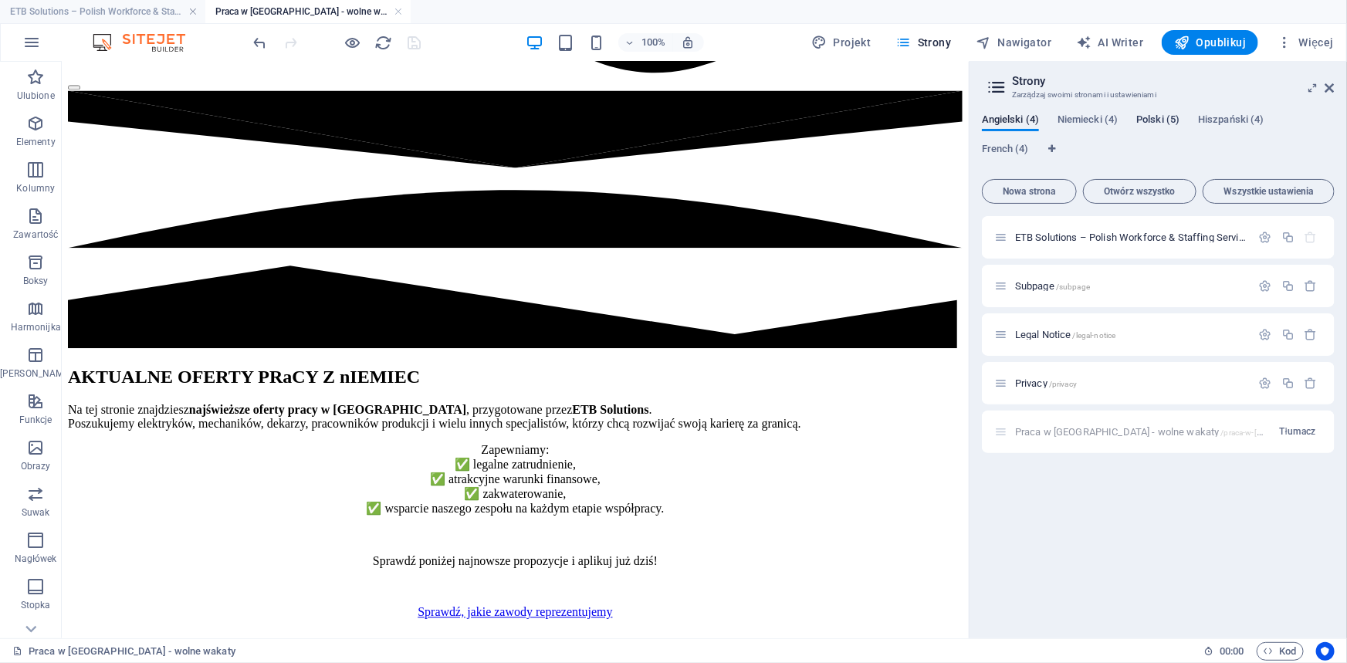
click at [1150, 118] on span "Polski (5)" at bounding box center [1157, 121] width 43 height 22
click at [1266, 385] on icon "button" at bounding box center [1265, 383] width 13 height 13
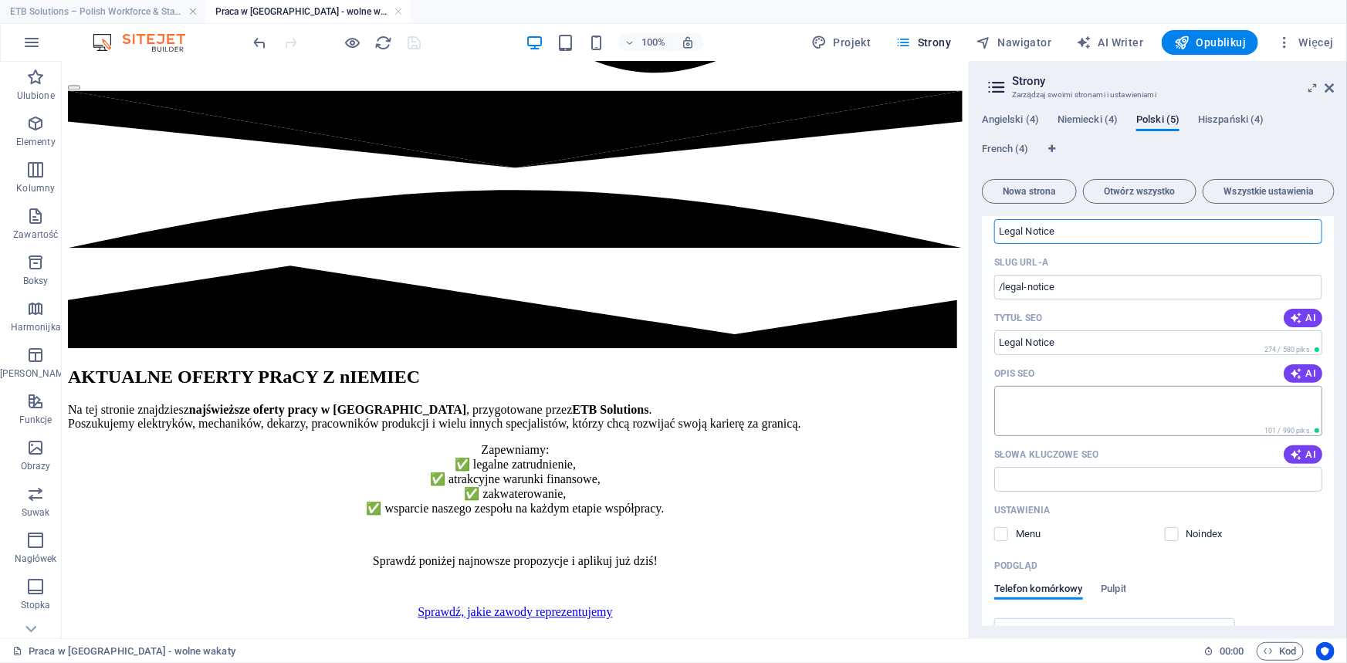
scroll to position [280, 0]
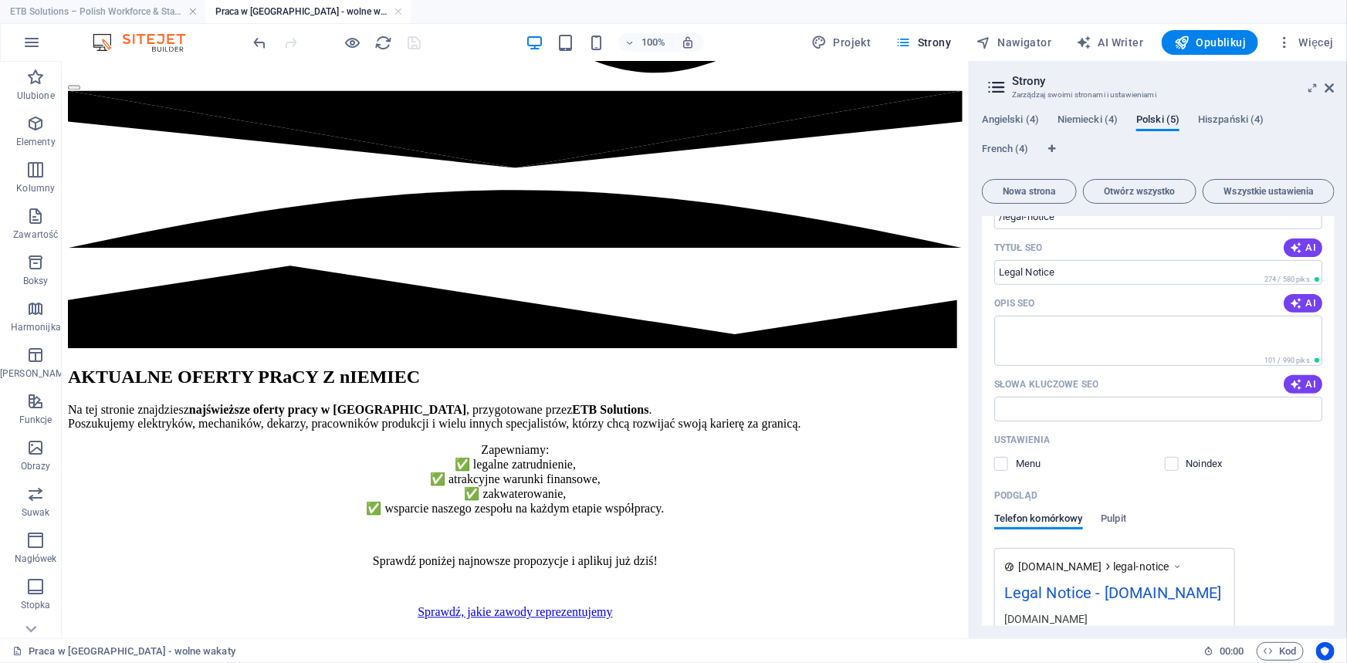
click at [1212, 527] on div "Telefon komórkowy Pulpit" at bounding box center [1158, 526] width 328 height 29
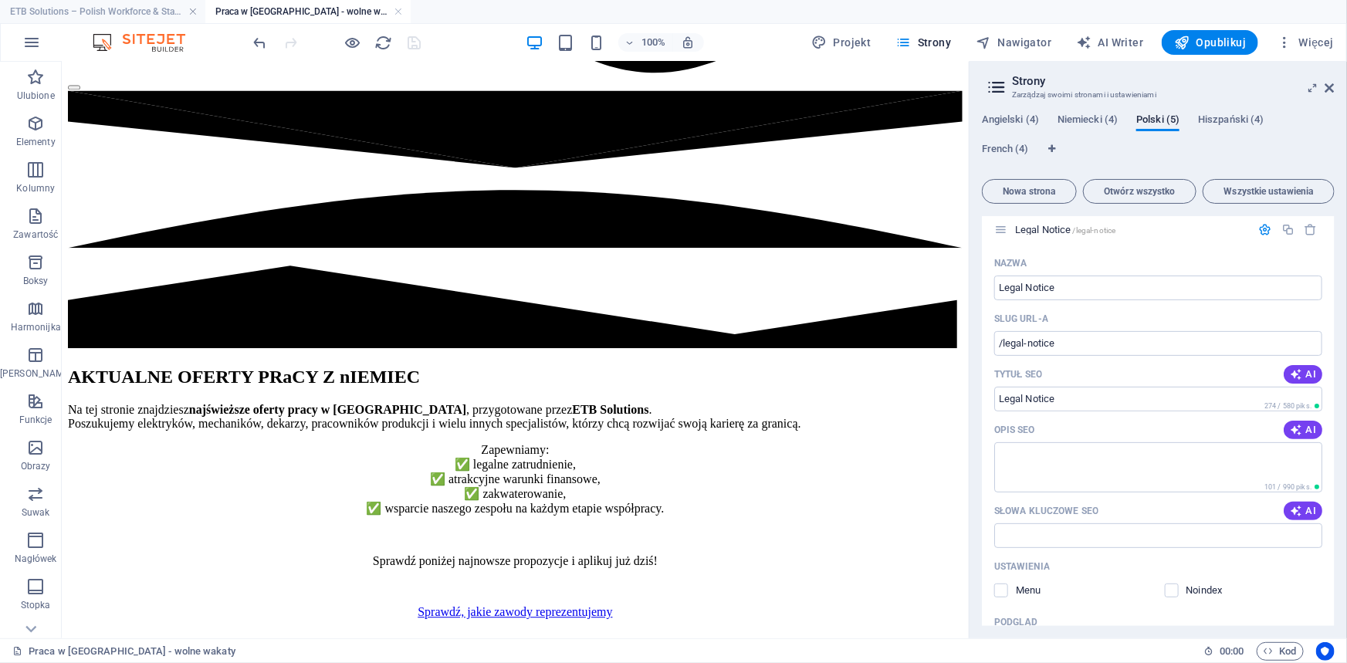
scroll to position [0, 0]
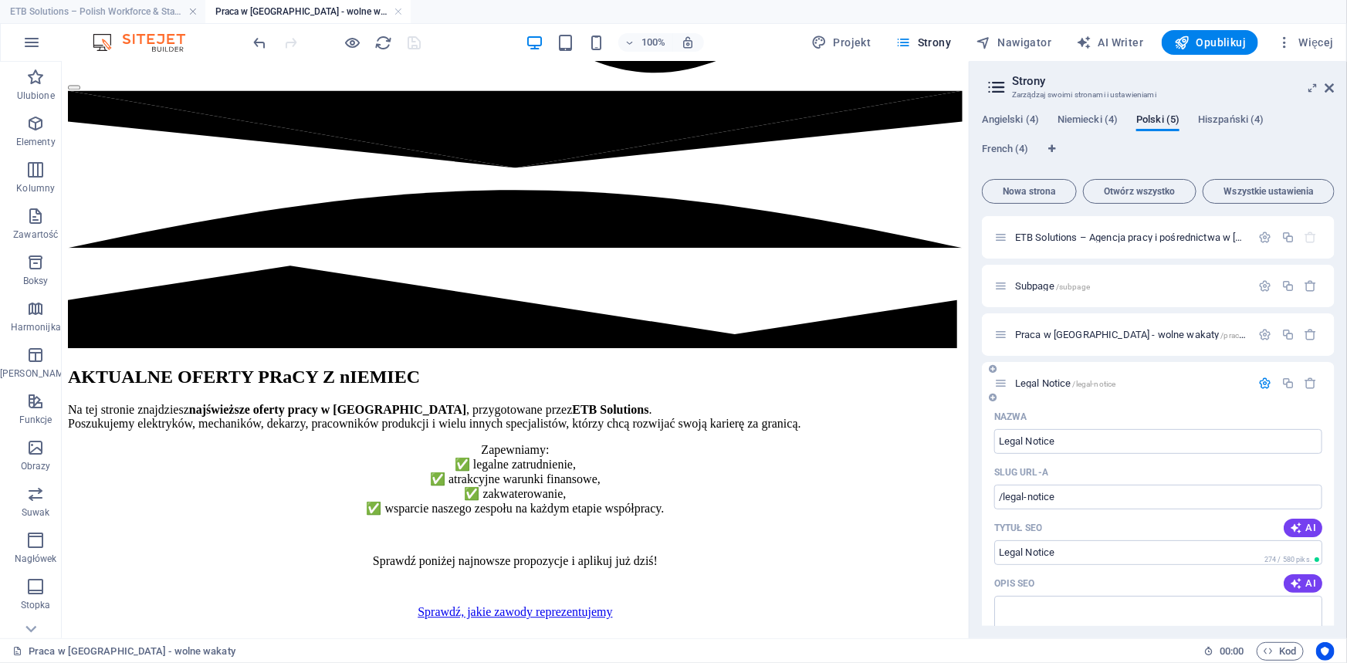
click at [1037, 383] on span "Legal Notice /legal-notice" at bounding box center [1065, 383] width 100 height 12
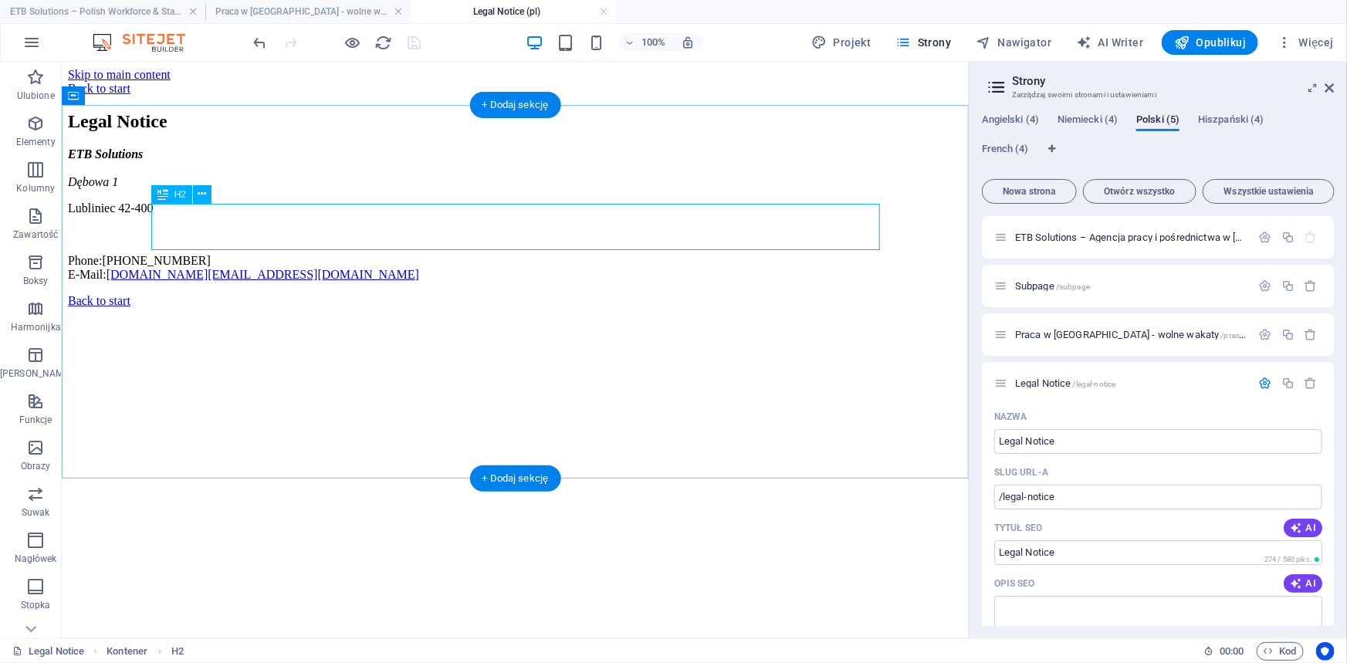
click at [350, 131] on div "Legal Notice" at bounding box center [514, 120] width 894 height 21
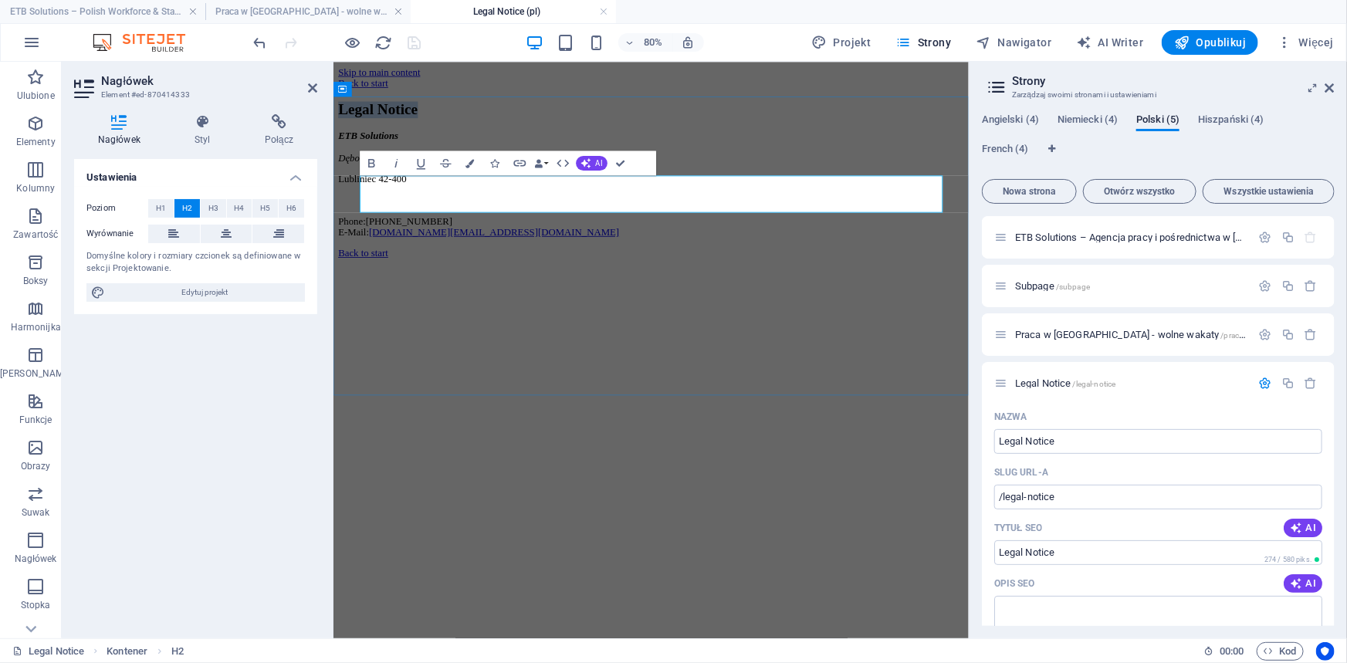
click at [484, 131] on h2 "Legal Notice" at bounding box center [730, 120] width 782 height 21
click at [410, 268] on div "ETB Solutions Dębowa 1 Lubliniec 42-400 Phone: +48 889 764 094 E-Mail: anfrage.…" at bounding box center [730, 214] width 782 height 134
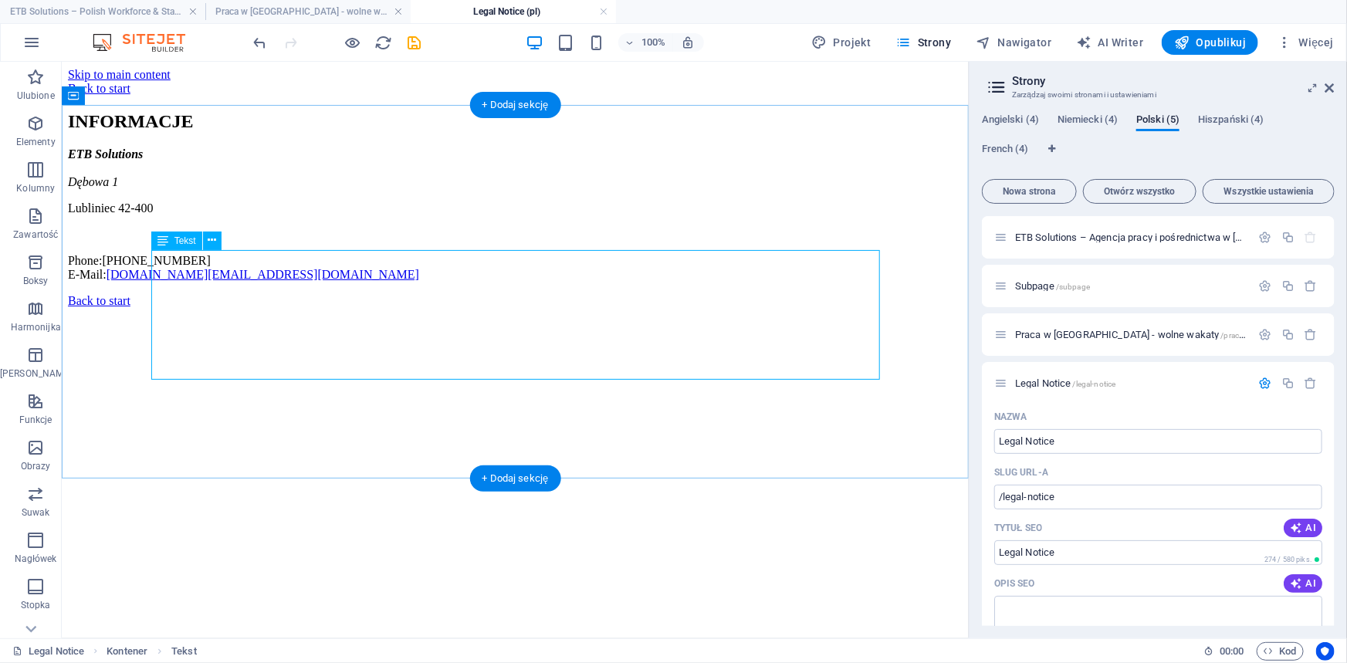
click at [214, 263] on div "ETB Solutions Dębowa 1 Lubliniec 42-400 Phone: +48 889 764 094 E-Mail: anfrage.…" at bounding box center [514, 214] width 894 height 134
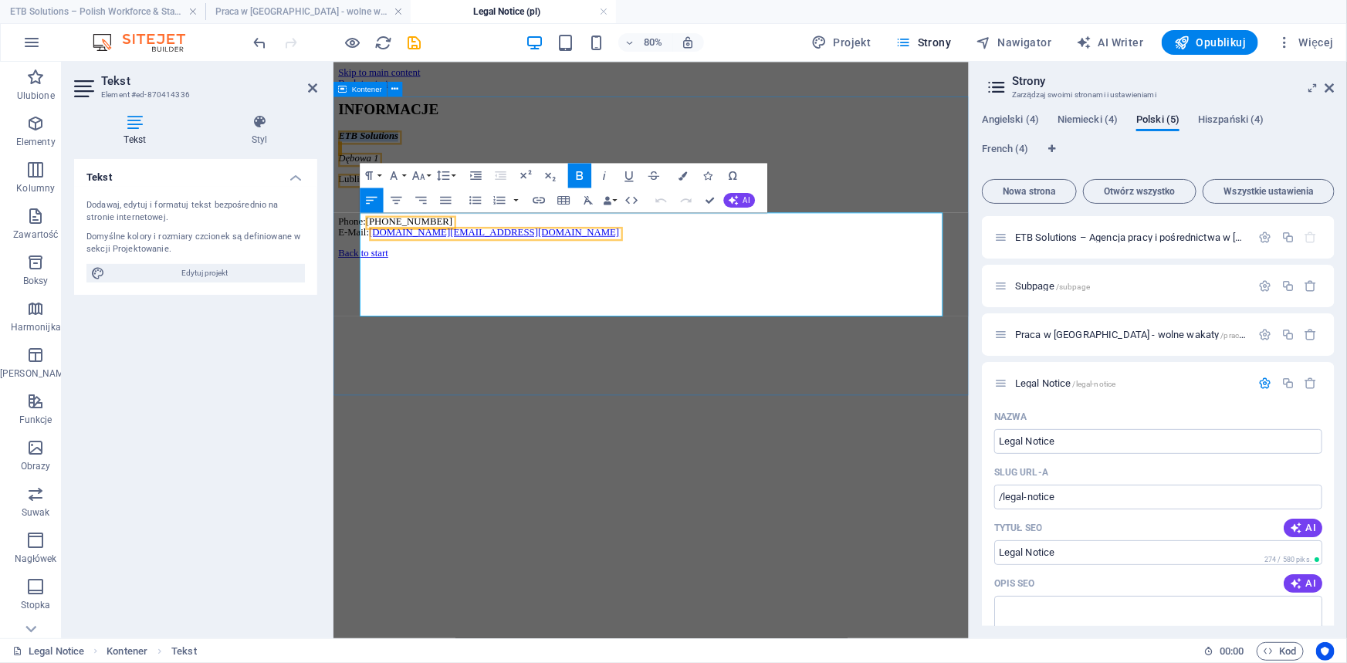
drag, startPoint x: 447, startPoint y: 262, endPoint x: 354, endPoint y: 255, distance: 92.9
click at [354, 255] on div "INFORMACJE ETB Solutions Dębowa 1 Lubliniec 42-400 Phone: +48 889 764 094 E-Mai…" at bounding box center [730, 195] width 782 height 171
click at [377, 177] on button "Paragraph Format" at bounding box center [371, 175] width 23 height 25
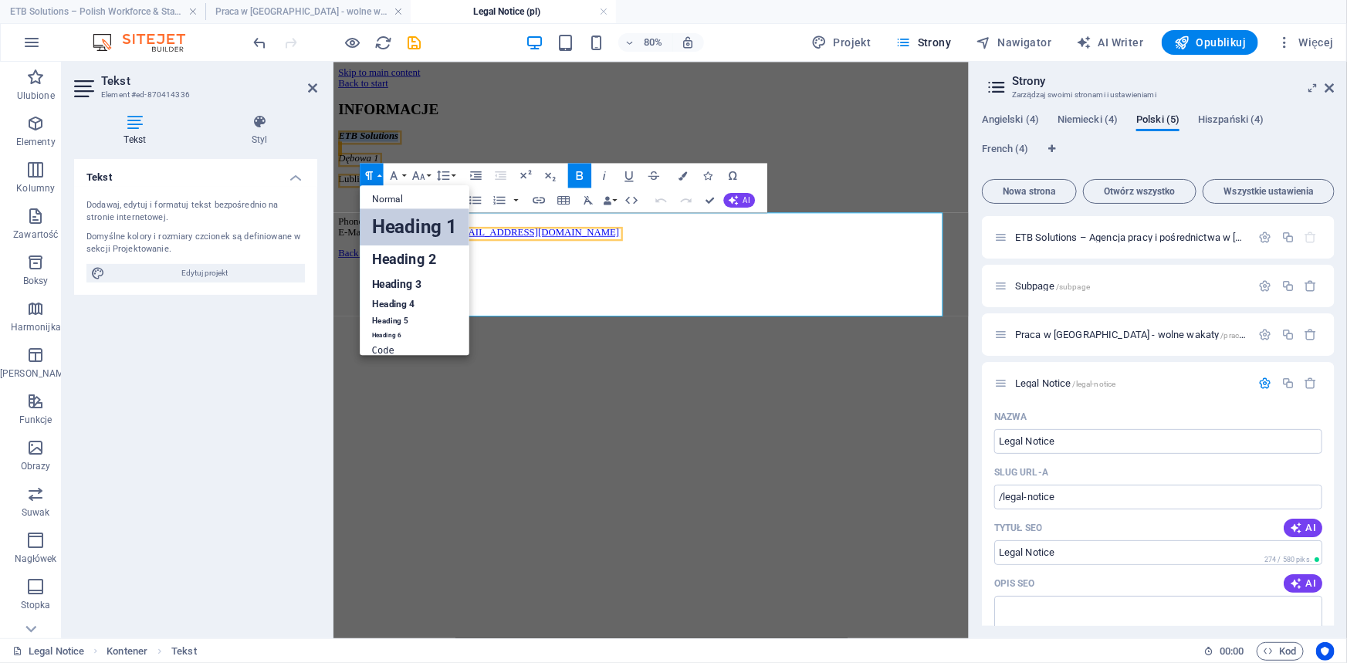
click at [397, 234] on link "Heading 1" at bounding box center [415, 226] width 110 height 37
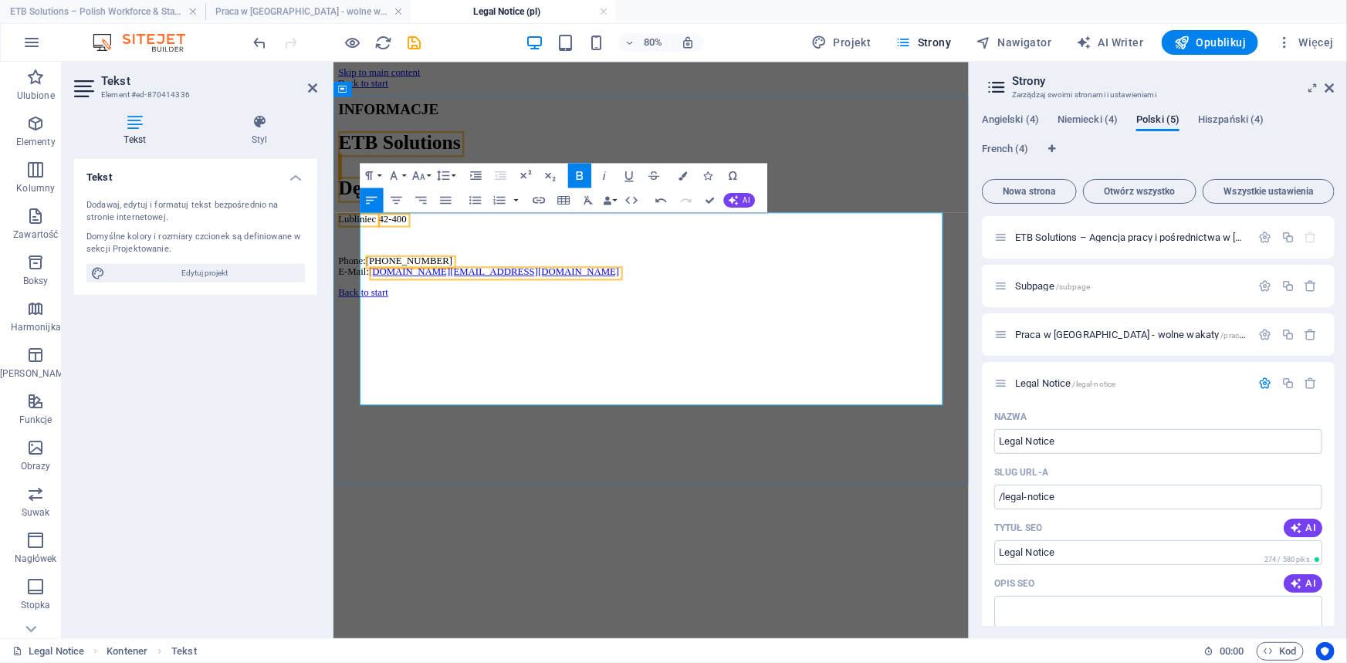
click at [715, 233] on h1 "ETB Solutions Dębowa 1" at bounding box center [730, 190] width 782 height 86
click at [657, 201] on icon "button" at bounding box center [660, 200] width 11 height 5
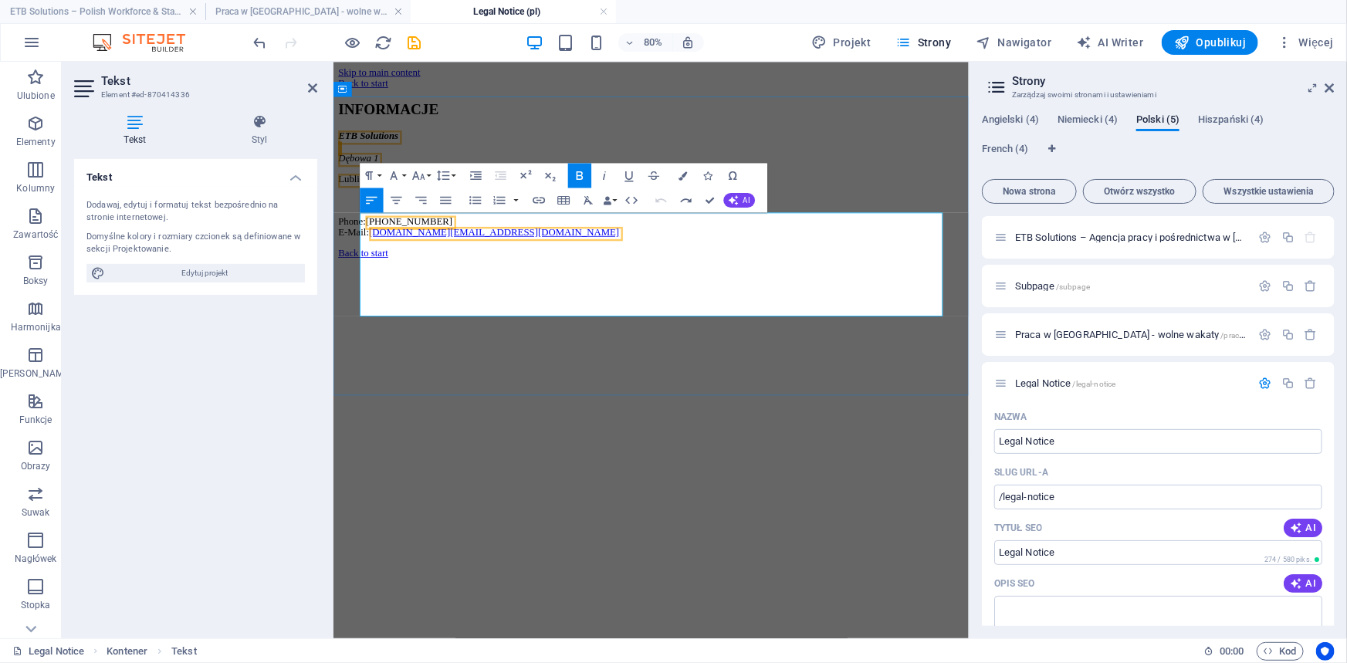
click at [589, 188] on address "ETB Solutions Dębowa 1" at bounding box center [730, 168] width 782 height 42
click at [556, 281] on div "INFORMACJE ETB Solutions Dębowa 1 Lubliniec 42-400 Phone: +48 889 764 094 E-Mai…" at bounding box center [730, 195] width 782 height 171
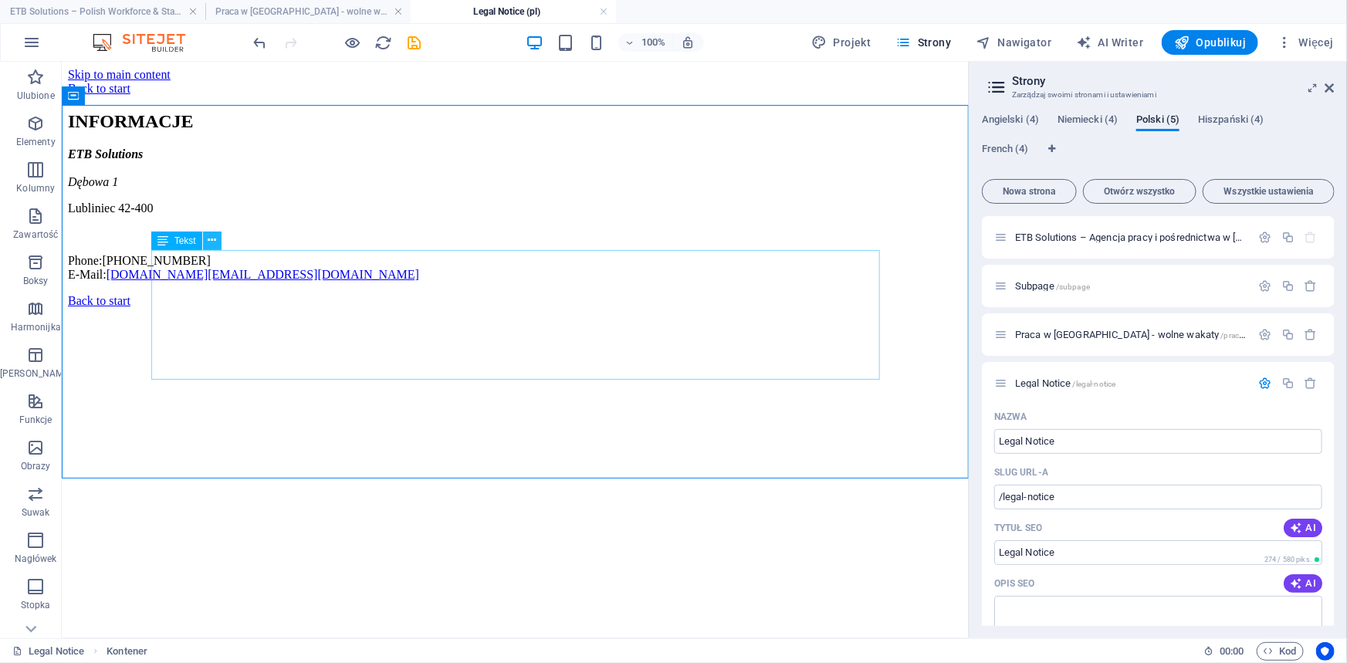
click at [208, 245] on icon at bounding box center [212, 240] width 8 height 16
drag, startPoint x: 210, startPoint y: 240, endPoint x: 220, endPoint y: 240, distance: 10.0
click at [210, 240] on icon at bounding box center [212, 240] width 8 height 16
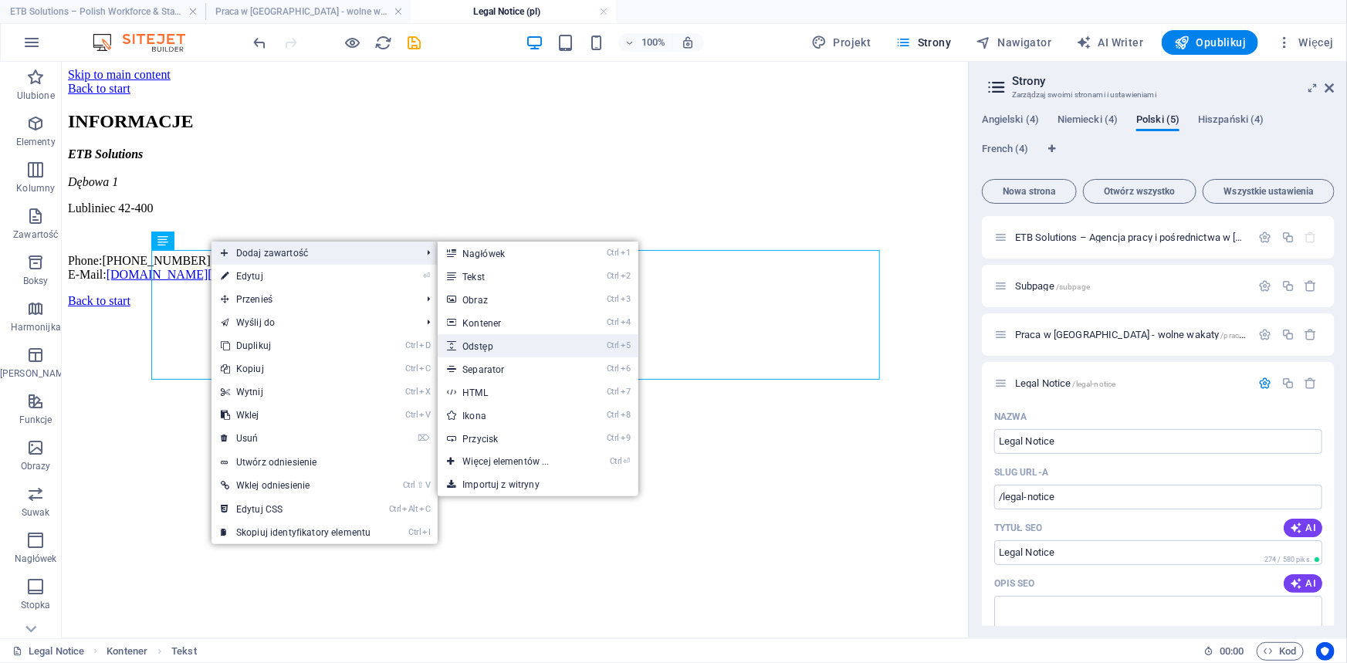
click at [490, 349] on link "Ctrl 5 Odstęp" at bounding box center [509, 345] width 142 height 23
select select "px"
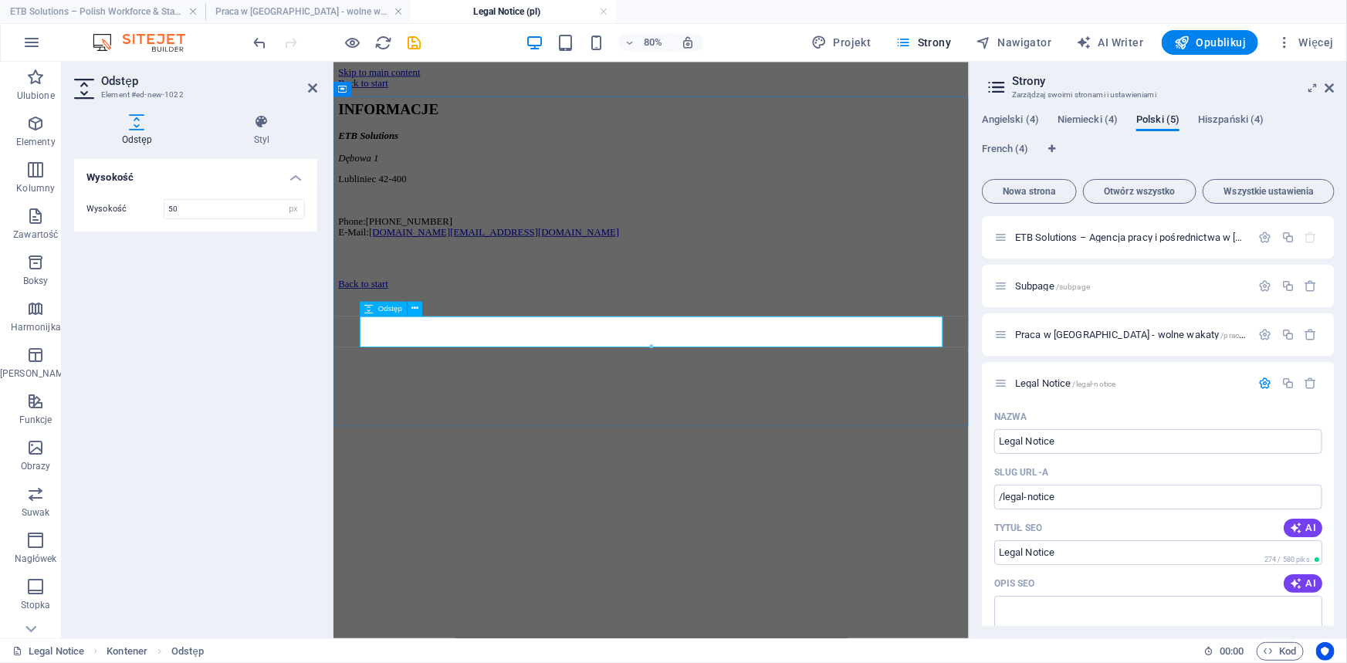
drag, startPoint x: 850, startPoint y: 406, endPoint x: 568, endPoint y: 388, distance: 282.2
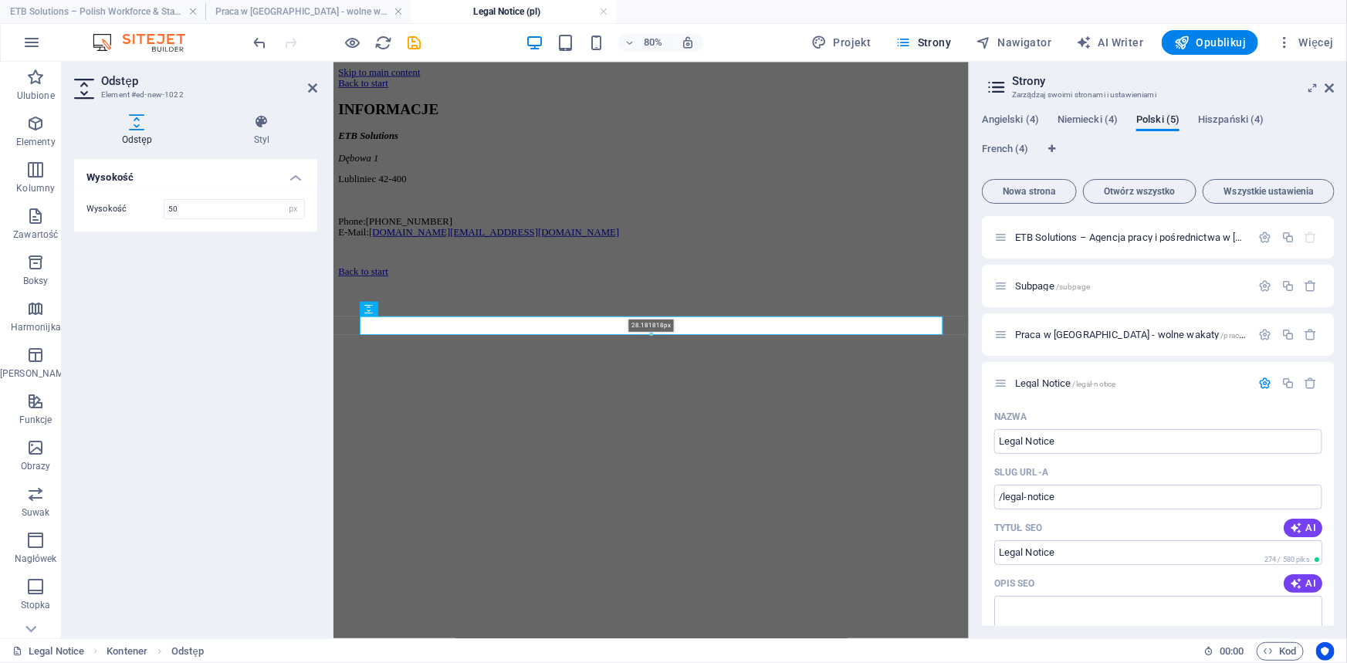
click at [609, 326] on div "28.181818px" at bounding box center [651, 325] width 583 height 19
type input "28"
click at [414, 304] on icon at bounding box center [414, 309] width 7 height 13
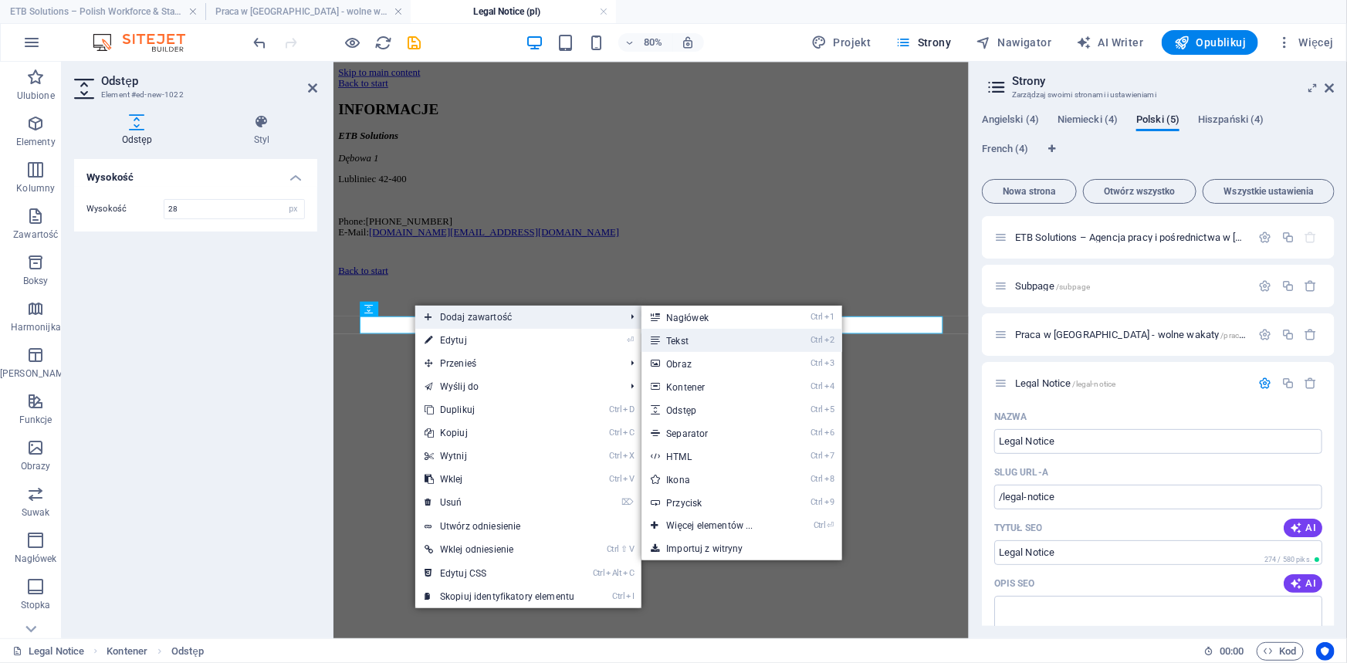
drag, startPoint x: 687, startPoint y: 342, endPoint x: 269, endPoint y: 395, distance: 420.9
click at [687, 342] on link "Ctrl 2 Tekst" at bounding box center [712, 340] width 142 height 23
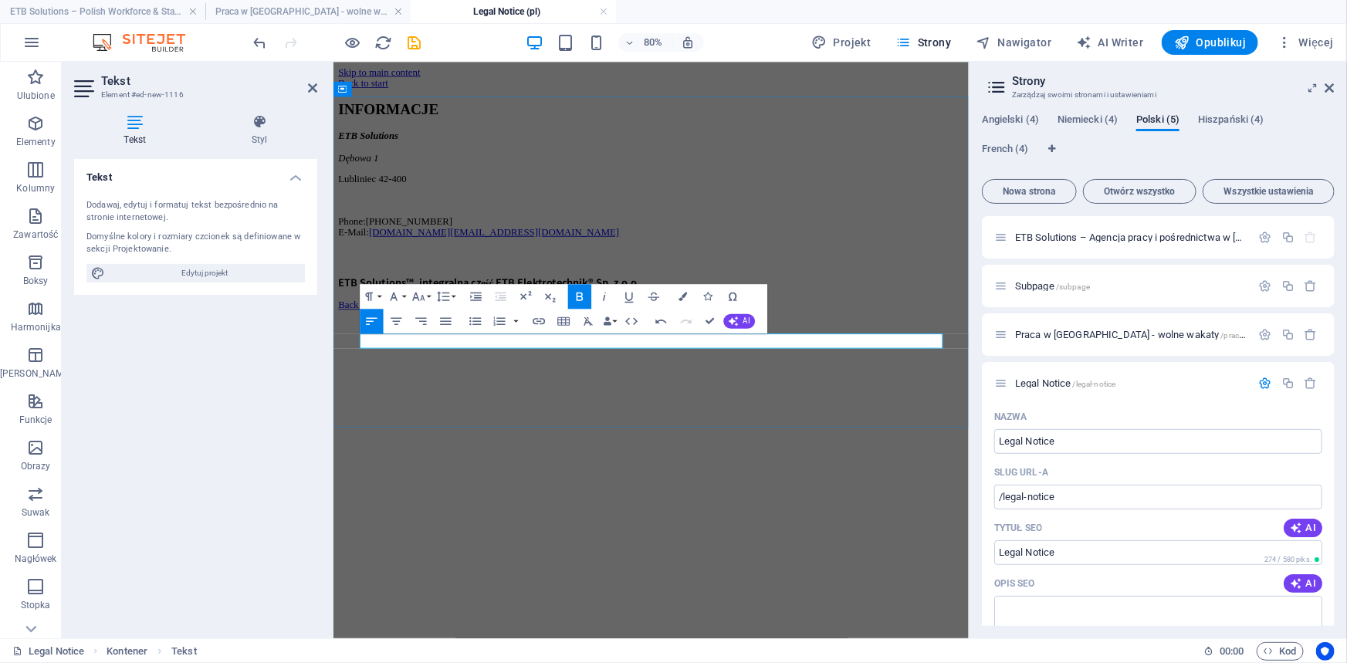
click at [760, 346] on p "ETB Solutions™, integralna część ETB Elektrotechnik® Sp. z o.o.," at bounding box center [730, 336] width 782 height 19
drag, startPoint x: 755, startPoint y: 416, endPoint x: 300, endPoint y: 438, distance: 455.1
click at [333, 378] on html "Skip to main content Back to start INFORMACJE ETB Solutions Dębowa 1 Lubliniec …" at bounding box center [730, 219] width 794 height 317
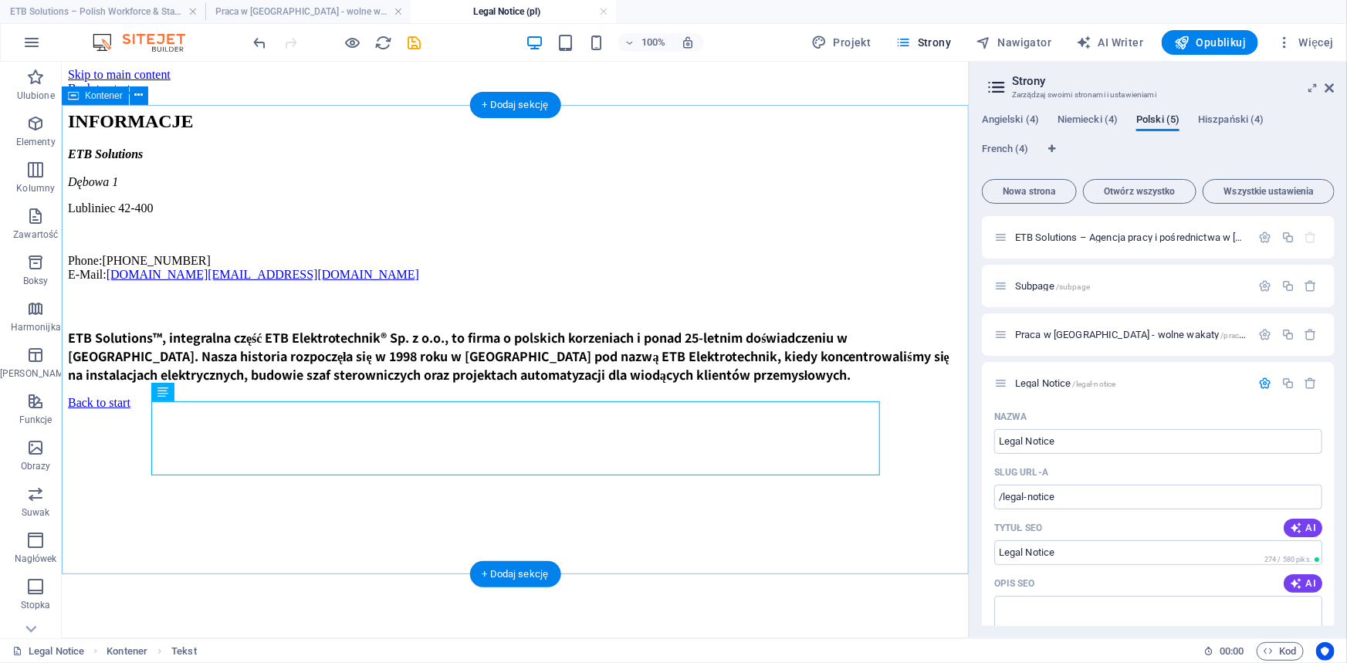
click at [590, 383] on div "INFORMACJE ETB Solutions Dębowa 1 Lubliniec 42-400 Phone: +48 889 764 094 E-Mai…" at bounding box center [514, 246] width 894 height 272
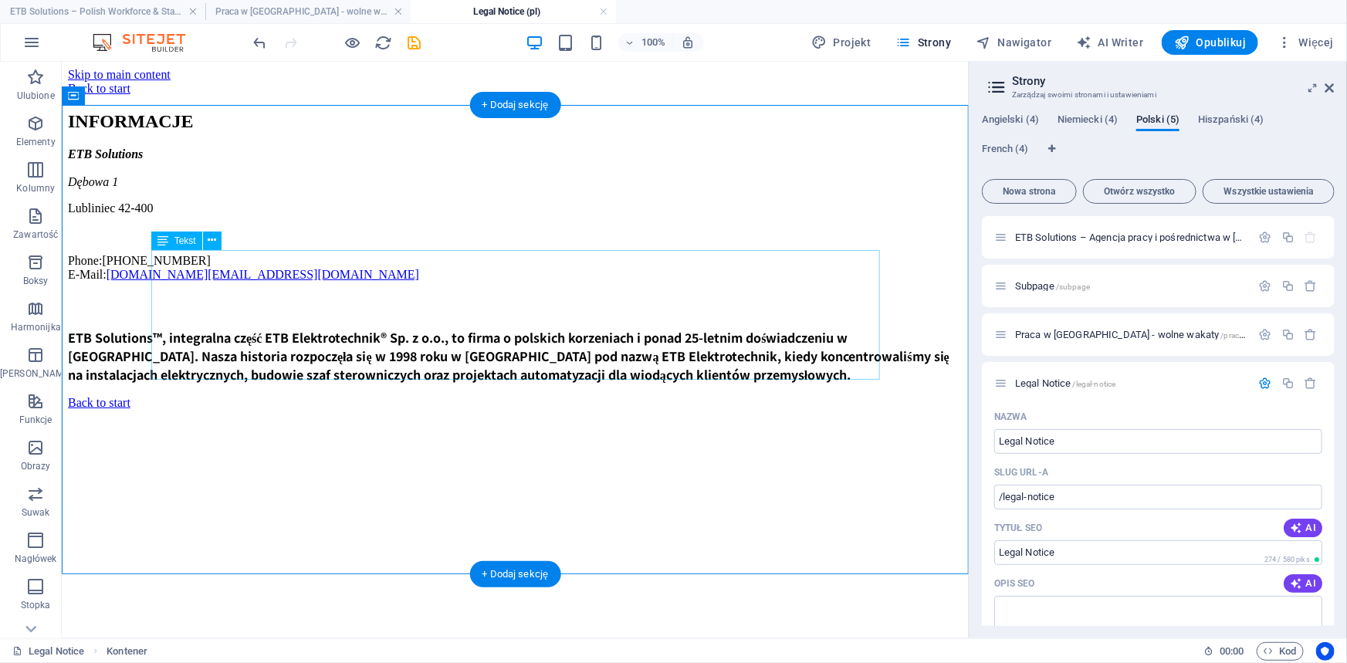
click at [323, 281] on div "ETB Solutions Dębowa 1 Lubliniec 42-400 Phone: +48 889 764 094 E-Mail: anfrage.…" at bounding box center [514, 214] width 894 height 134
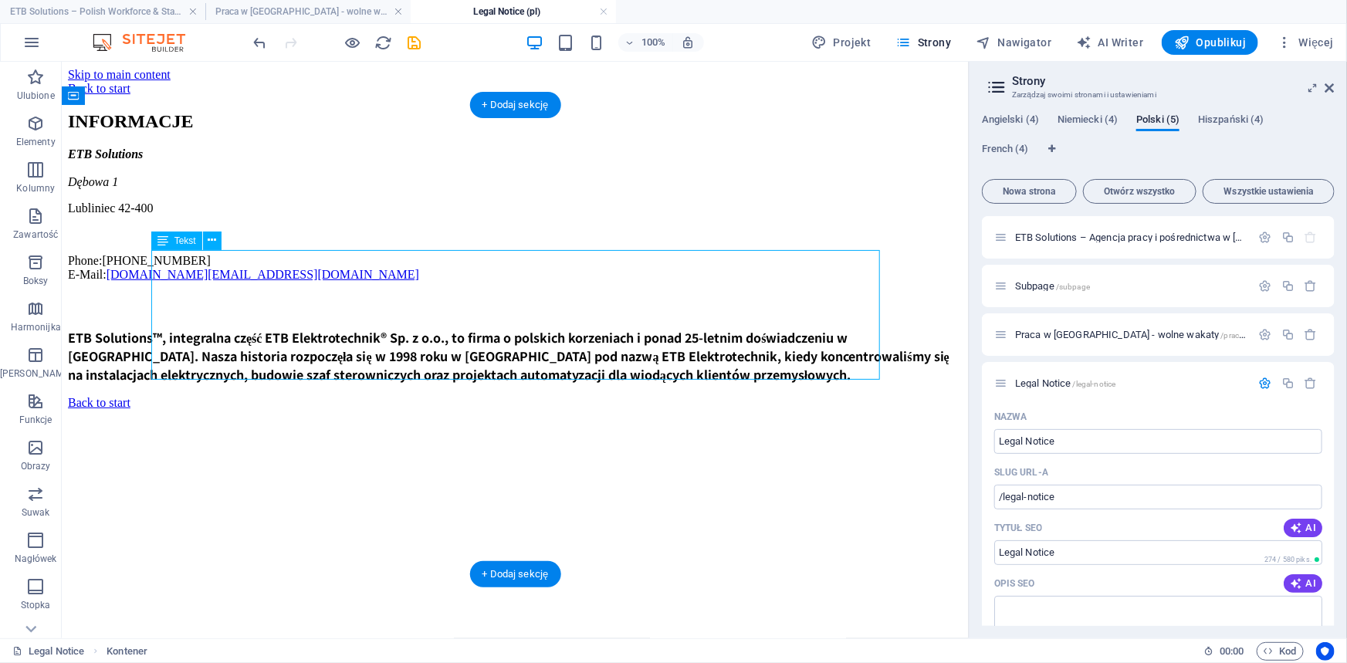
click at [323, 281] on div "ETB Solutions Dębowa 1 Lubliniec 42-400 Phone: +48 889 764 094 E-Mail: anfrage.…" at bounding box center [514, 214] width 894 height 134
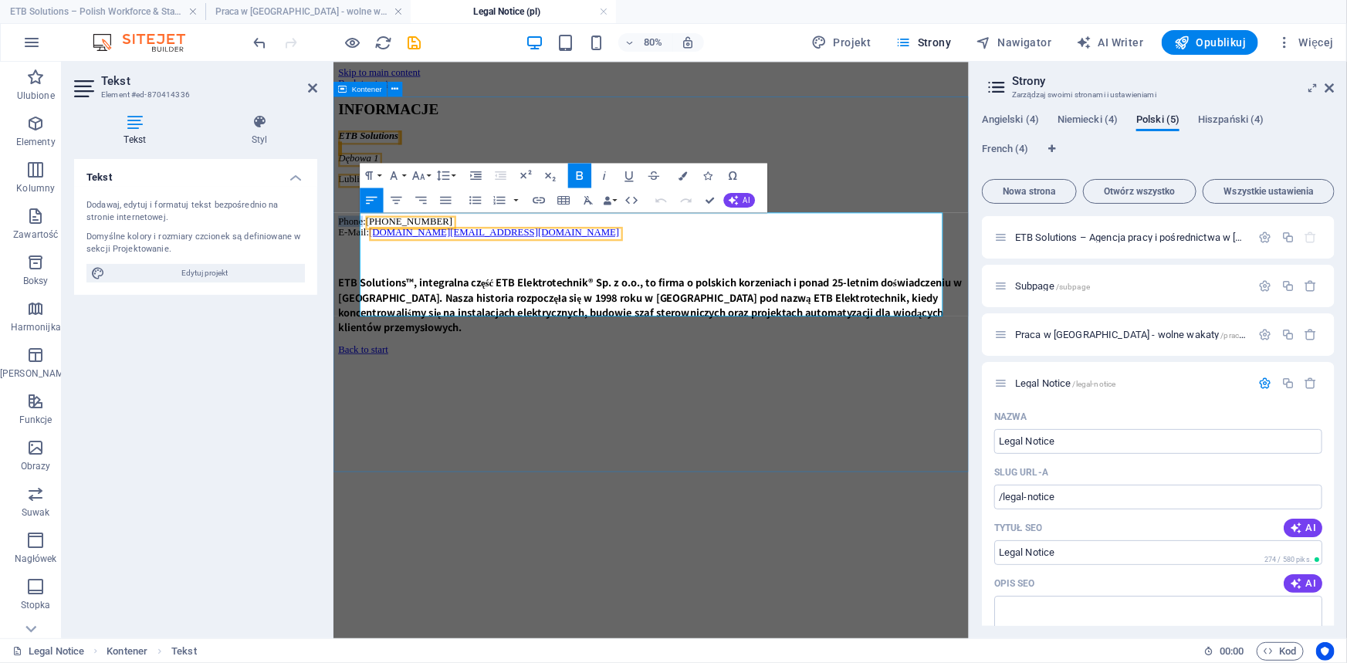
drag, startPoint x: 403, startPoint y: 350, endPoint x: 357, endPoint y: 350, distance: 46.3
click at [357, 350] on div "INFORMACJE ETB Solutions Dębowa 1 Lubliniec 42-400 Phone: +48 889 764 094 E-Mai…" at bounding box center [730, 255] width 782 height 291
click at [454, 280] on link "[DOMAIN_NAME][EMAIL_ADDRESS][DOMAIN_NAME]" at bounding box center [533, 273] width 313 height 13
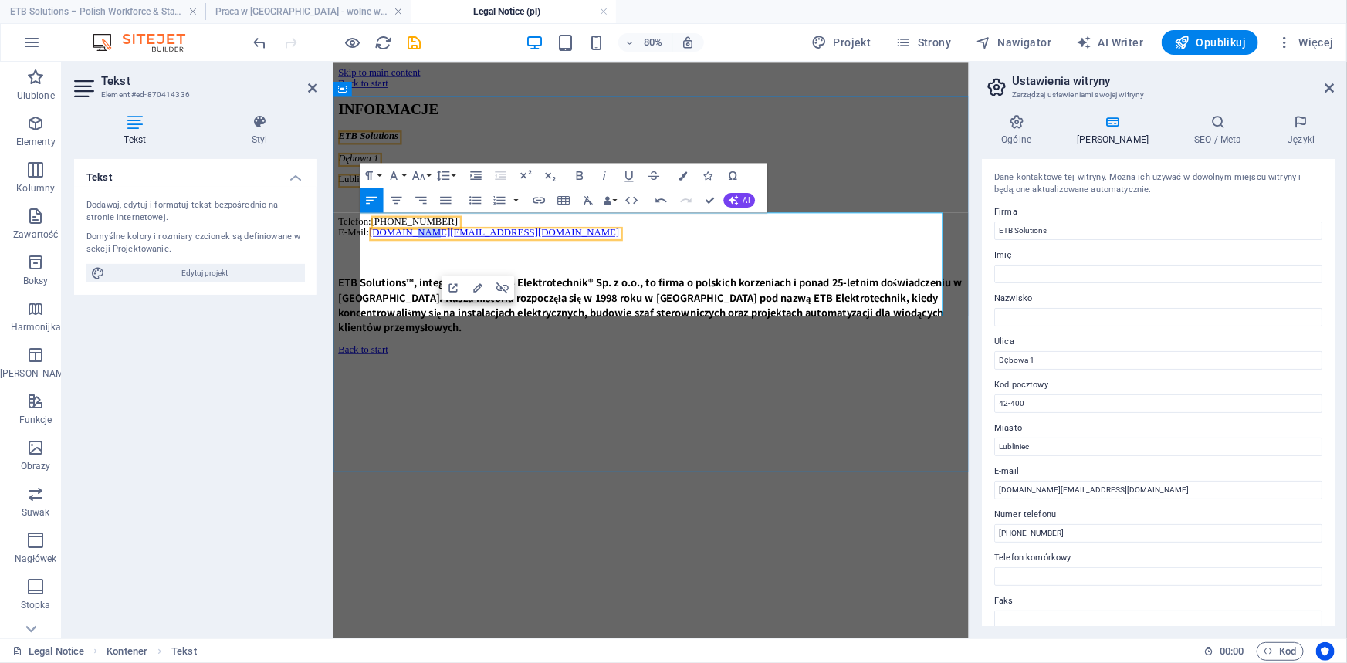
click at [454, 280] on link "[DOMAIN_NAME][EMAIL_ADDRESS][DOMAIN_NAME]" at bounding box center [533, 273] width 313 height 13
drag, startPoint x: 596, startPoint y: 367, endPoint x: 408, endPoint y: 377, distance: 187.8
click at [408, 280] on link "[DOMAIN_NAME][EMAIL_ADDRESS][DOMAIN_NAME]" at bounding box center [533, 273] width 313 height 13
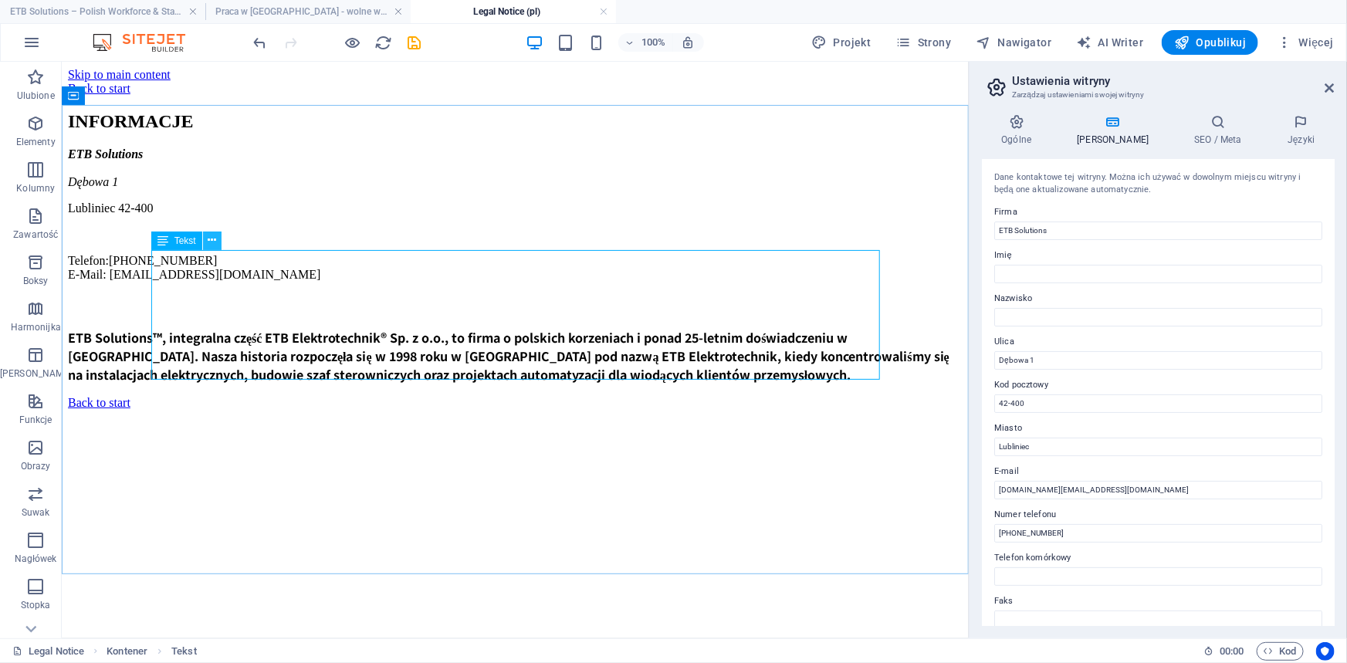
click at [208, 241] on icon at bounding box center [212, 240] width 8 height 16
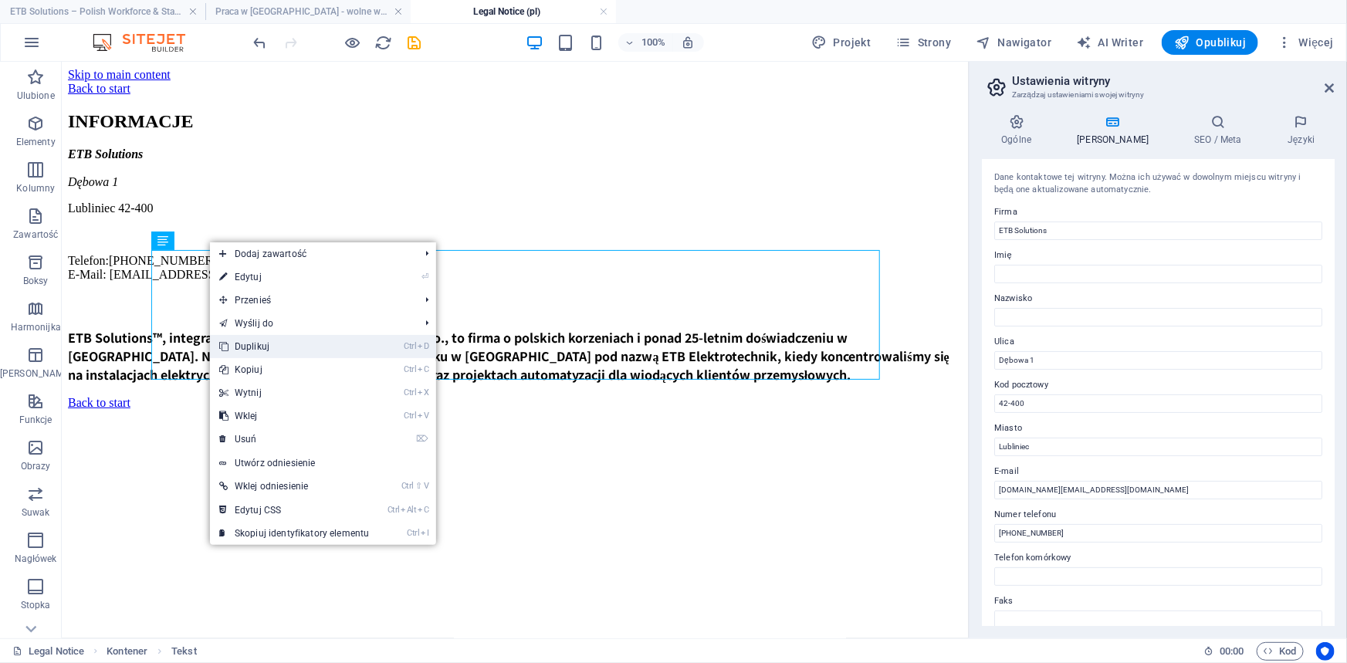
click at [251, 353] on link "Ctrl D Duplikuj" at bounding box center [294, 346] width 168 height 23
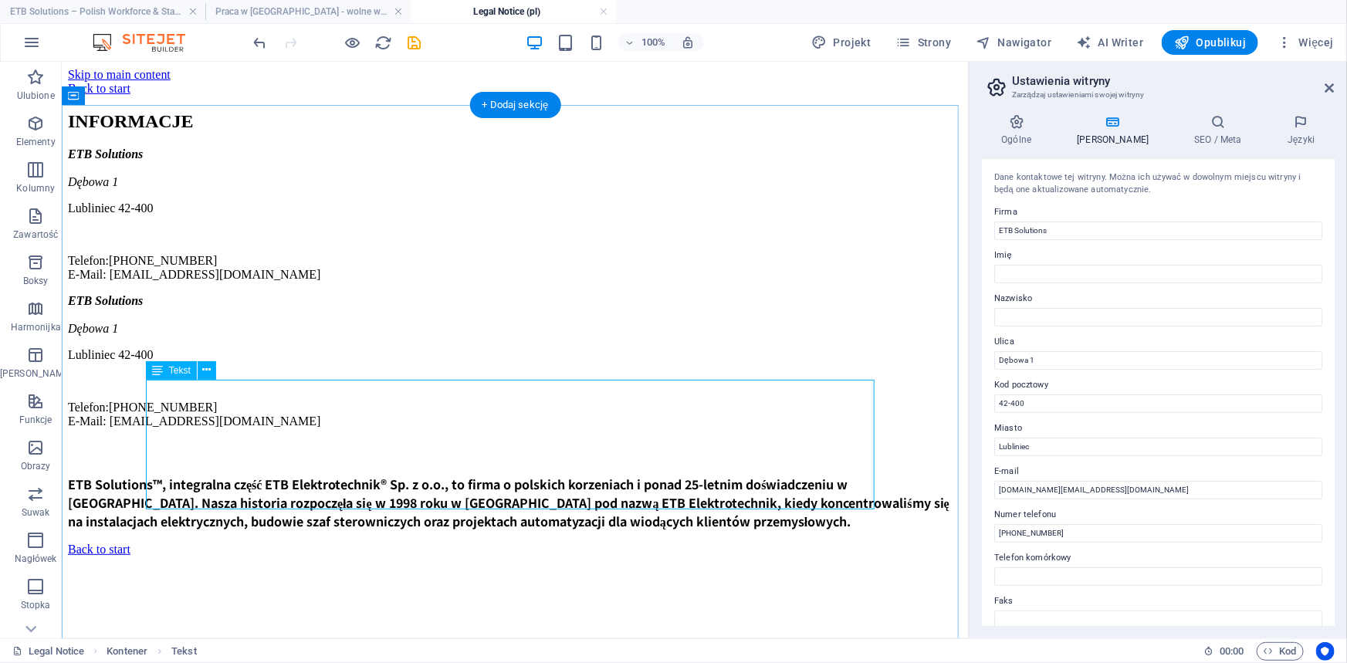
click at [232, 390] on div "ETB Solutions Dębowa 1 Lubliniec 42-400 Telefon: +48 889 764 094 E-Mail: rekrut…" at bounding box center [514, 360] width 894 height 134
drag, startPoint x: 232, startPoint y: 390, endPoint x: 292, endPoint y: 451, distance: 86.8
click at [232, 390] on div "ETB Solutions Dębowa 1 Lubliniec 42-400 Telefon: +48 889 764 094 E-Mail: rekrut…" at bounding box center [514, 360] width 894 height 134
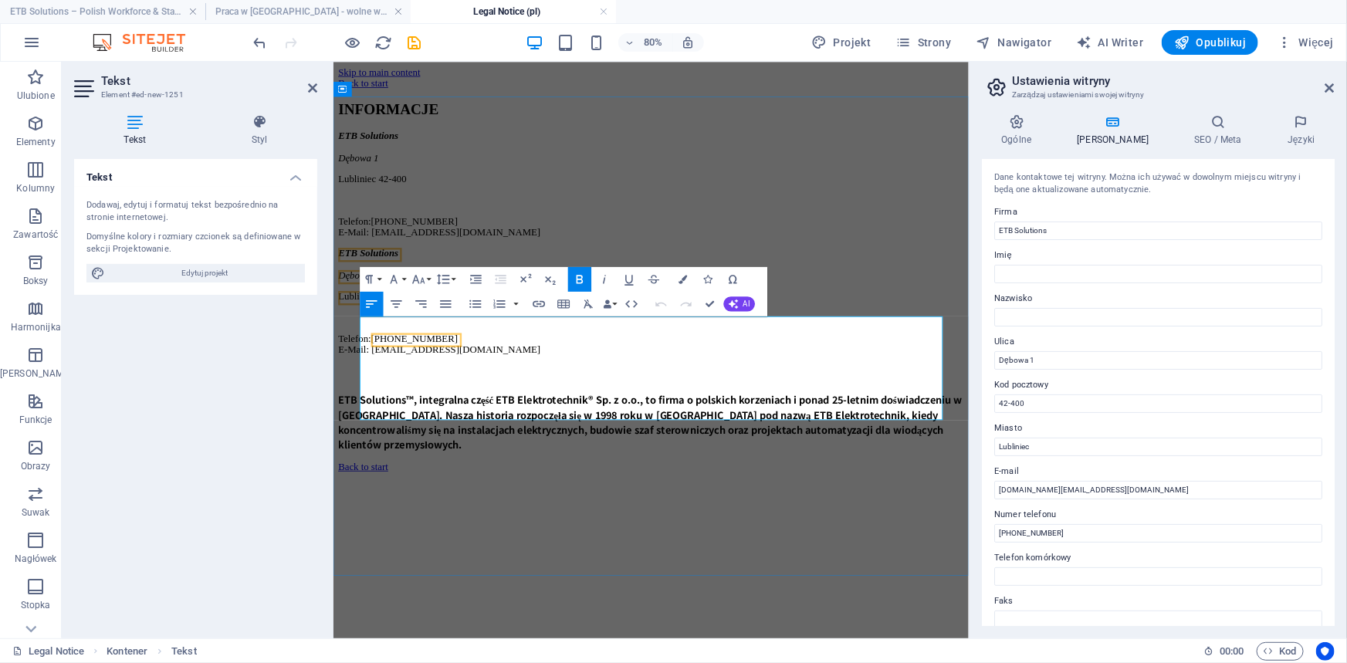
click at [448, 335] on address "ETB Solutions Dębowa 1" at bounding box center [730, 314] width 782 height 42
drag, startPoint x: 448, startPoint y: 387, endPoint x: 270, endPoint y: 387, distance: 177.5
click at [333, 387] on html "Skip to main content Back to start INFORMACJE ETB Solutions Dębowa 1 Lubliniec …" at bounding box center [730, 320] width 794 height 519
click at [369, 335] on address "ETB Elektrotechnik Sp. z o.o. Dębowa 1" at bounding box center [730, 314] width 782 height 42
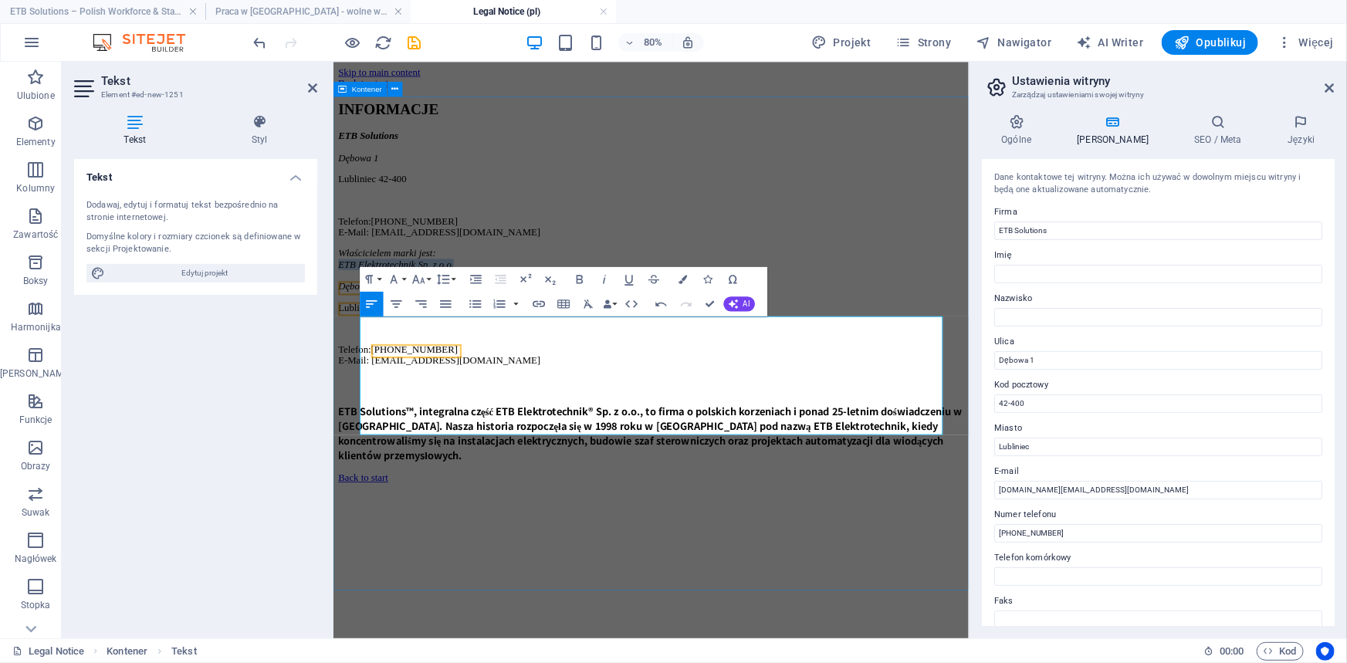
drag, startPoint x: 536, startPoint y: 407, endPoint x: 360, endPoint y: 406, distance: 175.9
click at [360, 406] on div "INFORMACJE ETB Solutions Dębowa 1 Lubliniec 42-400 Telefon: +48 889 764 094 E-M…" at bounding box center [730, 335] width 782 height 451
click at [576, 276] on icon "button" at bounding box center [579, 279] width 7 height 8
click at [583, 349] on address "ETB Elektrotechnik Sp. z o.o. Dębowa 1" at bounding box center [730, 328] width 782 height 42
click at [550, 349] on address "ETB Elektrotechnik Sp. z o.o. Dębowa 1" at bounding box center [730, 328] width 782 height 42
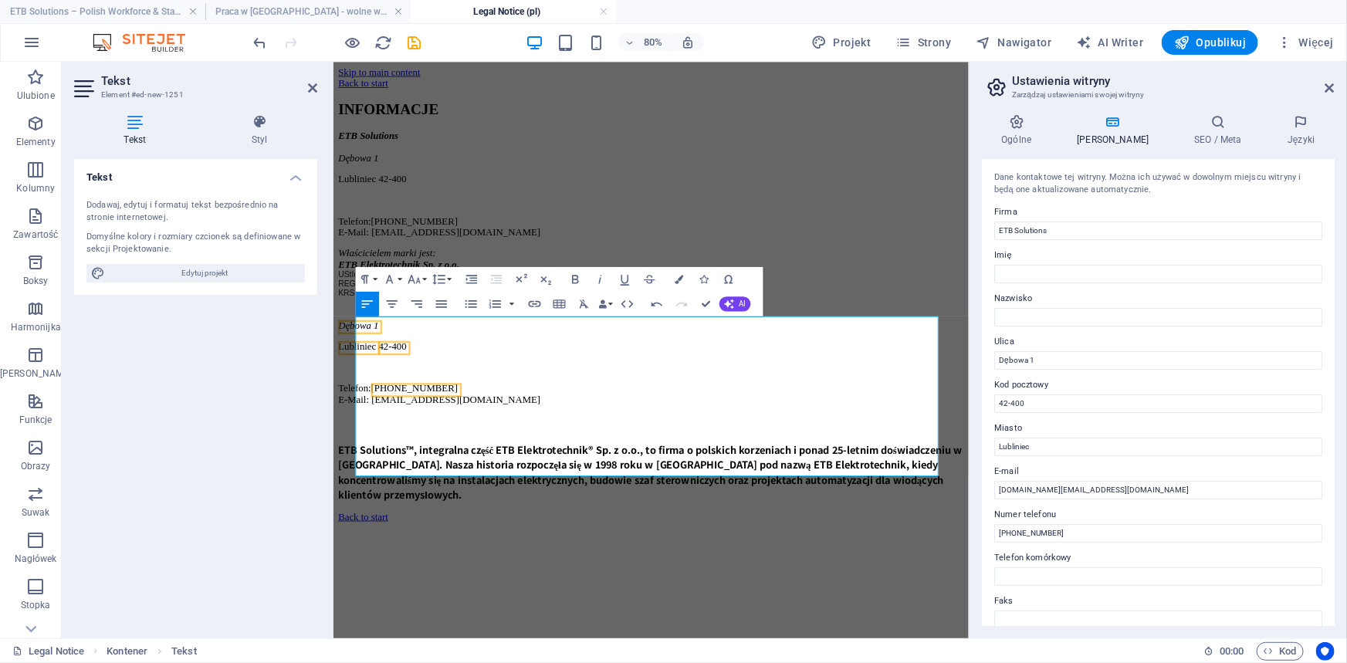
drag, startPoint x: 614, startPoint y: 572, endPoint x: 663, endPoint y: 460, distance: 122.0
click at [333, 482] on html "Skip to main content Back to start INFORMACJE ETB Solutions Dębowa 1 Lubliniec …" at bounding box center [730, 352] width 794 height 582
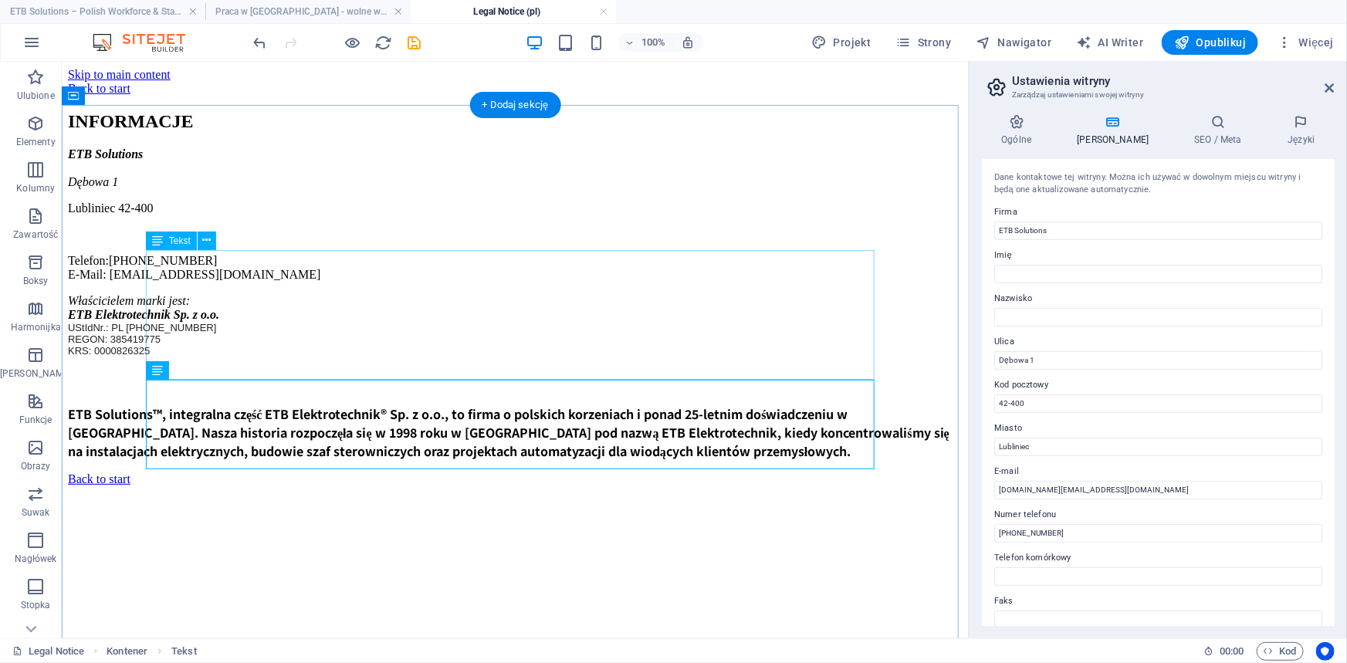
click at [231, 281] on div "ETB Solutions Dębowa 1 Lubliniec 42-400 Telefon: +48 889 764 094 E-Mail: rekrut…" at bounding box center [514, 214] width 894 height 134
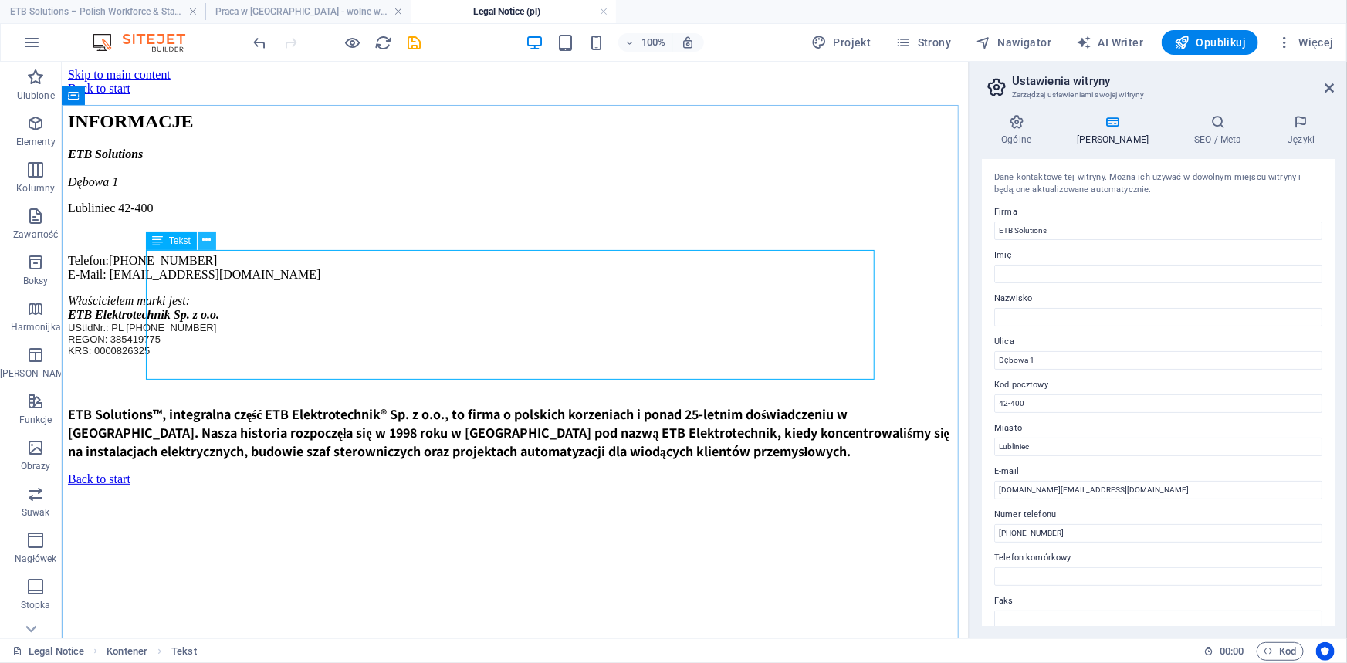
click at [202, 237] on icon at bounding box center [206, 240] width 8 height 16
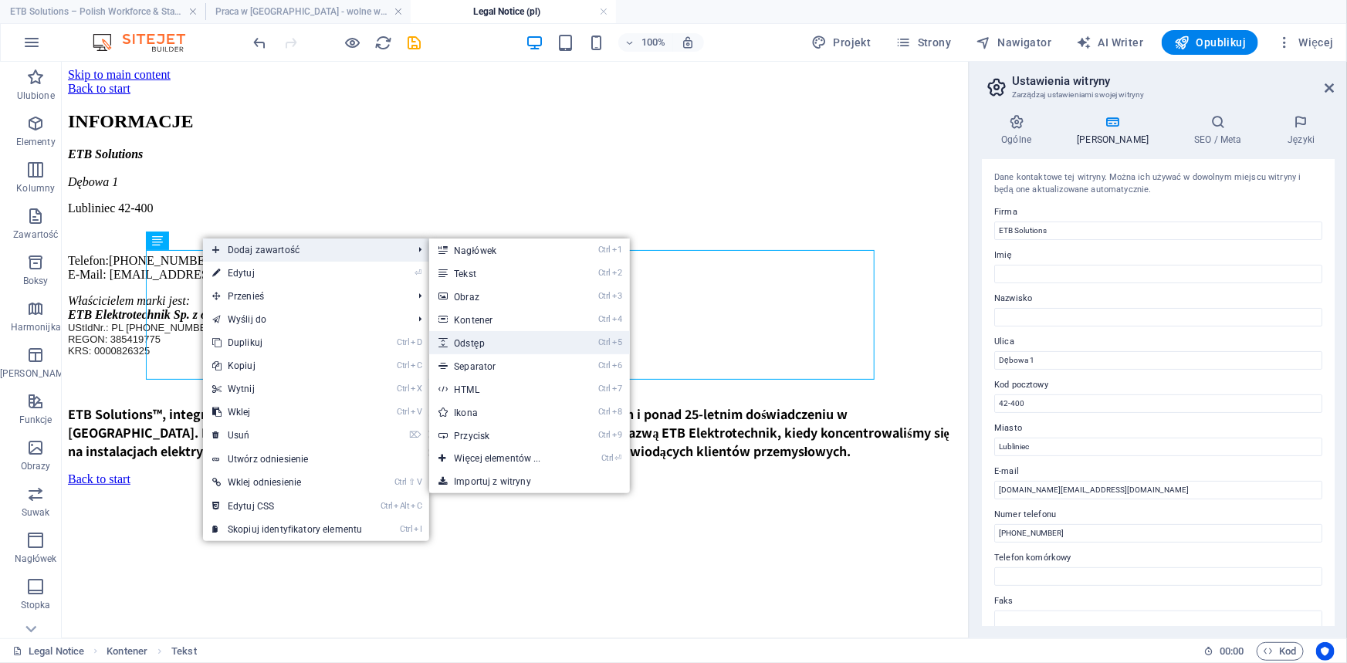
click at [498, 338] on link "Ctrl 5 Odstęp" at bounding box center [500, 342] width 142 height 23
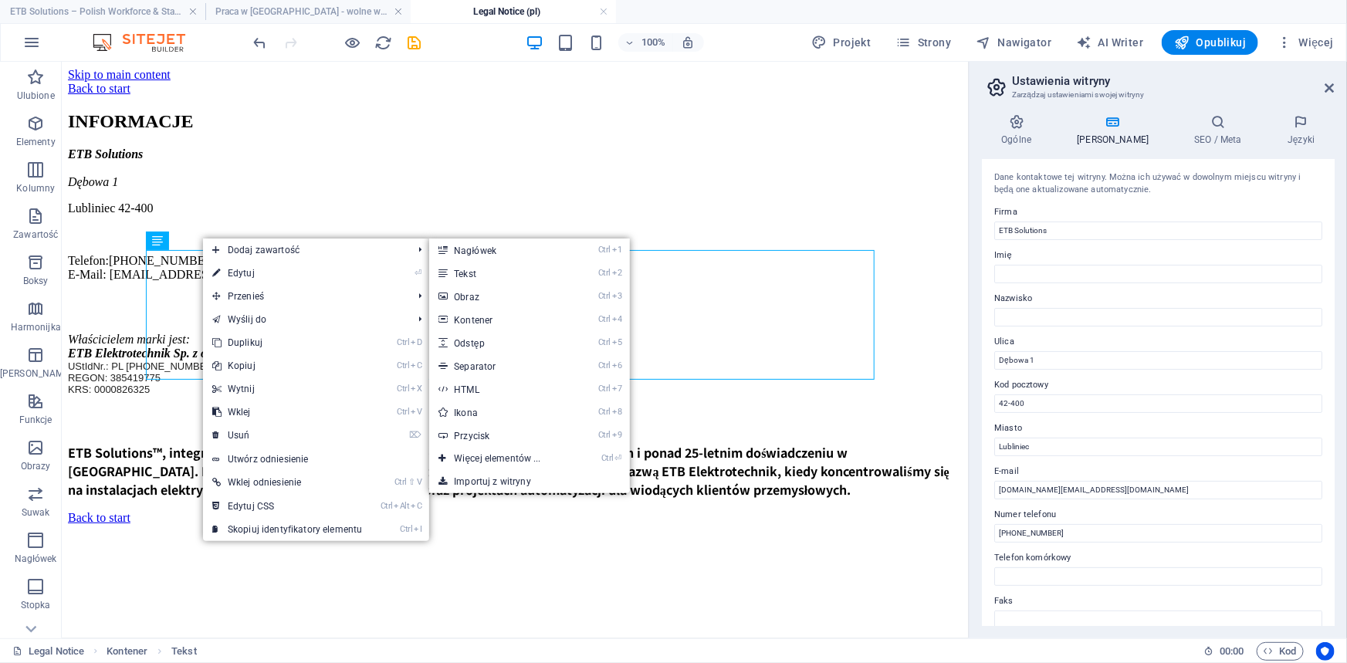
select select "px"
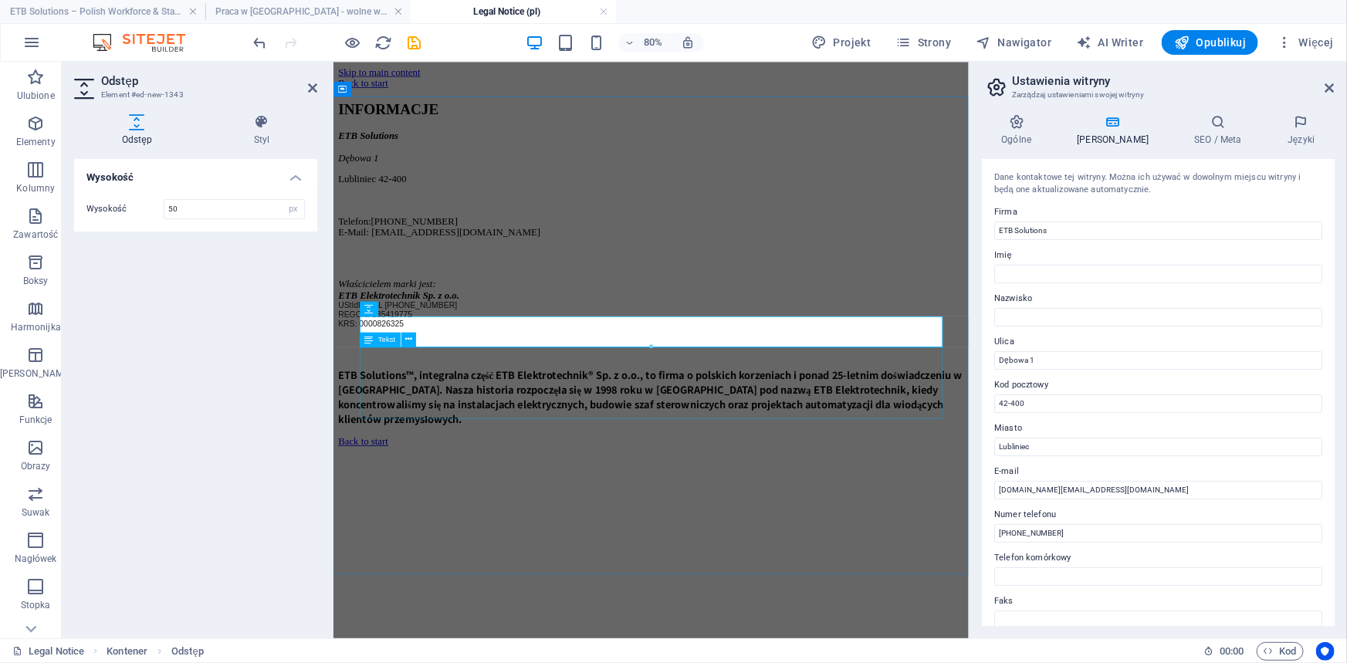
click at [510, 408] on div "Właścicielem marki jest: ETB Elektrotechnik Sp. z o.o. UStIdNr.: PL 575-19-00-4…" at bounding box center [730, 370] width 782 height 76
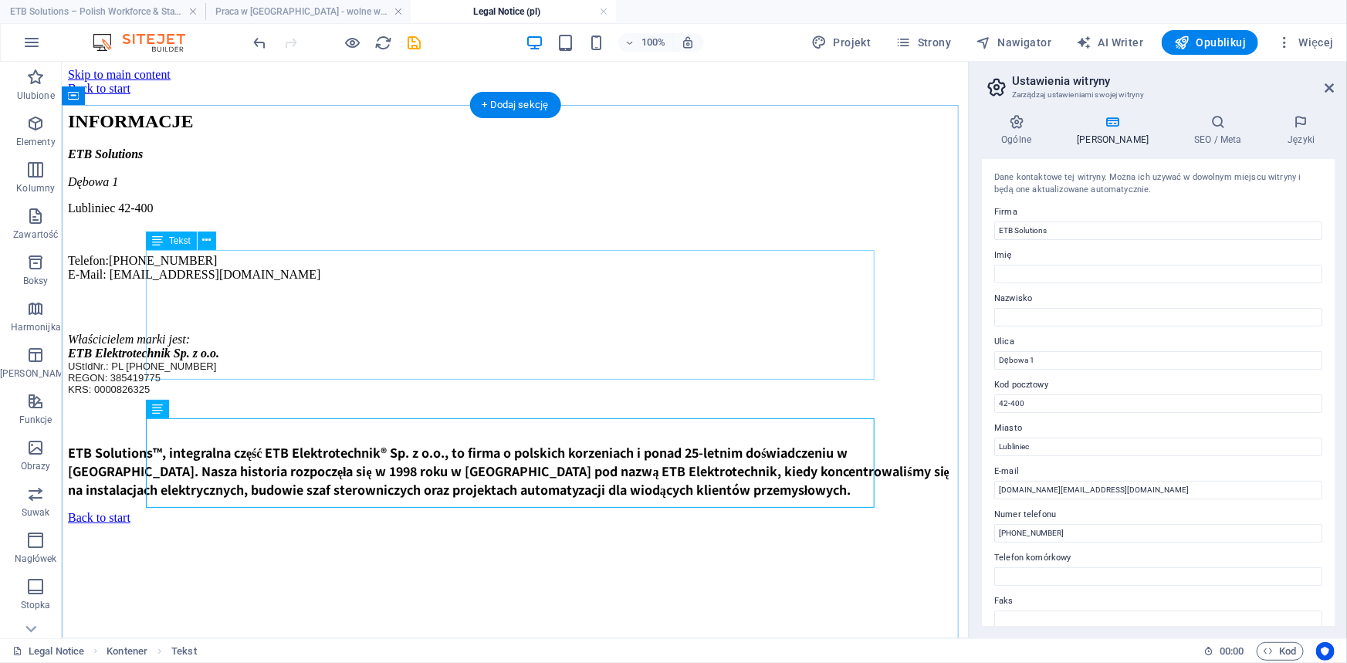
click at [237, 255] on div "ETB Solutions Dębowa 1 Lubliniec 42-400 Telefon: +48 889 764 094 E-Mail: rekrut…" at bounding box center [514, 214] width 894 height 134
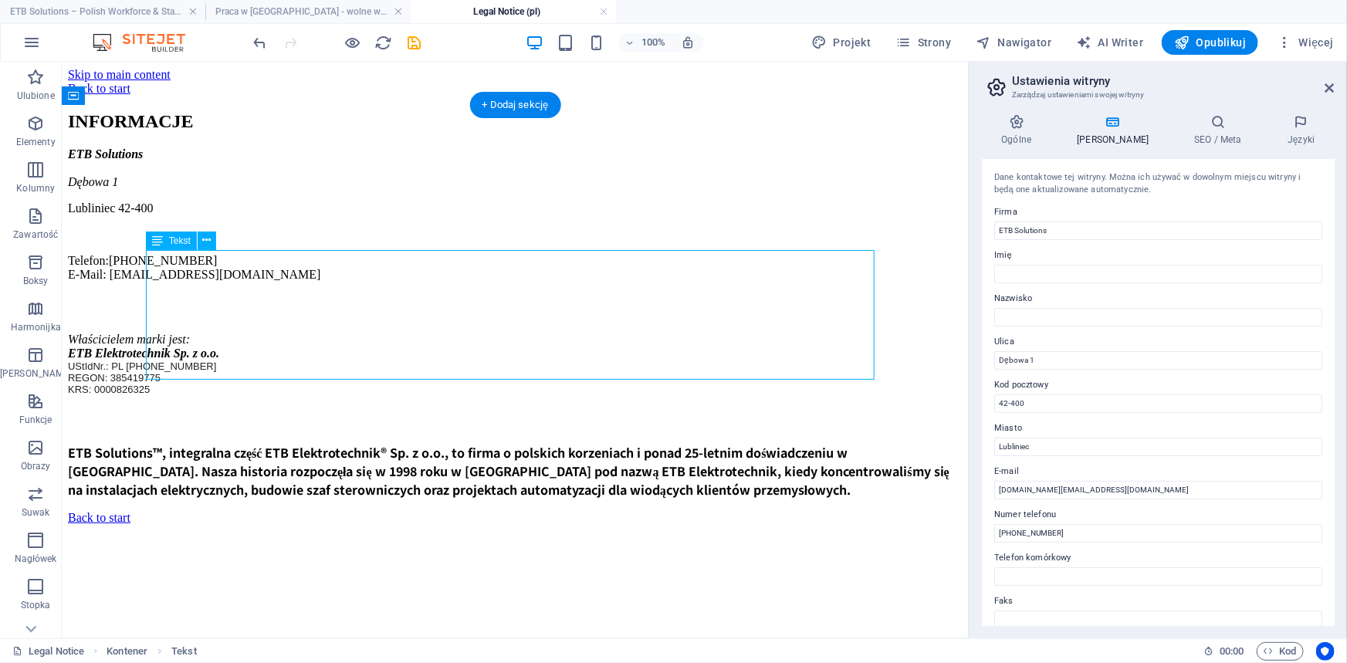
click at [237, 255] on div "ETB Solutions Dębowa 1 Lubliniec 42-400 Telefon: +48 889 764 094 E-Mail: rekrut…" at bounding box center [514, 214] width 894 height 134
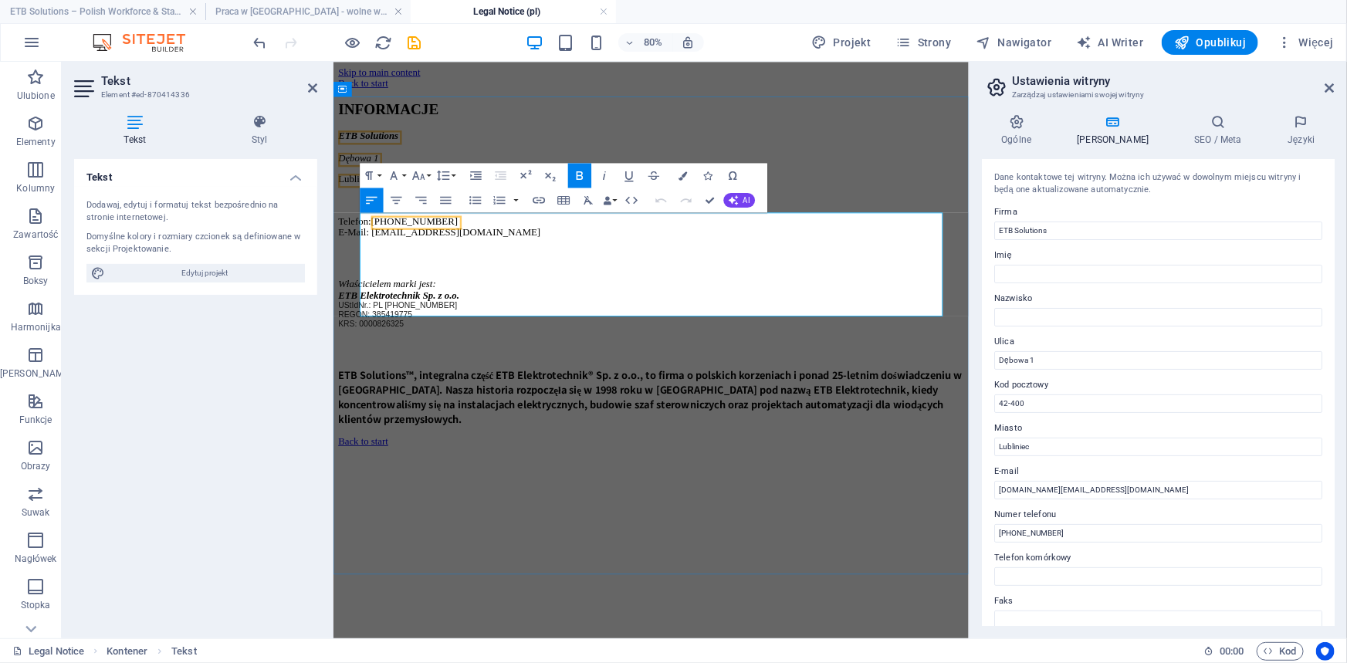
click at [389, 188] on span "Dębowa 1" at bounding box center [364, 180] width 50 height 13
drag, startPoint x: 444, startPoint y: 257, endPoint x: 399, endPoint y: 257, distance: 44.8
click at [399, 160] on span "ETB Solutions" at bounding box center [376, 153] width 75 height 13
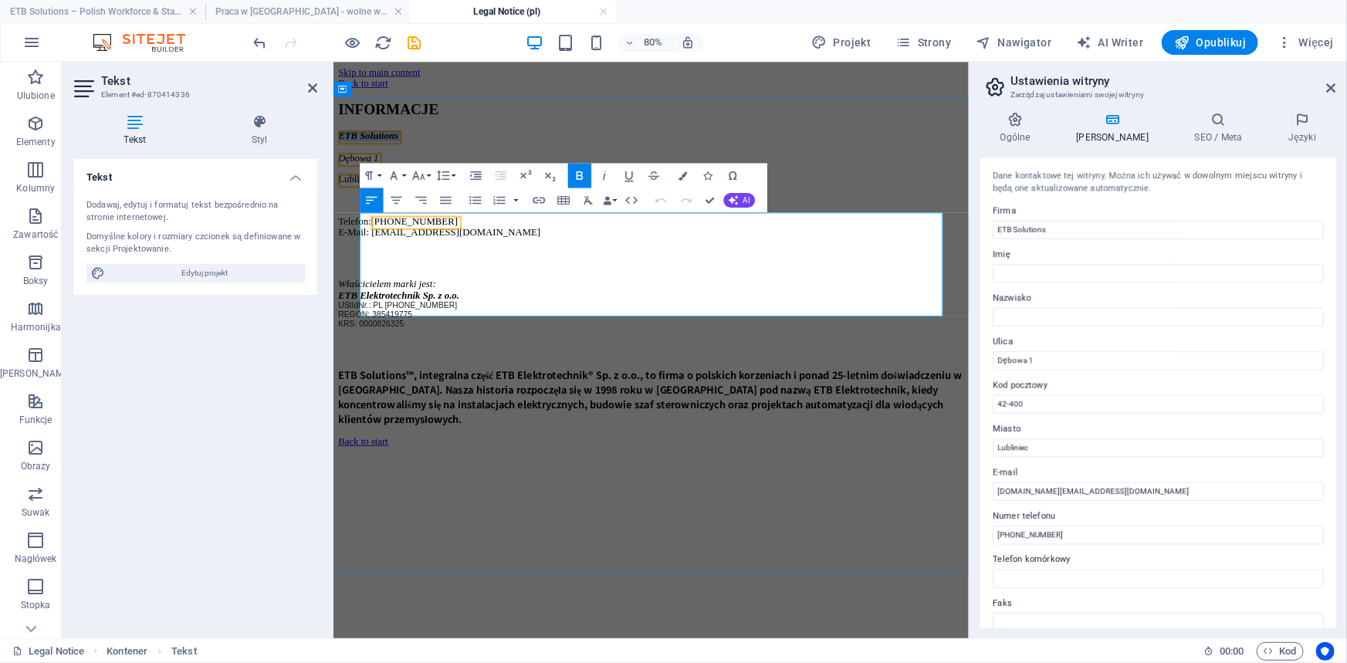
click at [399, 160] on span "ETB Solutions" at bounding box center [376, 153] width 75 height 13
click at [381, 176] on button "Paragraph Format" at bounding box center [371, 175] width 23 height 25
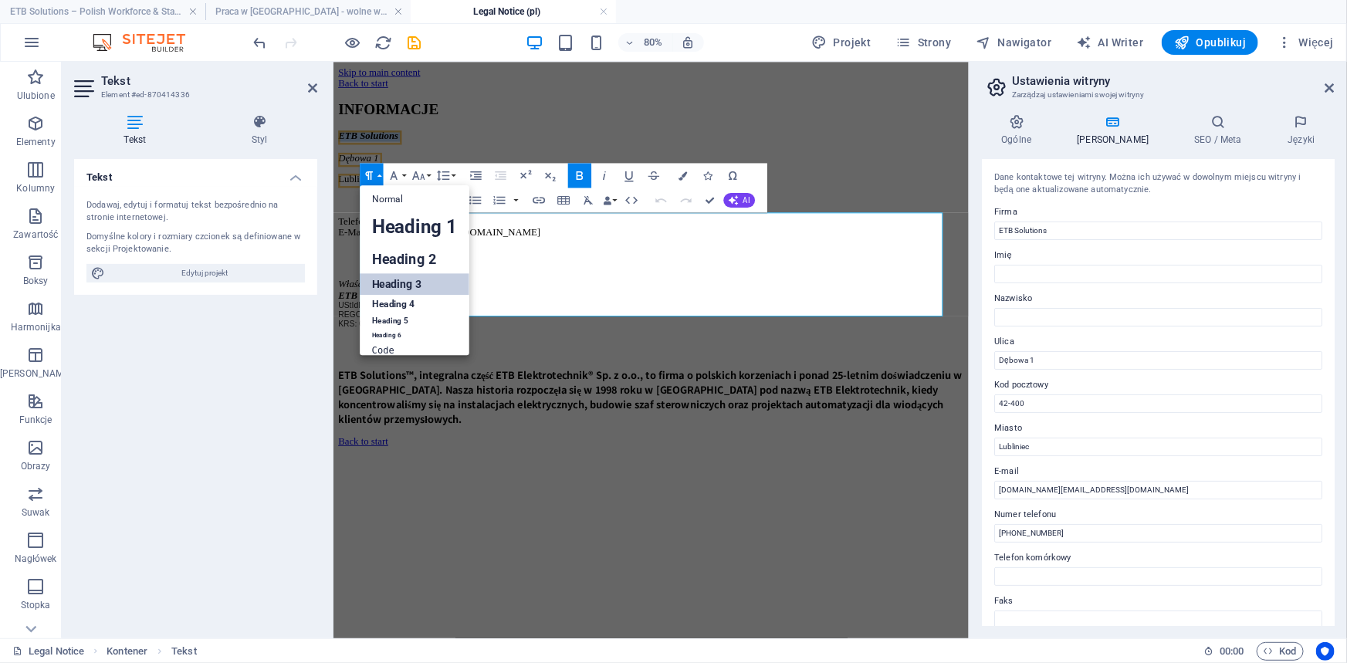
click at [402, 282] on link "Heading 3" at bounding box center [415, 284] width 110 height 22
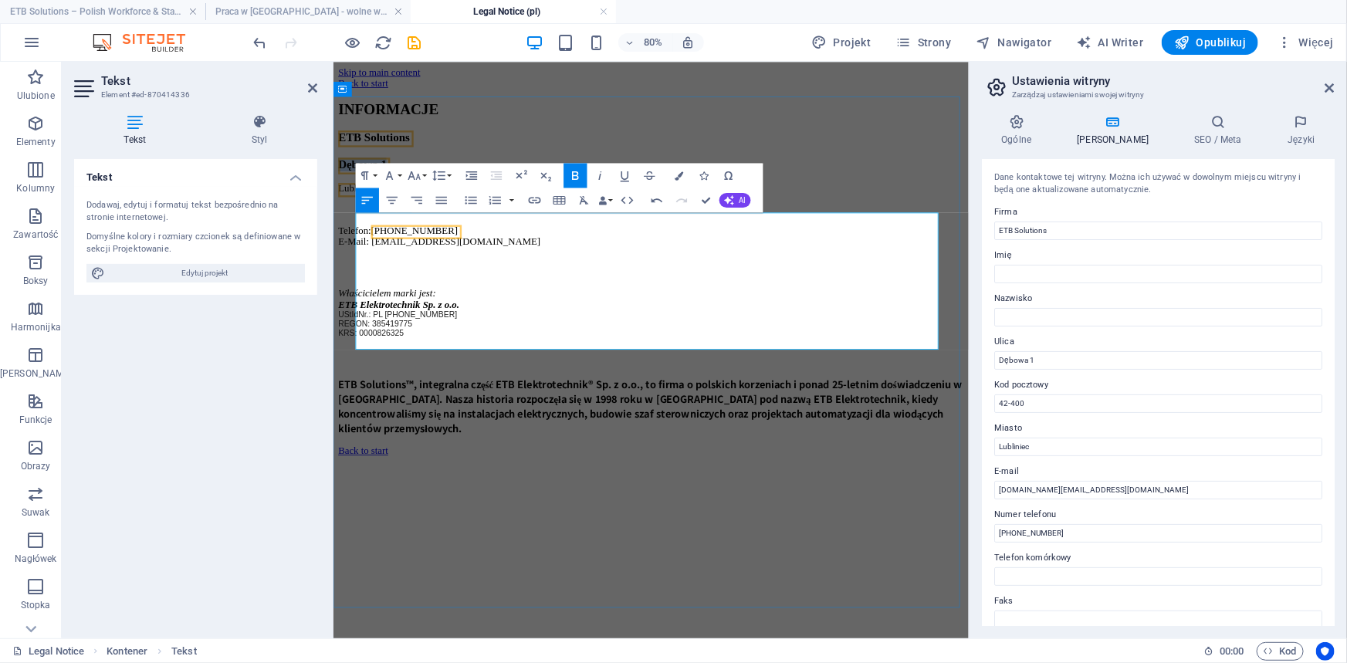
drag, startPoint x: 465, startPoint y: 334, endPoint x: 364, endPoint y: 326, distance: 100.7
click at [364, 198] on h3 "ETB Solutions Dębowa 1" at bounding box center [730, 172] width 782 height 51
click at [377, 171] on button "Paragraph Format" at bounding box center [367, 175] width 23 height 25
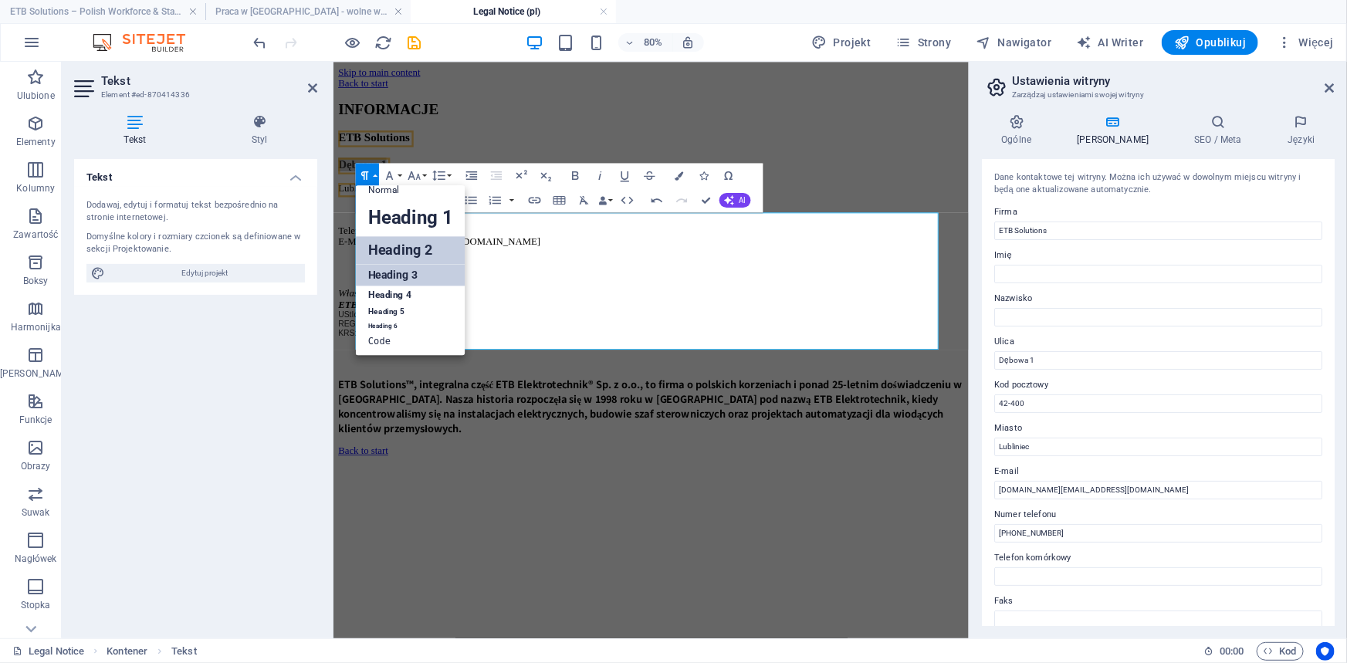
scroll to position [12, 0]
click at [390, 312] on link "Heading 5" at bounding box center [411, 311] width 110 height 15
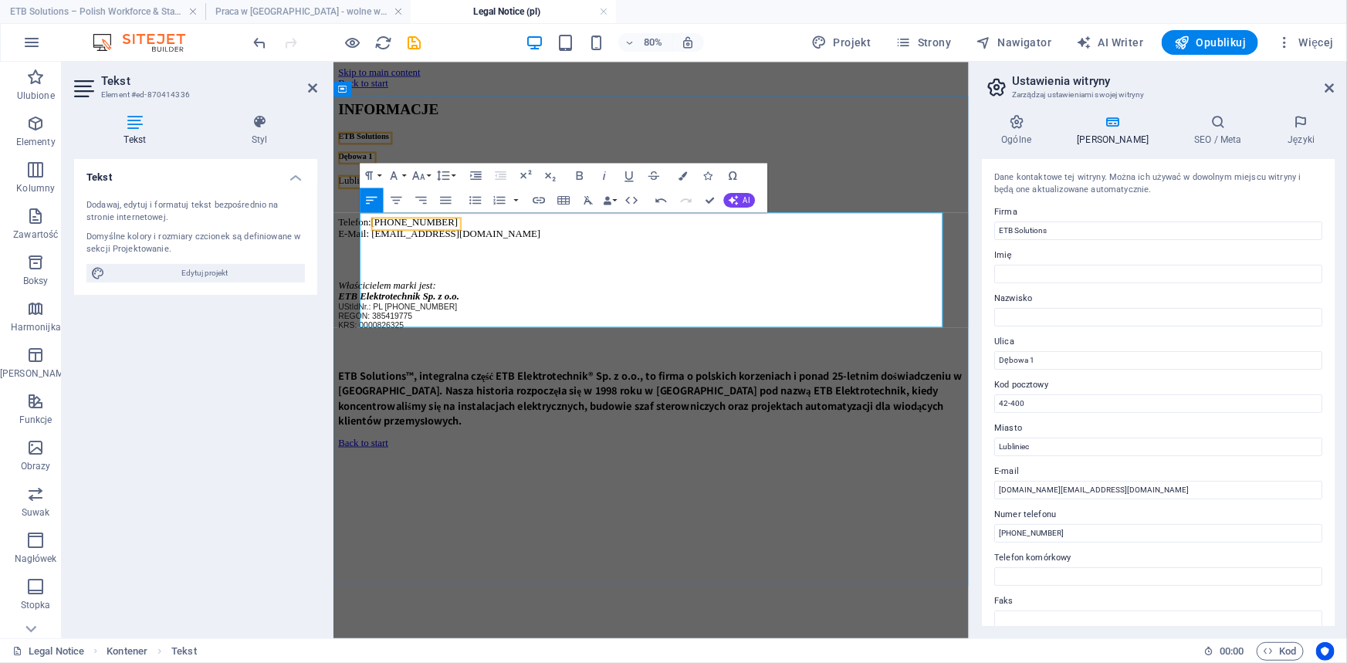
click at [483, 216] on p "Lubliniec 42-400" at bounding box center [730, 209] width 782 height 14
drag, startPoint x: 491, startPoint y: 270, endPoint x: 354, endPoint y: 240, distance: 139.9
click at [353, 246] on div "INFORMACJE ETB Solutions Dębowa 1 Lubliniec 42-400 Telefon: +48 889 764 094 E-M…" at bounding box center [730, 314] width 782 height 408
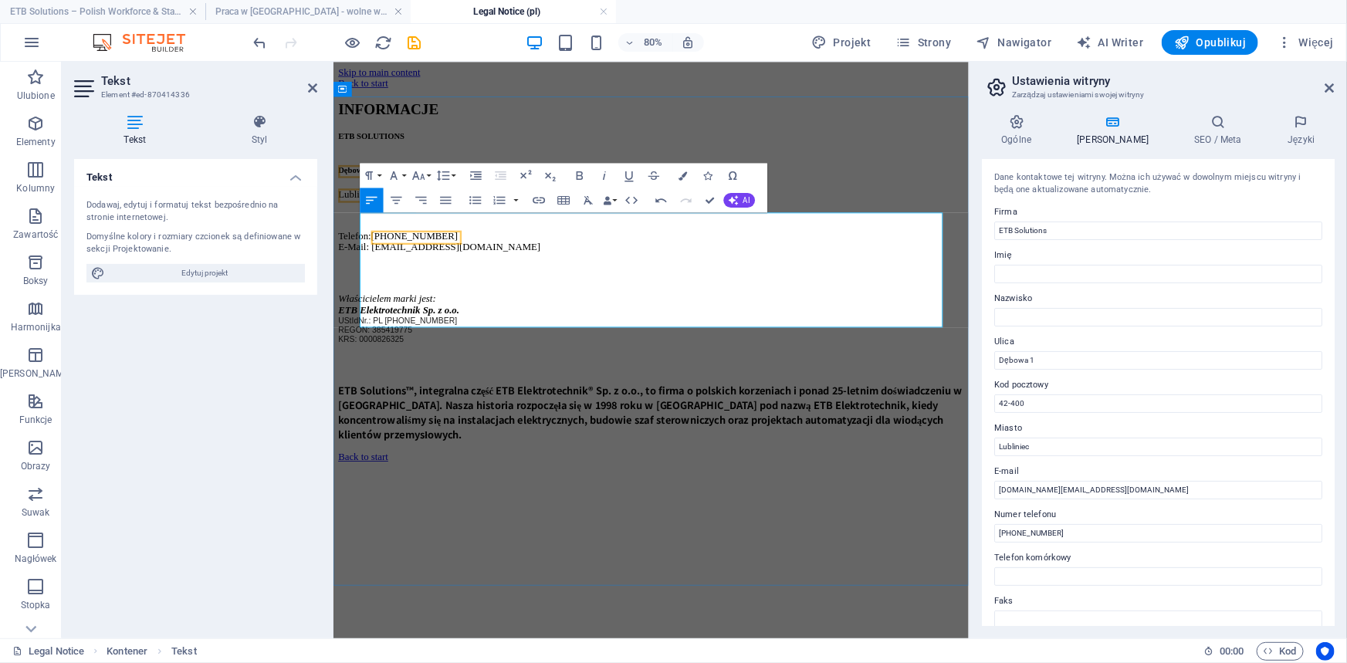
click at [495, 161] on h5 "ETB SOLUTIONS" at bounding box center [730, 154] width 782 height 12
click at [432, 161] on span "™" at bounding box center [426, 154] width 11 height 12
drag, startPoint x: 488, startPoint y: 263, endPoint x: 503, endPoint y: 263, distance: 14.7
click at [503, 161] on h5 "ETB SOLUTIONS ™" at bounding box center [730, 154] width 782 height 13
click at [526, 176] on icon "button" at bounding box center [525, 175] width 15 height 15
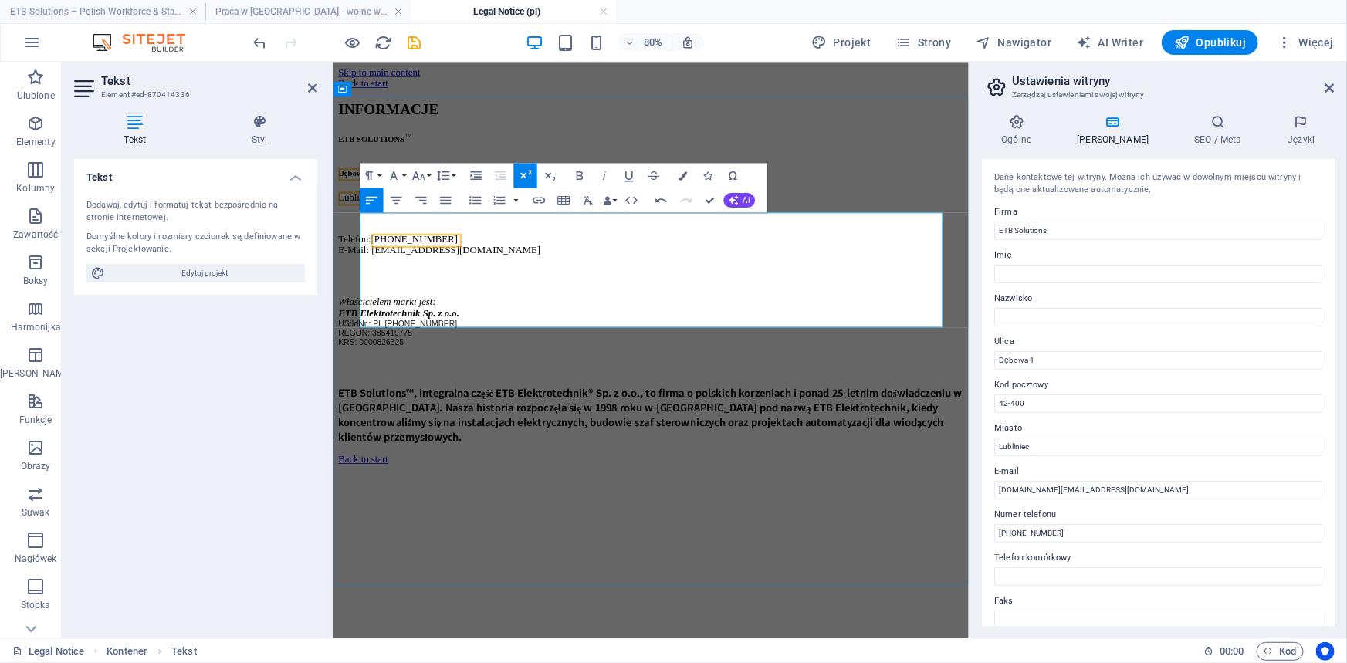
click at [562, 206] on h5 "Dębowa 1" at bounding box center [730, 193] width 782 height 25
click at [563, 164] on h5 "ETB SOLUTIONS ™" at bounding box center [730, 156] width 782 height 16
drag, startPoint x: 495, startPoint y: 263, endPoint x: 510, endPoint y: 263, distance: 15.4
click at [510, 164] on h5 "ETB SOLUTIONS TM" at bounding box center [730, 156] width 782 height 16
click at [526, 177] on icon "button" at bounding box center [525, 175] width 15 height 15
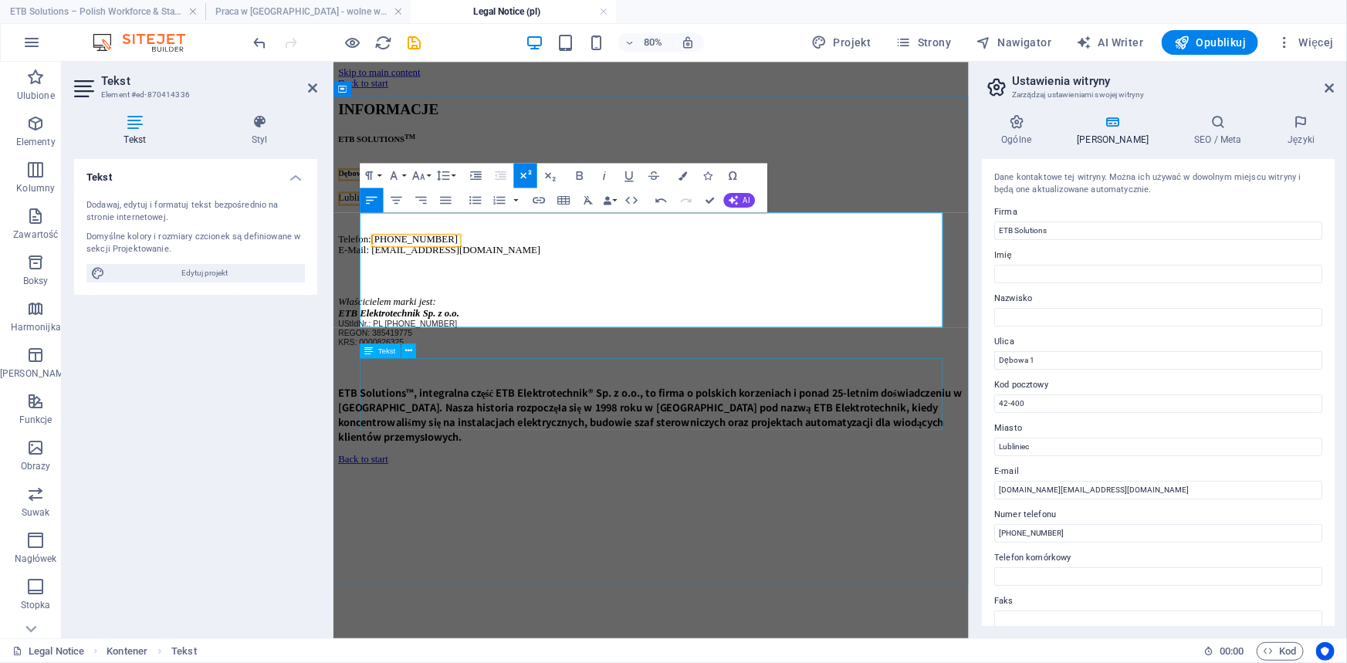
click at [580, 431] on div "Właścicielem marki jest: ETB Elektrotechnik Sp. z o.o. UStIdNr.: PL 575-19-00-4…" at bounding box center [730, 392] width 782 height 76
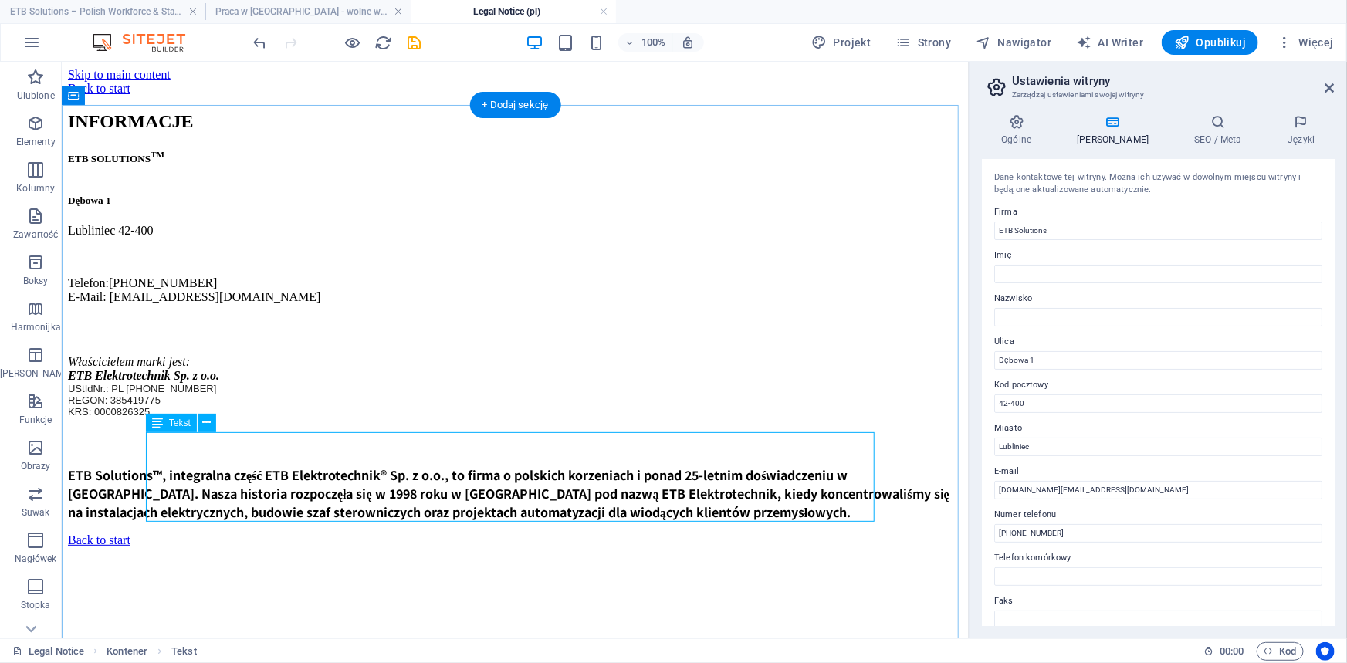
click at [221, 431] on div "Właścicielem marki jest: ETB Elektrotechnik Sp. z o.o. UStIdNr.: PL 575-19-00-4…" at bounding box center [514, 392] width 894 height 76
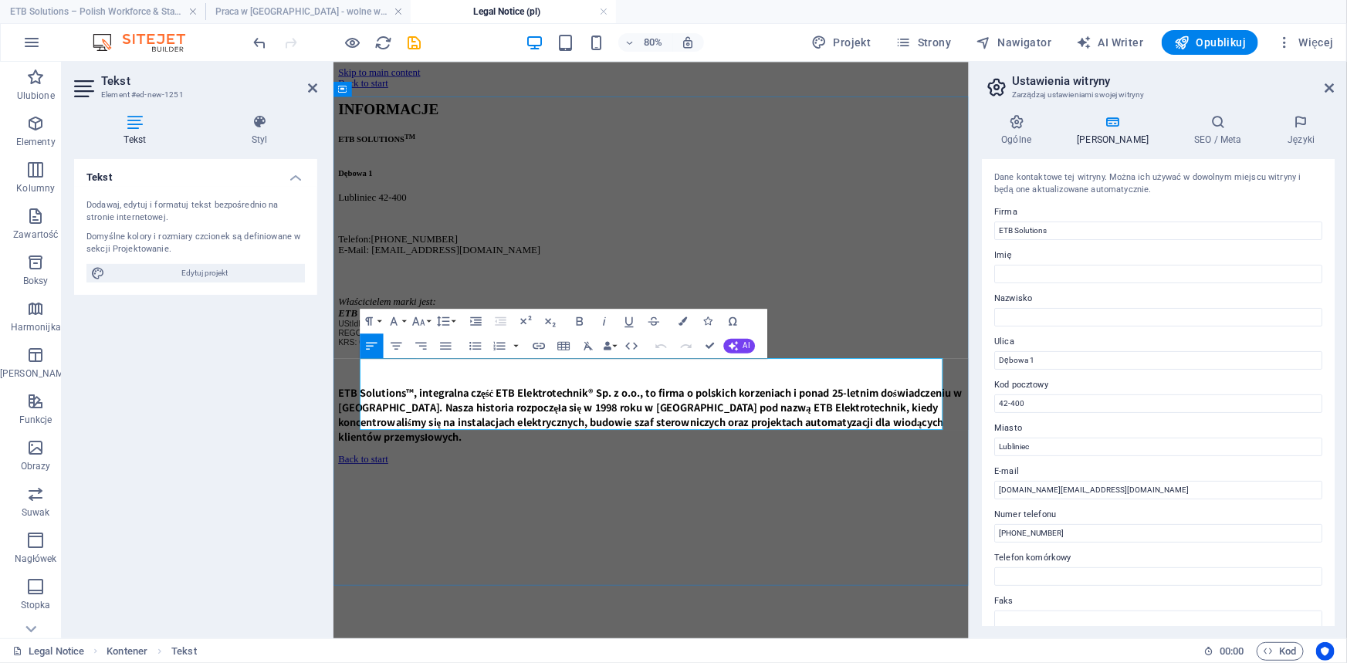
click at [485, 381] on strong "ETB Elektrotechnik Sp. z o.o." at bounding box center [414, 374] width 151 height 13
click at [449, 381] on span "®" at bounding box center [445, 375] width 8 height 12
click at [523, 322] on icon "button" at bounding box center [525, 320] width 15 height 15
click at [428, 320] on button "Font Size" at bounding box center [420, 321] width 23 height 25
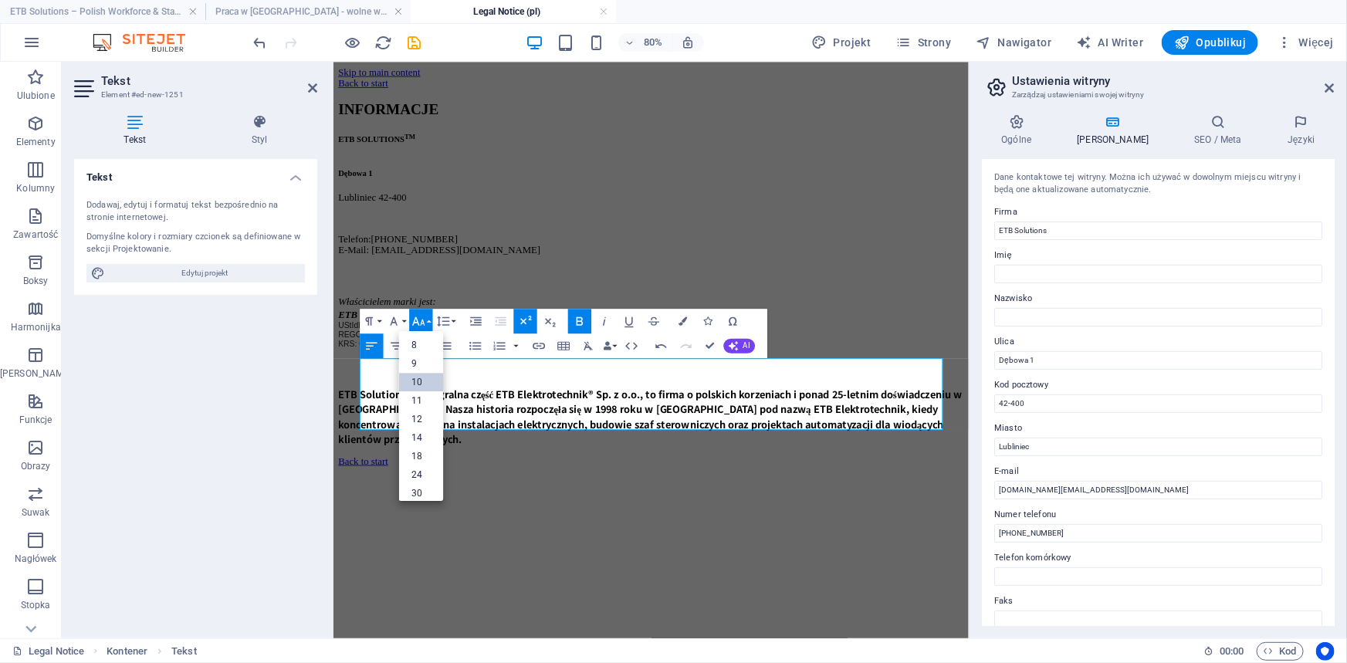
click at [424, 384] on link "10" at bounding box center [421, 382] width 45 height 19
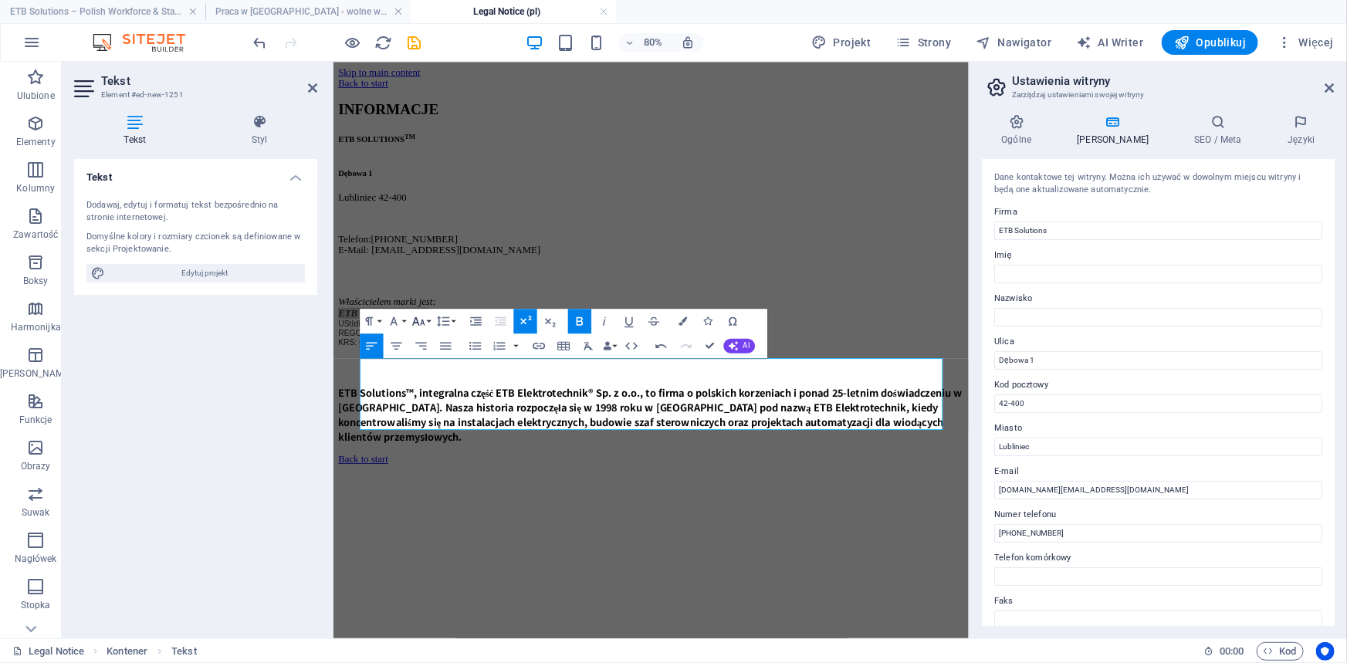
click at [428, 317] on button "Font Size" at bounding box center [420, 321] width 23 height 25
click at [430, 424] on link "24" at bounding box center [421, 424] width 45 height 19
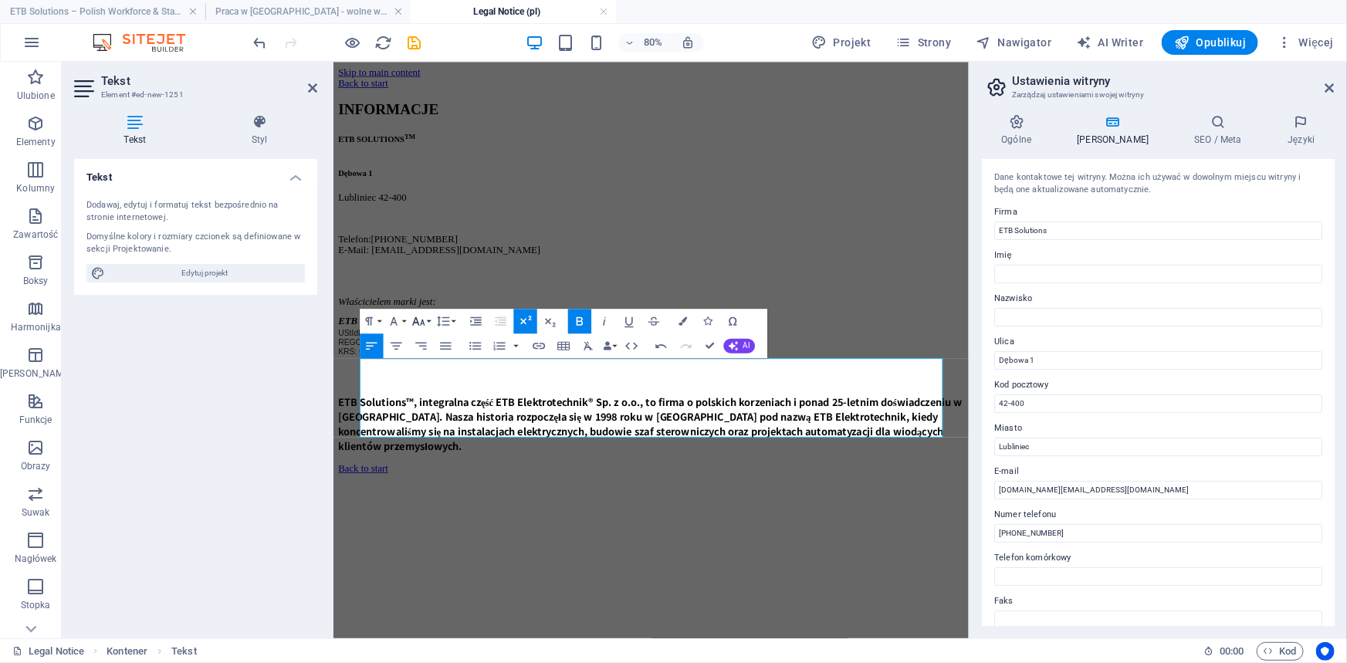
click at [431, 317] on button "Font Size" at bounding box center [420, 321] width 23 height 25
click at [421, 342] on link "14" at bounding box center [421, 339] width 45 height 19
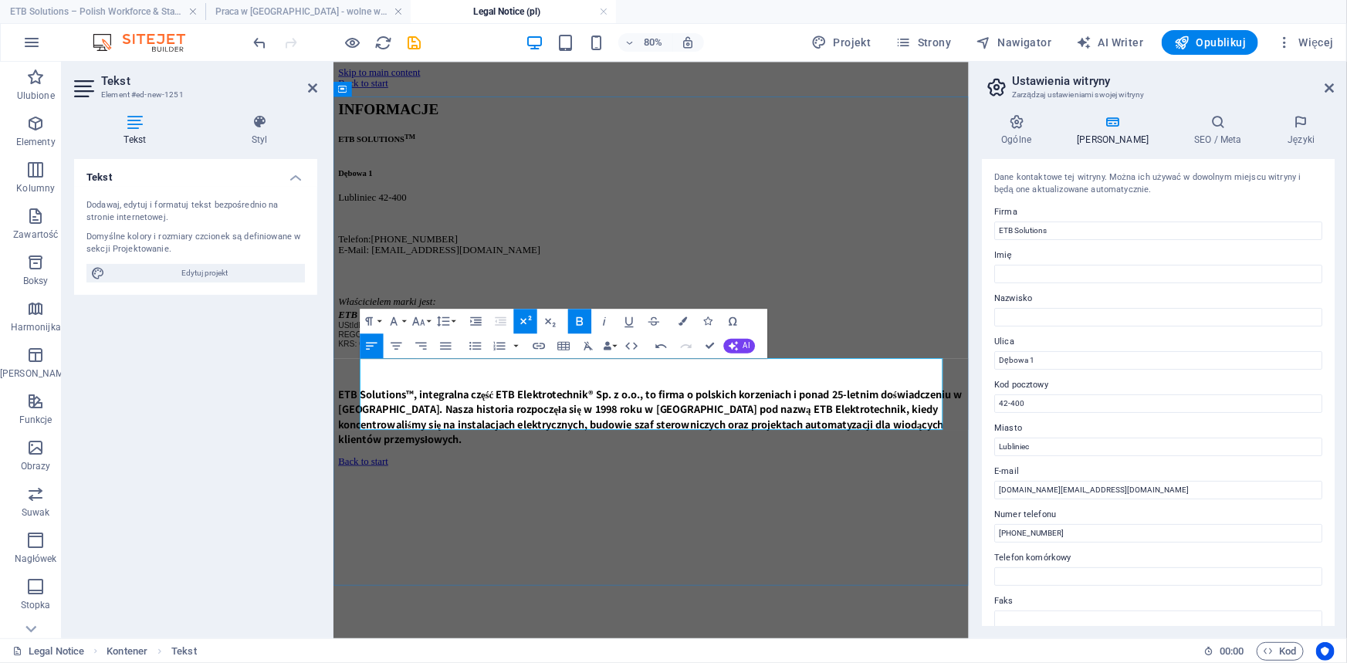
click at [661, 396] on p "UStIdNr.: PL 575-19-00-451" at bounding box center [730, 390] width 782 height 12
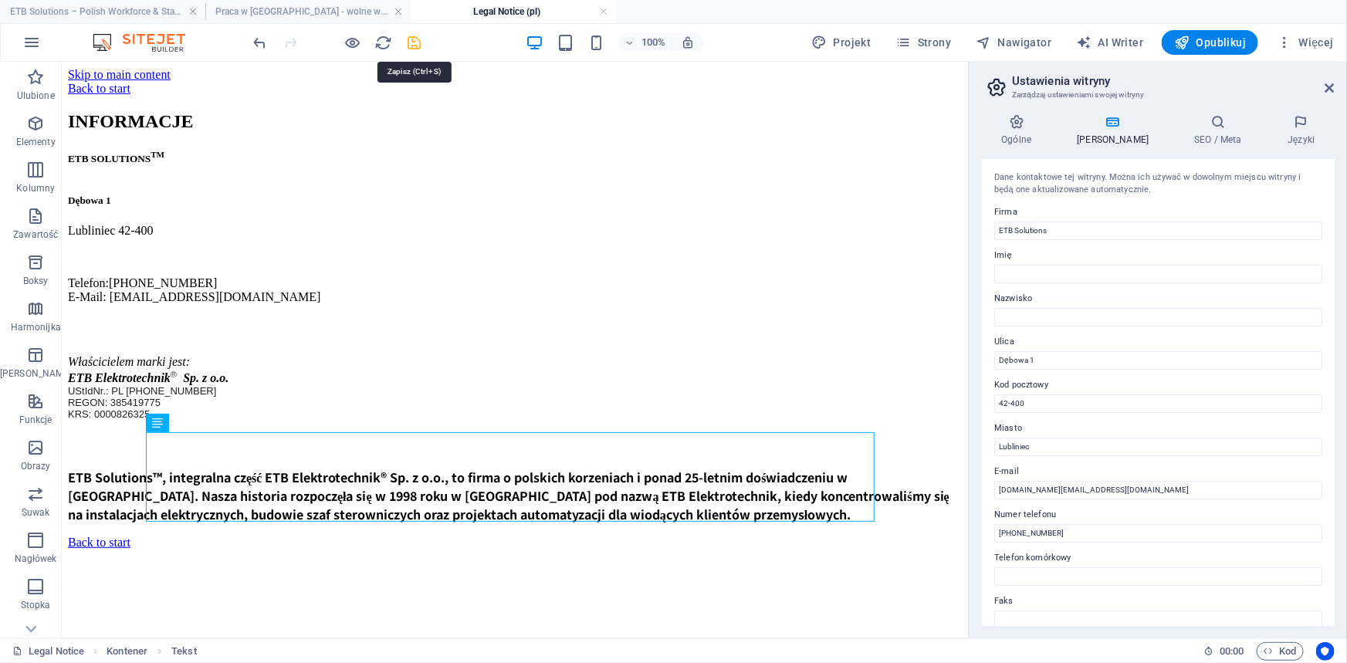
click at [417, 43] on icon "save" at bounding box center [415, 43] width 18 height 18
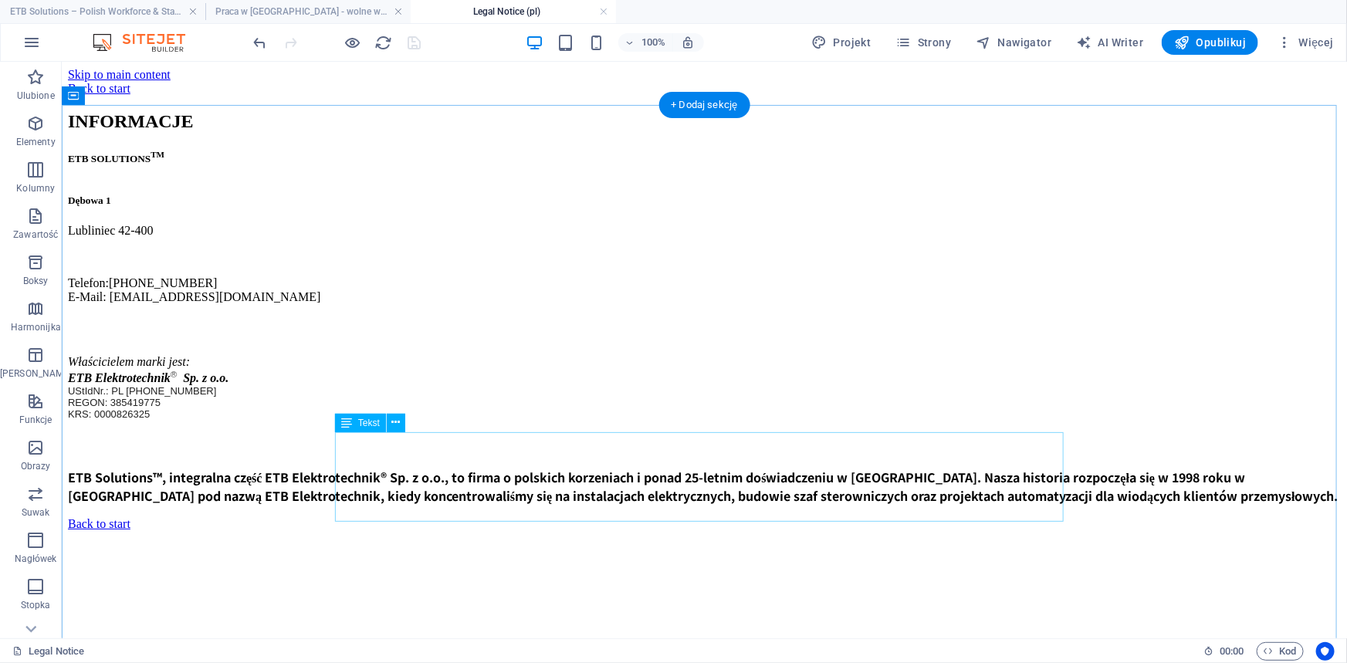
click at [672, 433] on div "Właścicielem marki jest: ETB Elektrotechnik ® Sp. z o.o. UStIdNr.: PL 575-19-00…" at bounding box center [703, 393] width 1273 height 79
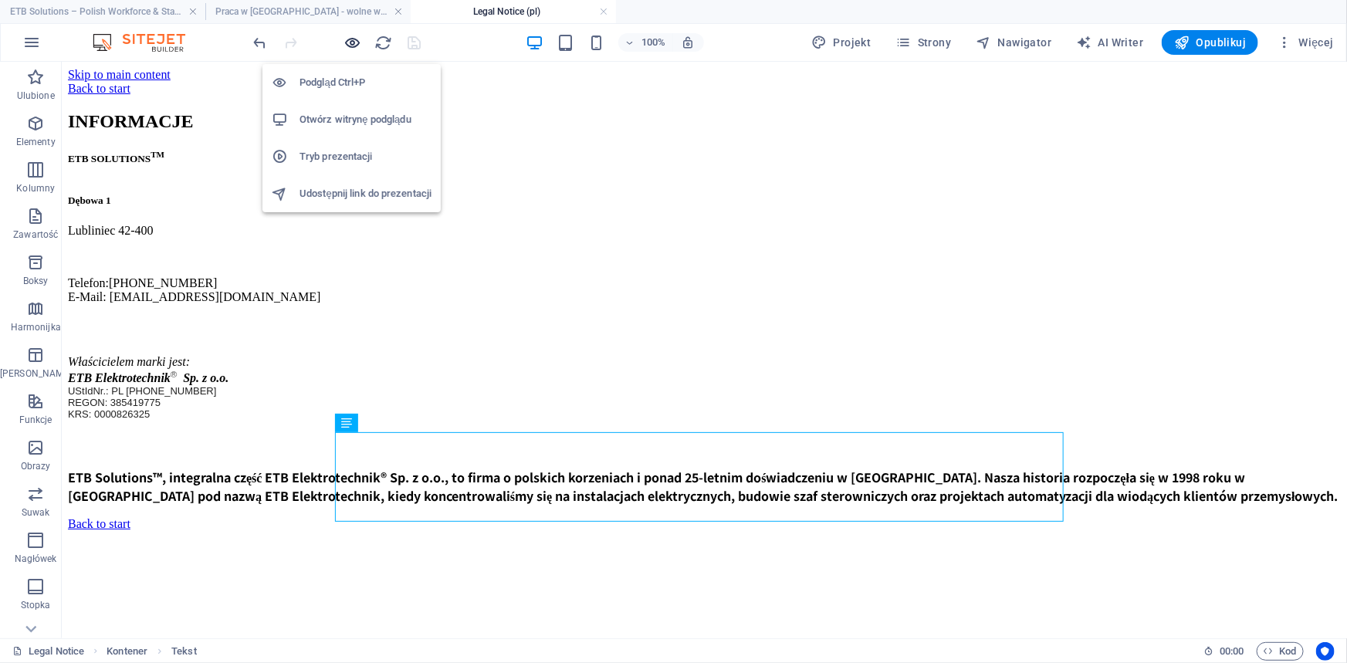
click at [348, 42] on icon "button" at bounding box center [353, 43] width 18 height 18
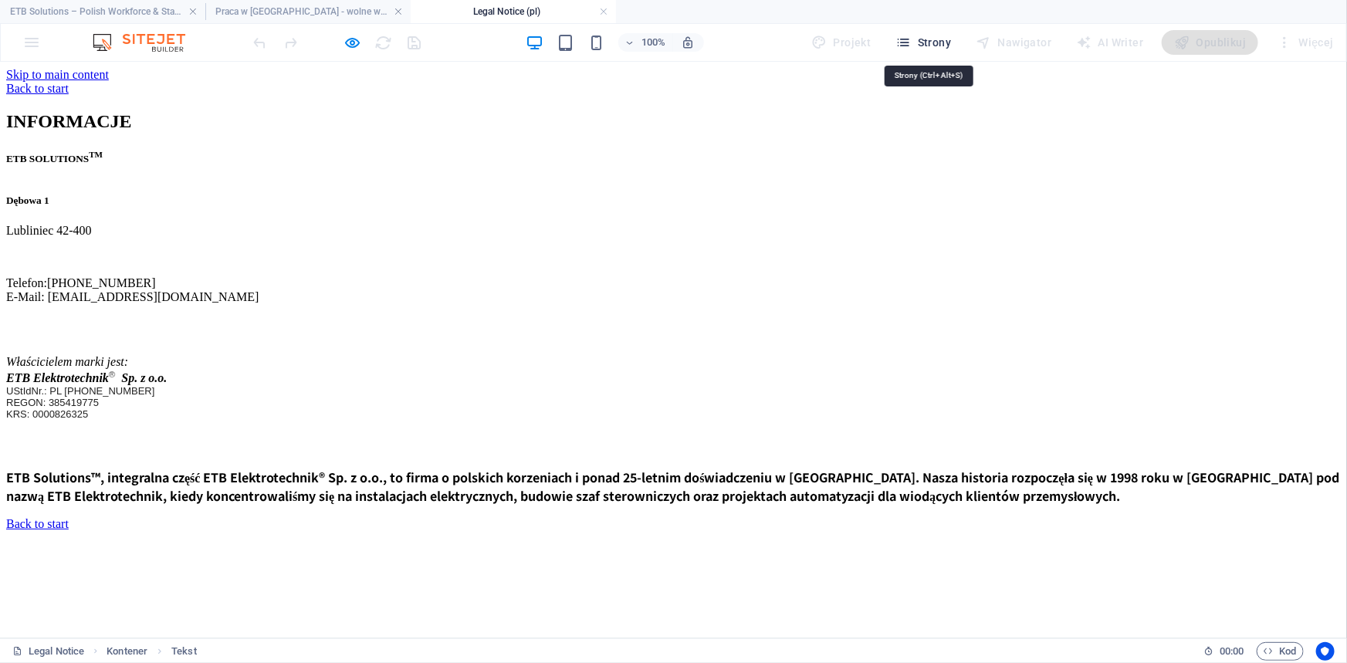
click at [938, 37] on span "Strony" at bounding box center [924, 42] width 56 height 15
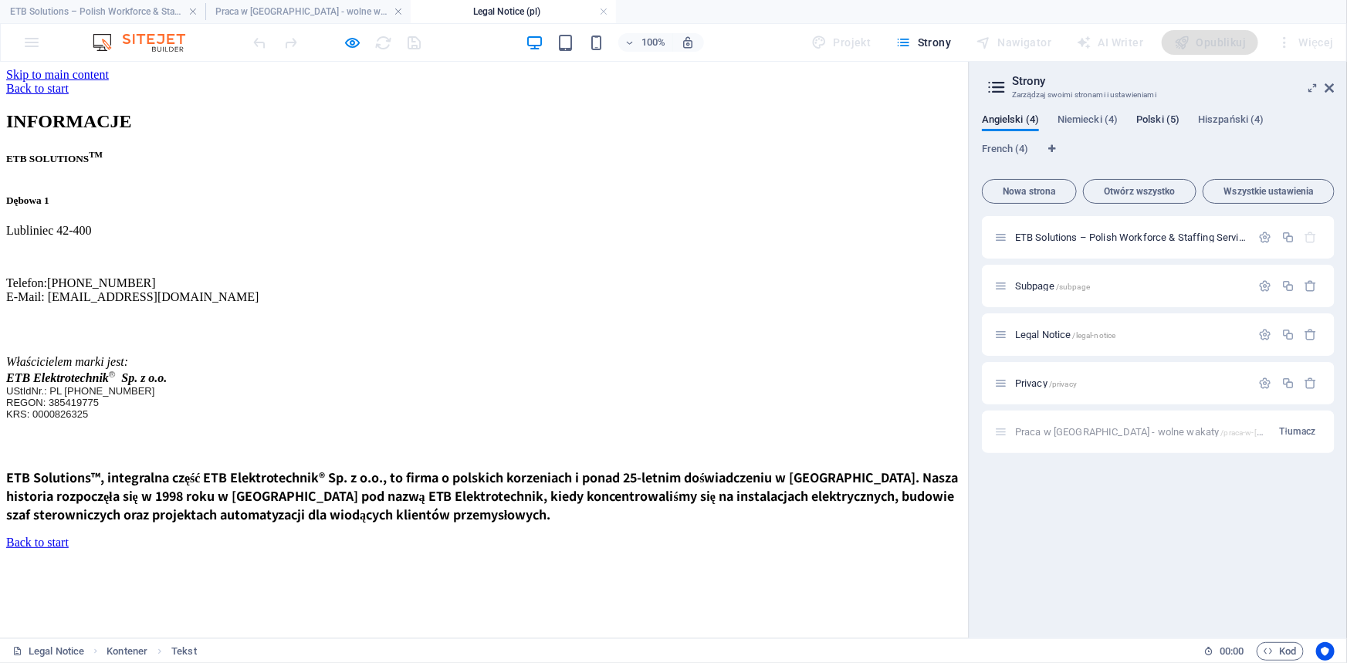
click at [1152, 120] on span "Polski (5)" at bounding box center [1157, 121] width 43 height 22
click at [1034, 384] on span "Legal Notice /legal-notice" at bounding box center [1065, 383] width 100 height 12
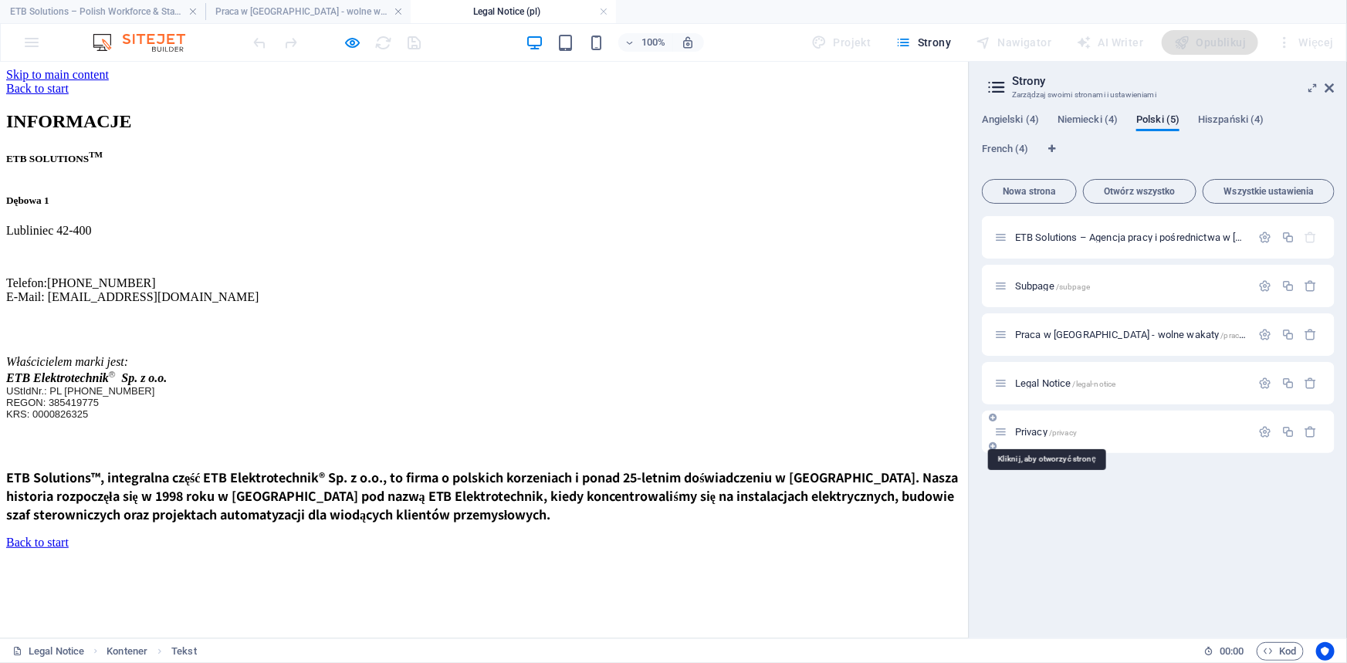
click at [1031, 429] on span "Privacy /privacy" at bounding box center [1046, 432] width 62 height 12
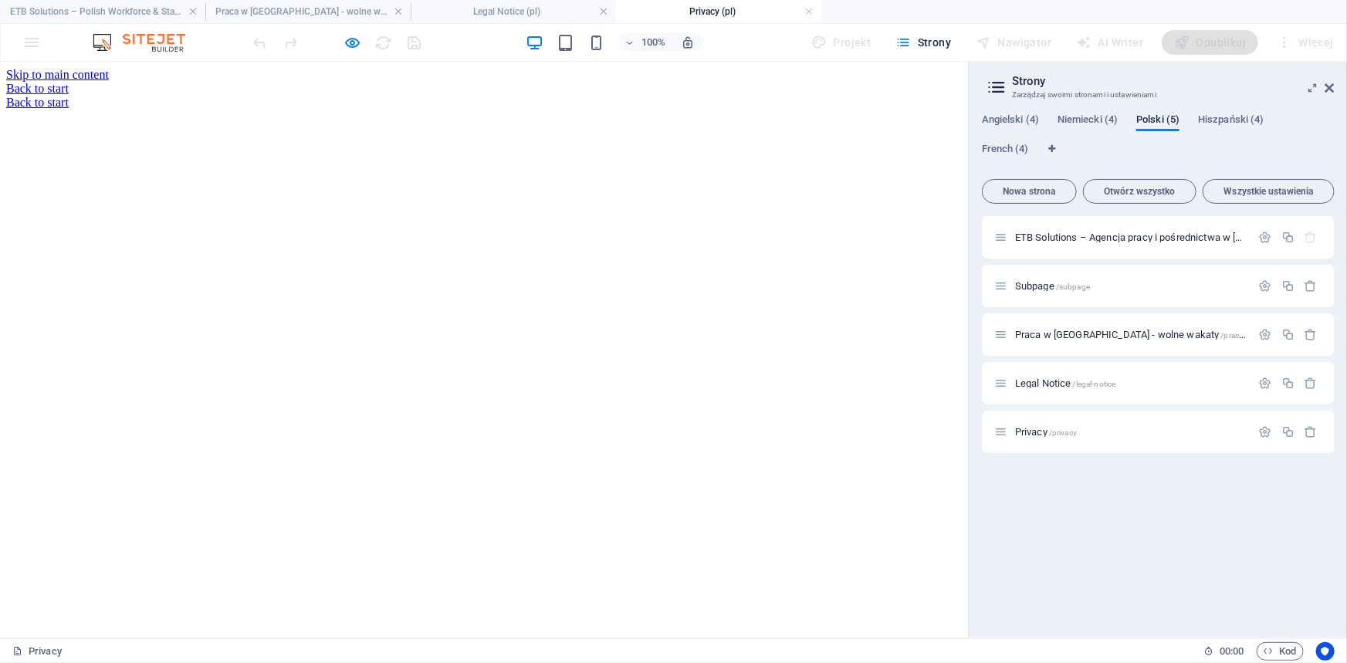
scroll to position [0, 0]
click at [353, 36] on icon "button" at bounding box center [353, 43] width 18 height 18
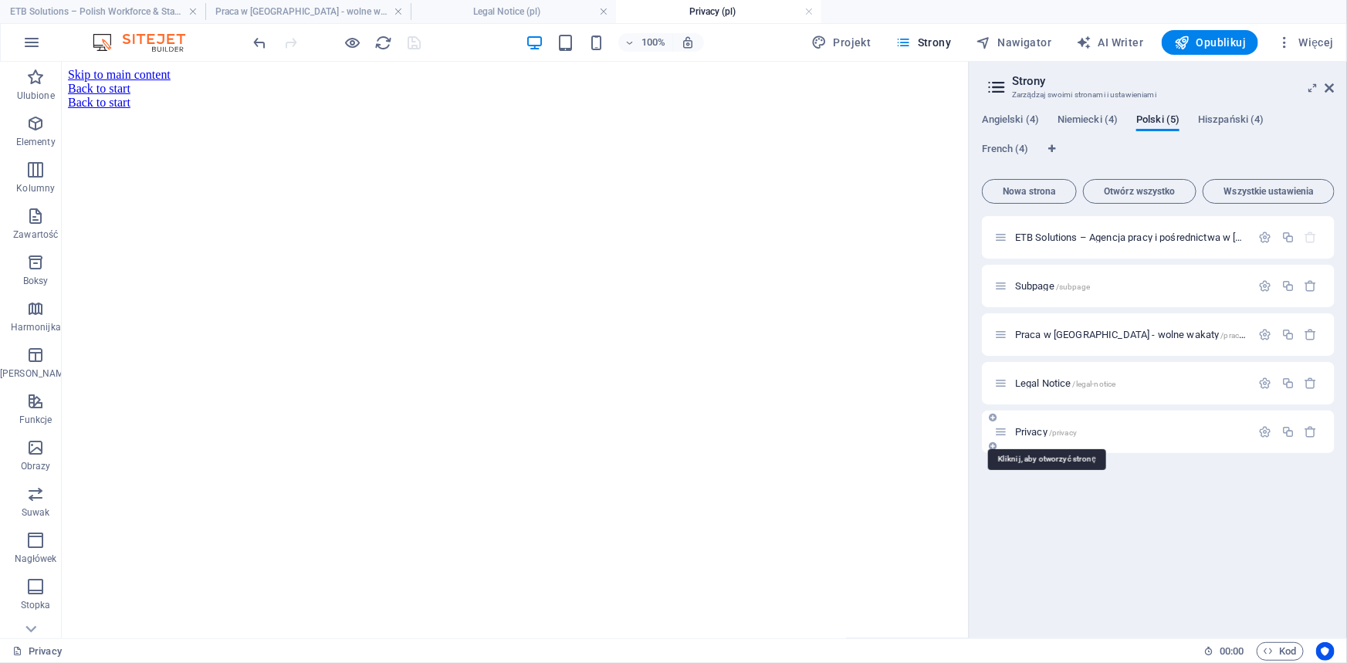
click at [1032, 430] on span "Privacy /privacy" at bounding box center [1046, 432] width 62 height 12
click at [1021, 432] on span "Privacy /privacy" at bounding box center [1046, 432] width 62 height 12
click at [1031, 381] on span "Legal Notice /legal-notice" at bounding box center [1065, 383] width 100 height 12
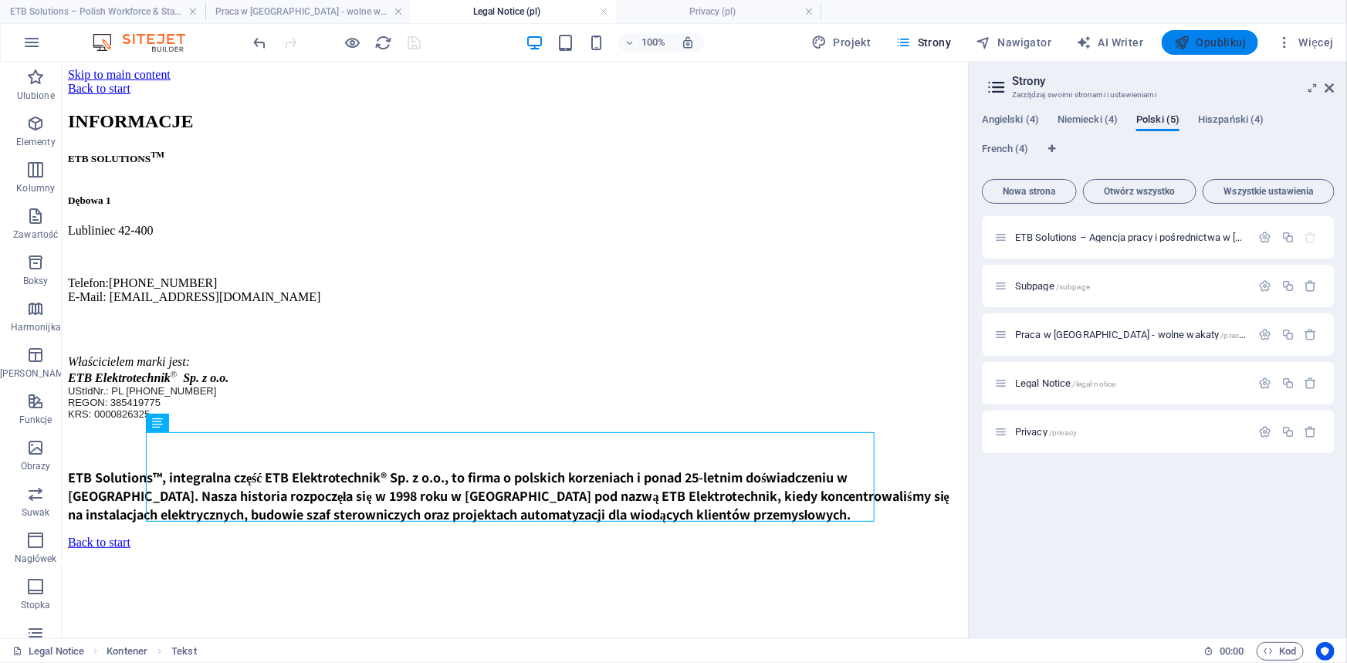
click at [1222, 35] on span "Opublikuj" at bounding box center [1210, 42] width 72 height 15
